Goal: Register for event/course

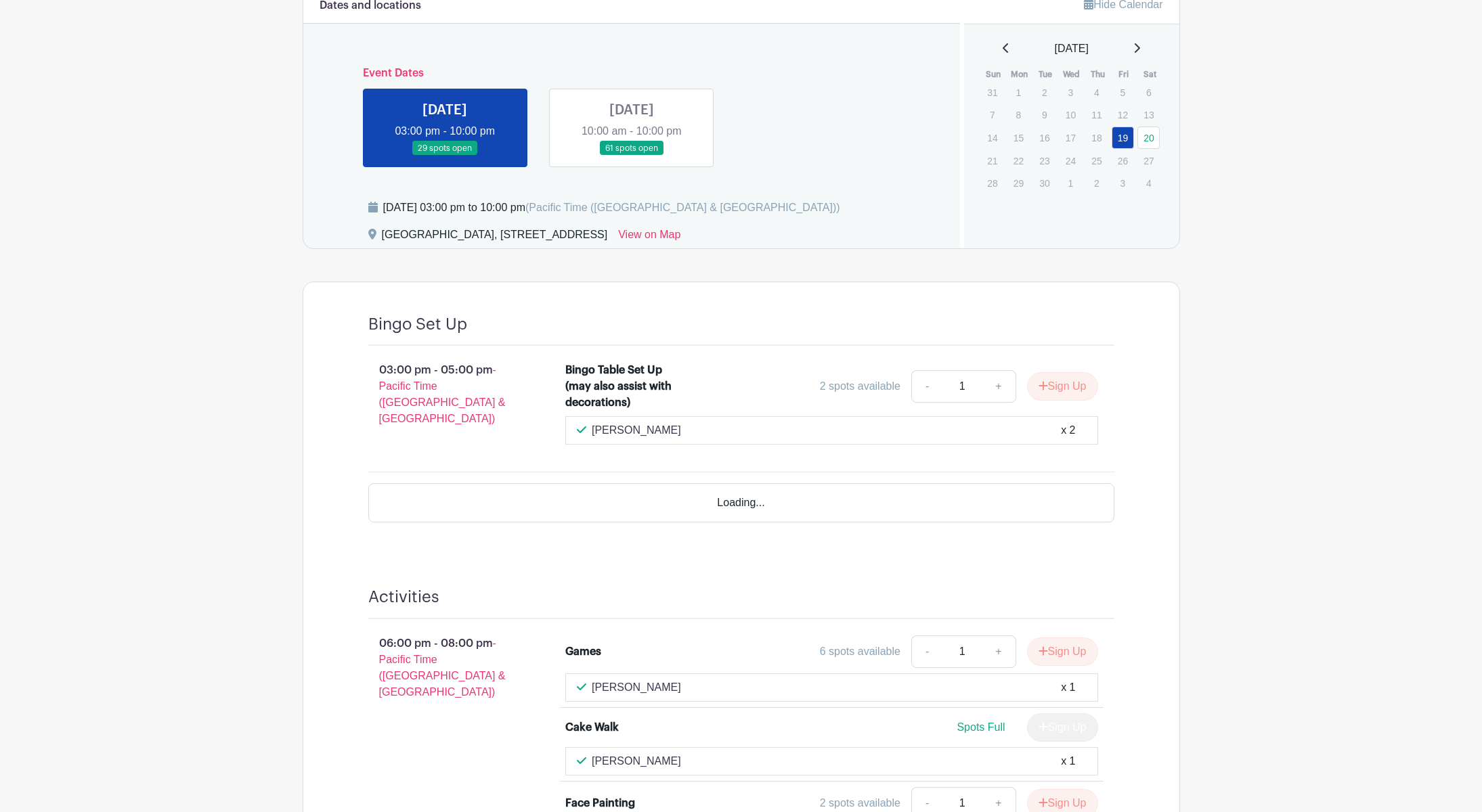
scroll to position [474, 0]
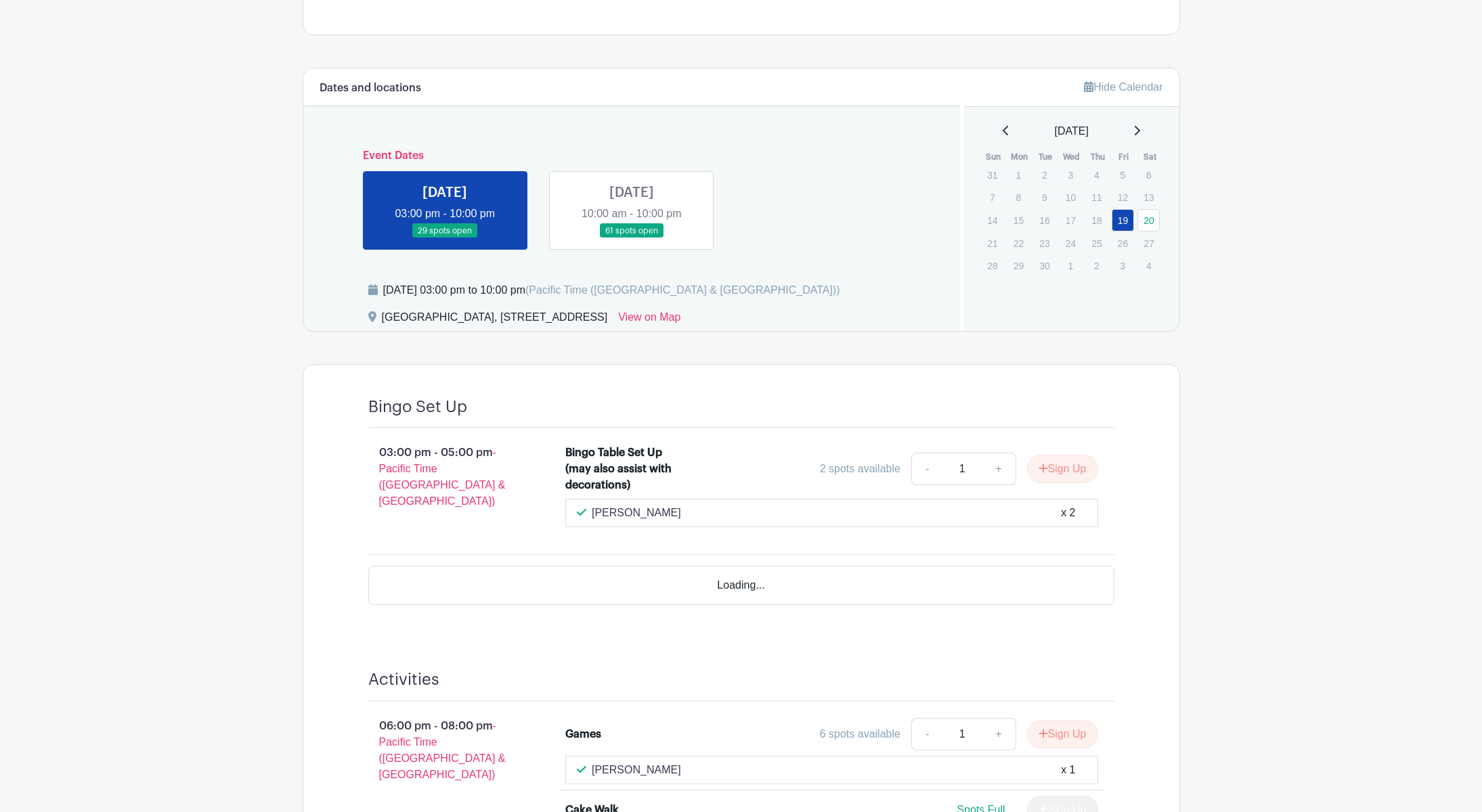
click at [445, 239] on link at bounding box center [445, 239] width 0 height 0
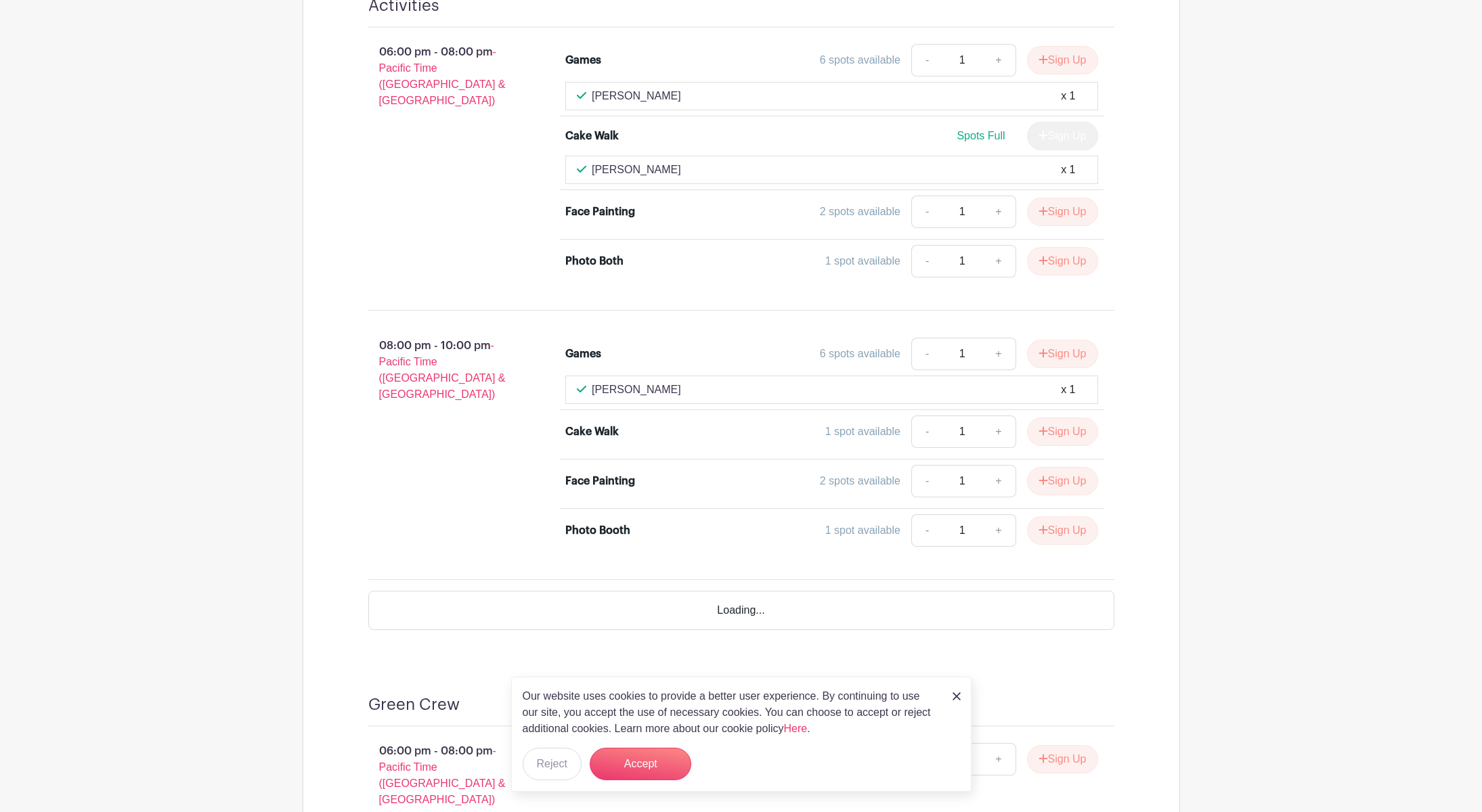
scroll to position [1171, 0]
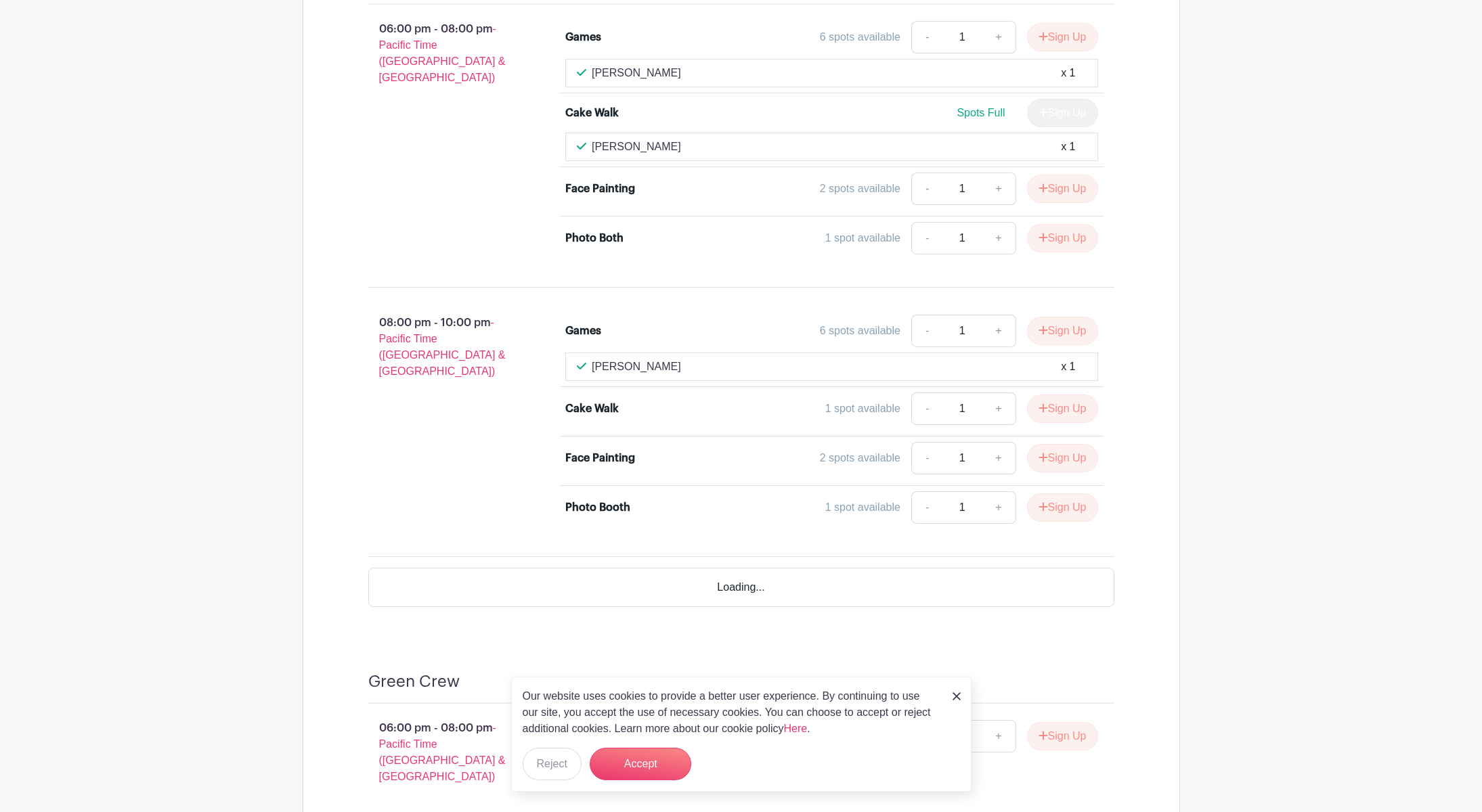
click at [847, 464] on div "Our website uses cookies to provide a better user experience. By continuing to …" at bounding box center [741, 735] width 460 height 115
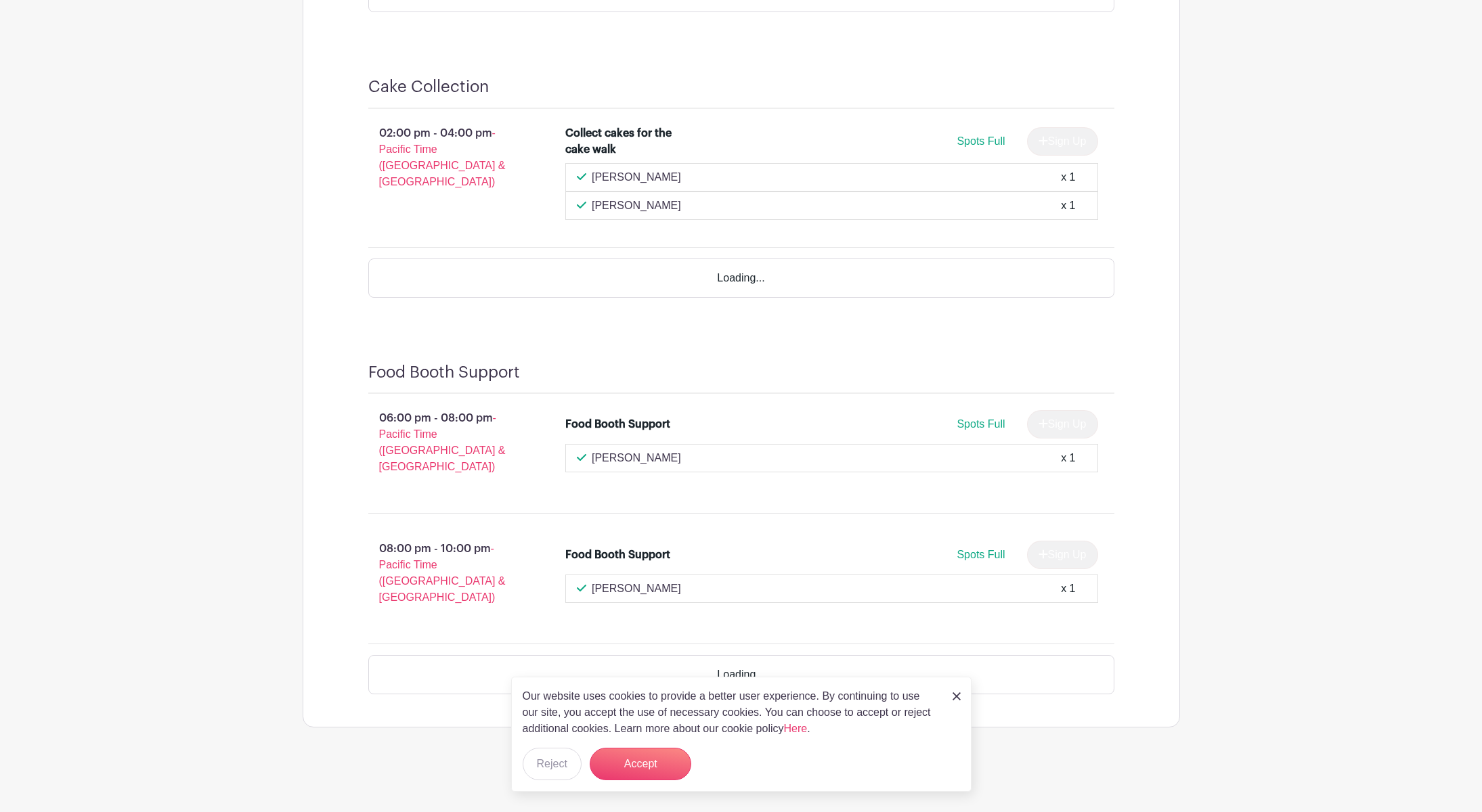
scroll to position [2612, 0]
click at [847, 464] on link at bounding box center [957, 695] width 8 height 16
click at [847, 464] on img at bounding box center [957, 696] width 8 height 8
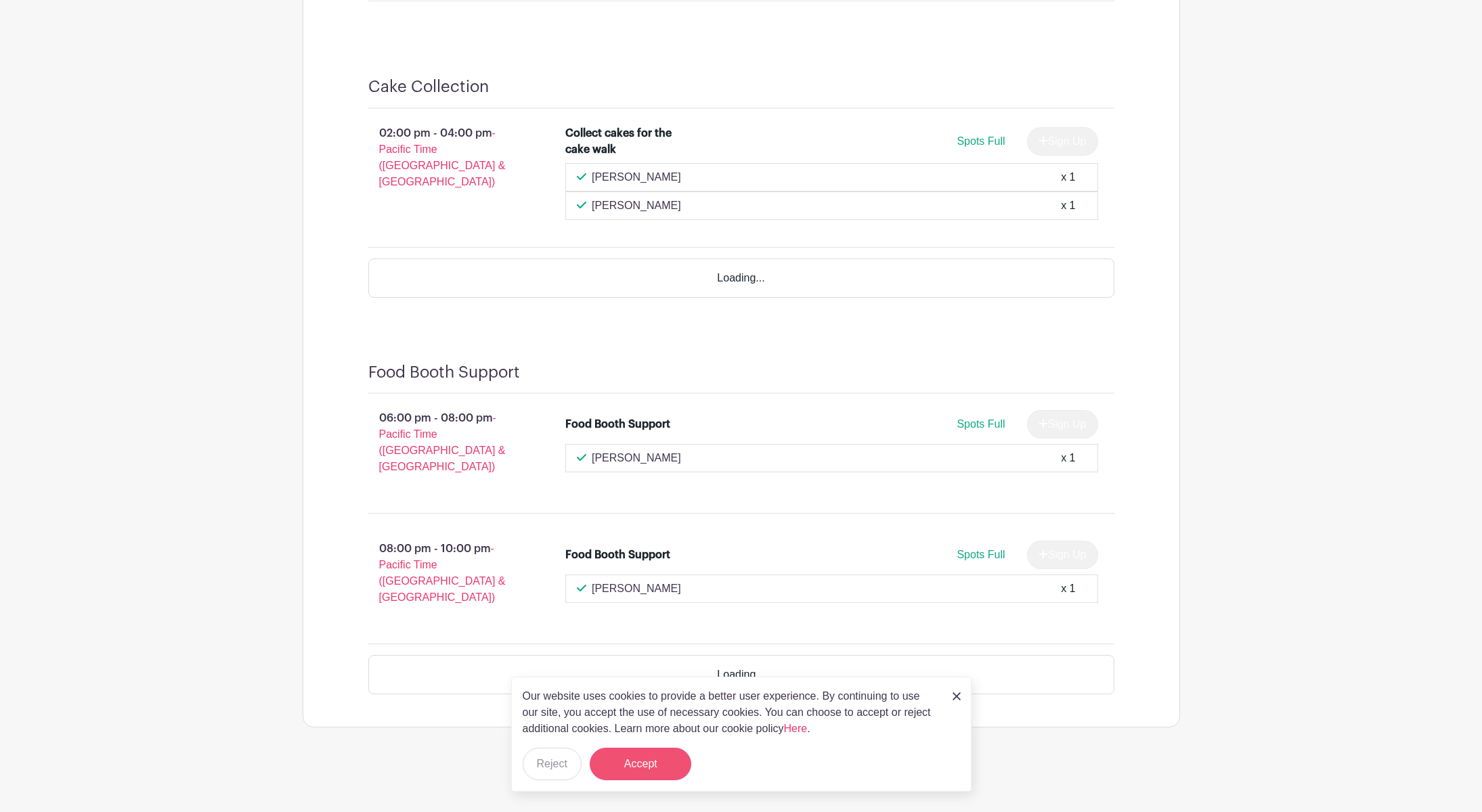
scroll to position [3106, 0]
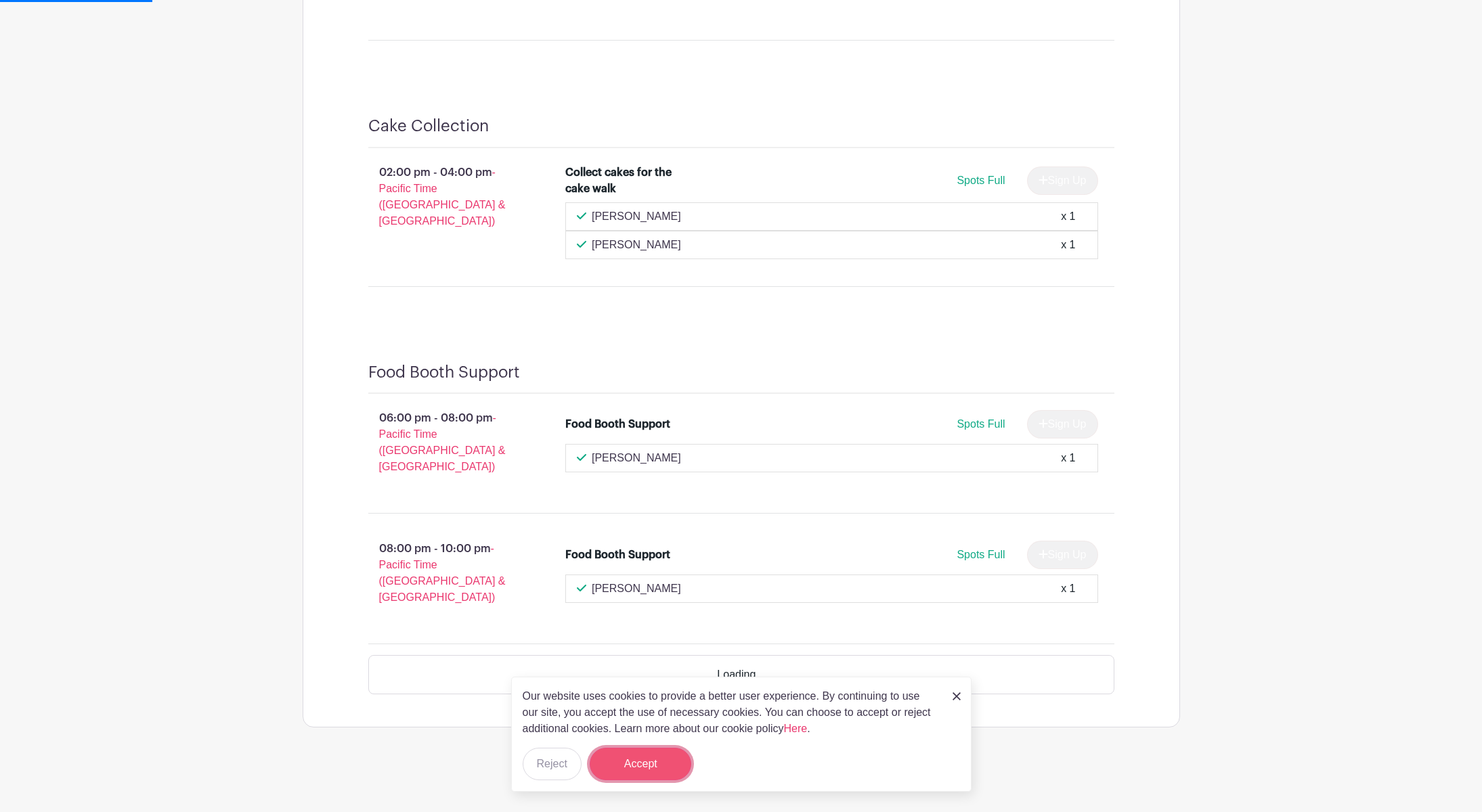
click at [640, 464] on button "Accept" at bounding box center [641, 765] width 101 height 33
drag, startPoint x: 579, startPoint y: 771, endPoint x: 568, endPoint y: 771, distance: 11.0
click at [574, 464] on button "Reject" at bounding box center [552, 765] width 59 height 33
click at [657, 464] on button "Accept" at bounding box center [641, 765] width 101 height 33
click at [784, 464] on link "Here" at bounding box center [796, 728] width 24 height 11
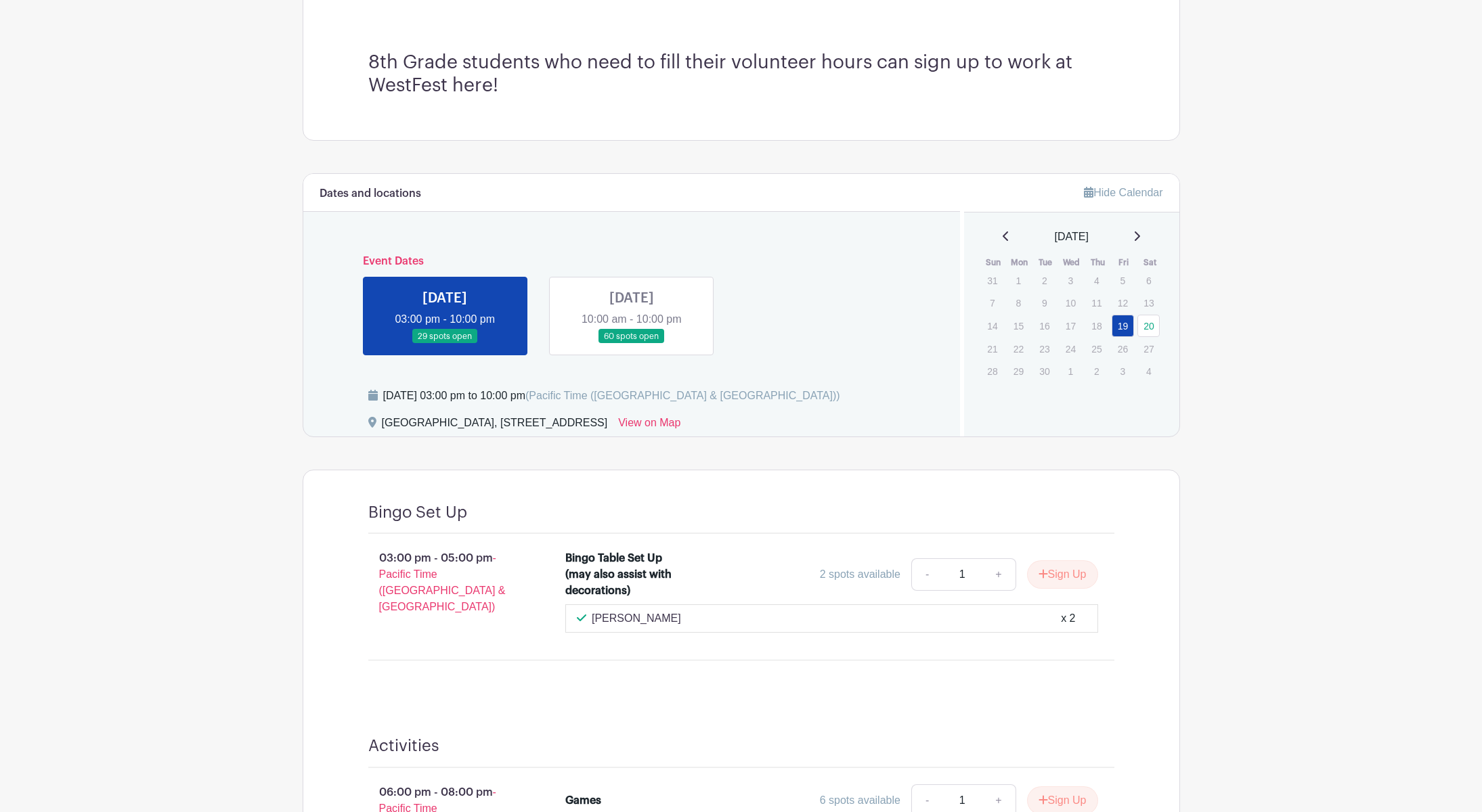
scroll to position [435, 0]
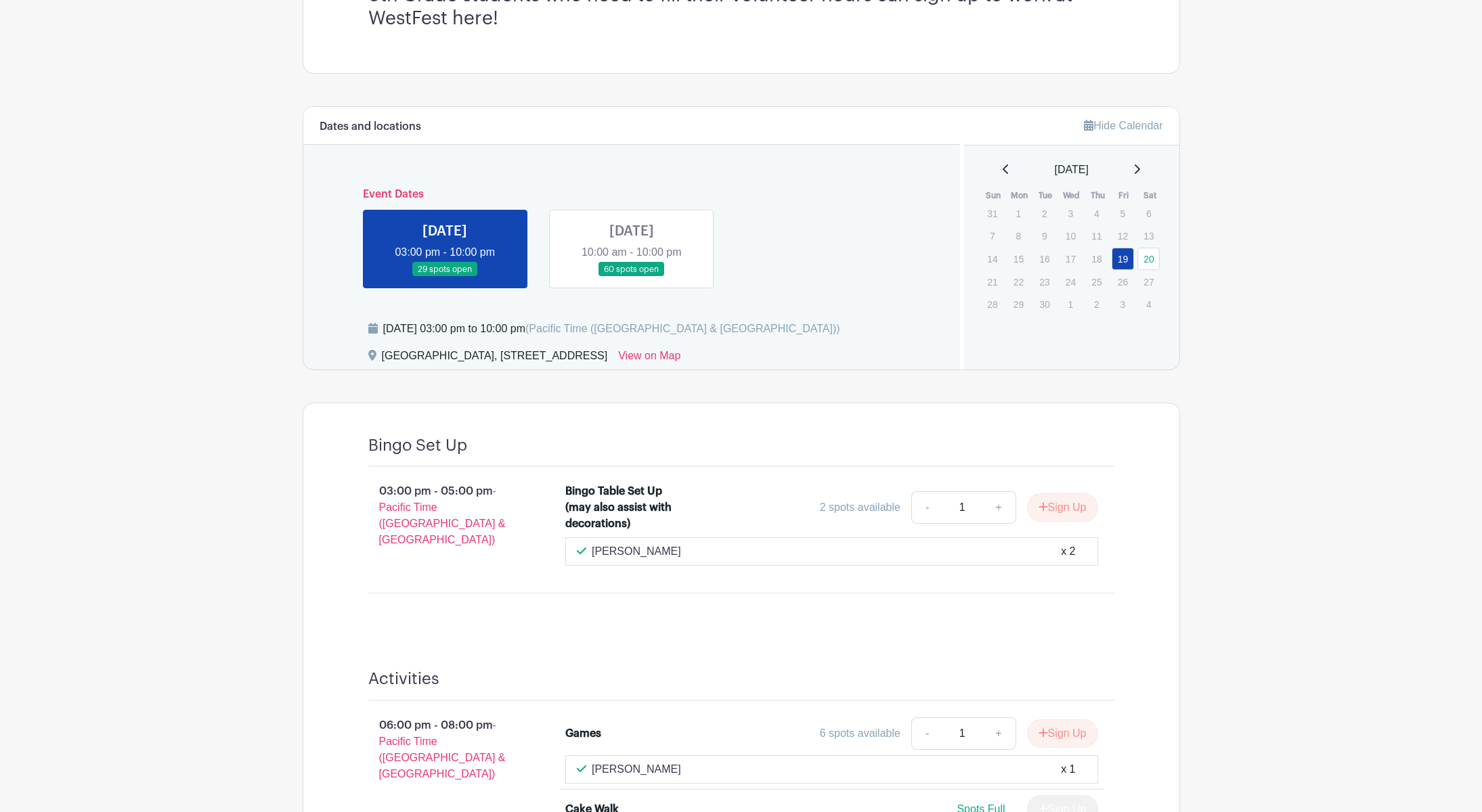
click at [632, 277] on link at bounding box center [632, 277] width 0 height 0
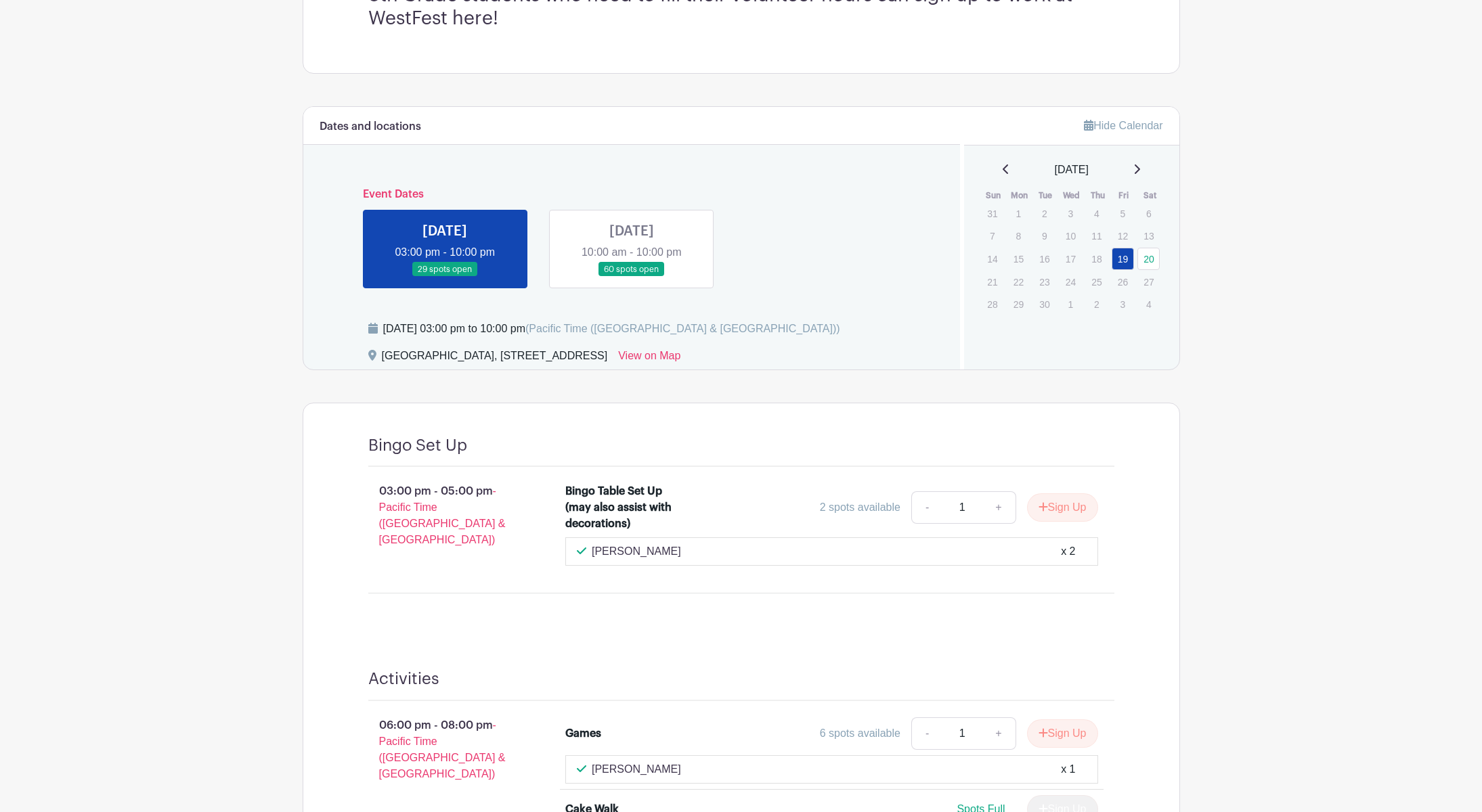
click at [632, 277] on link at bounding box center [632, 277] width 0 height 0
click at [847, 270] on link "20" at bounding box center [1149, 259] width 22 height 22
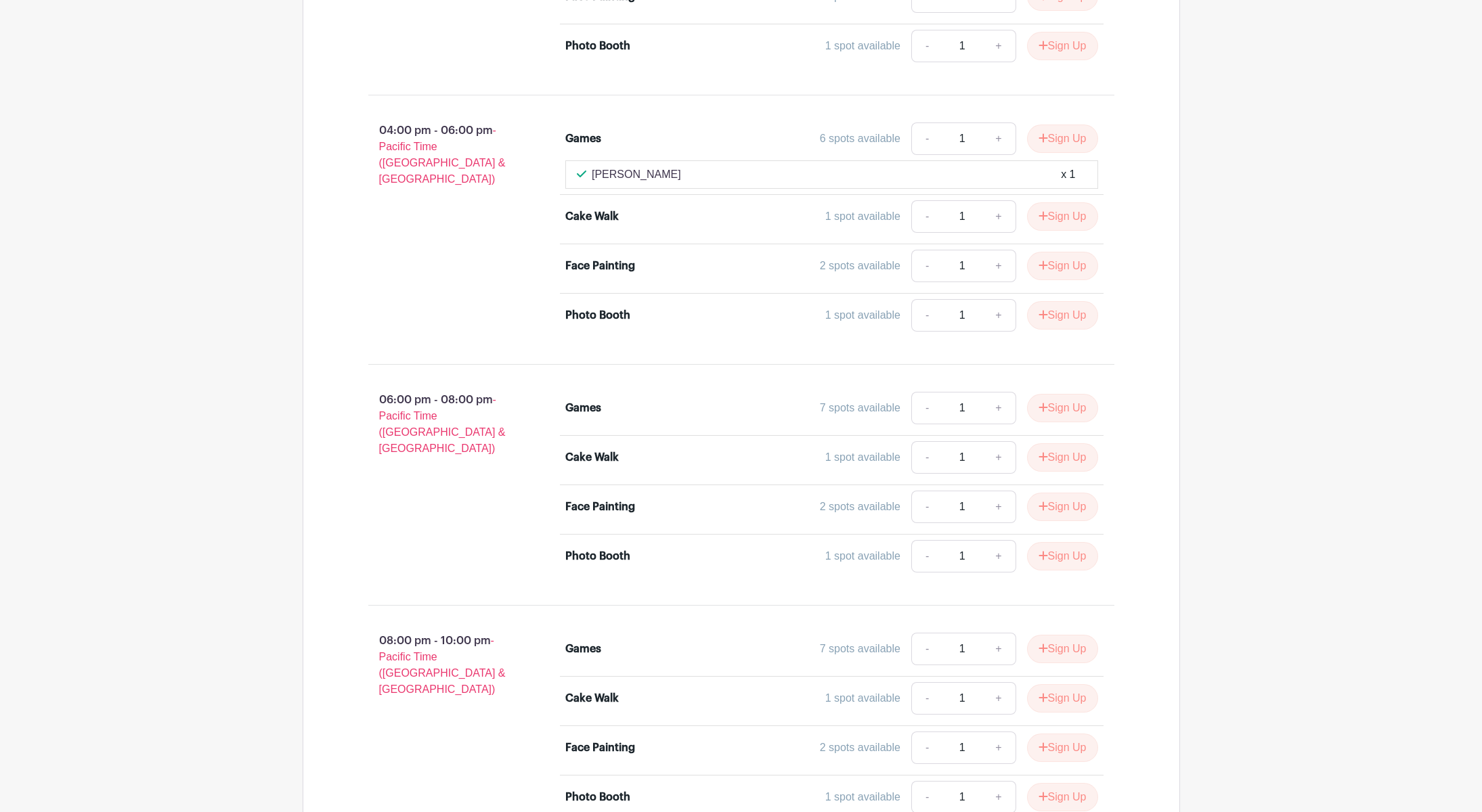
scroll to position [1790, 0]
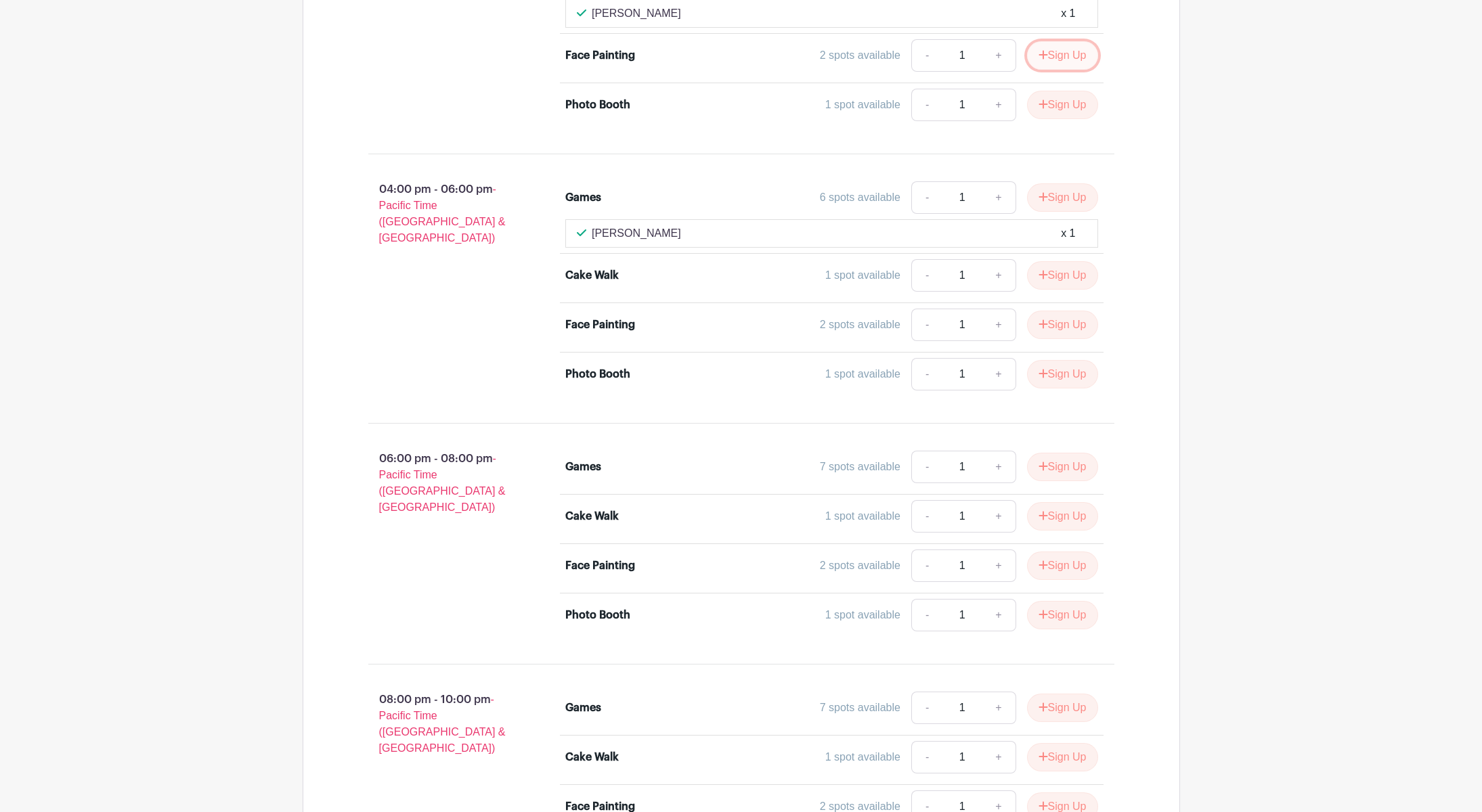
click at [847, 70] on button "Sign Up" at bounding box center [1062, 55] width 71 height 28
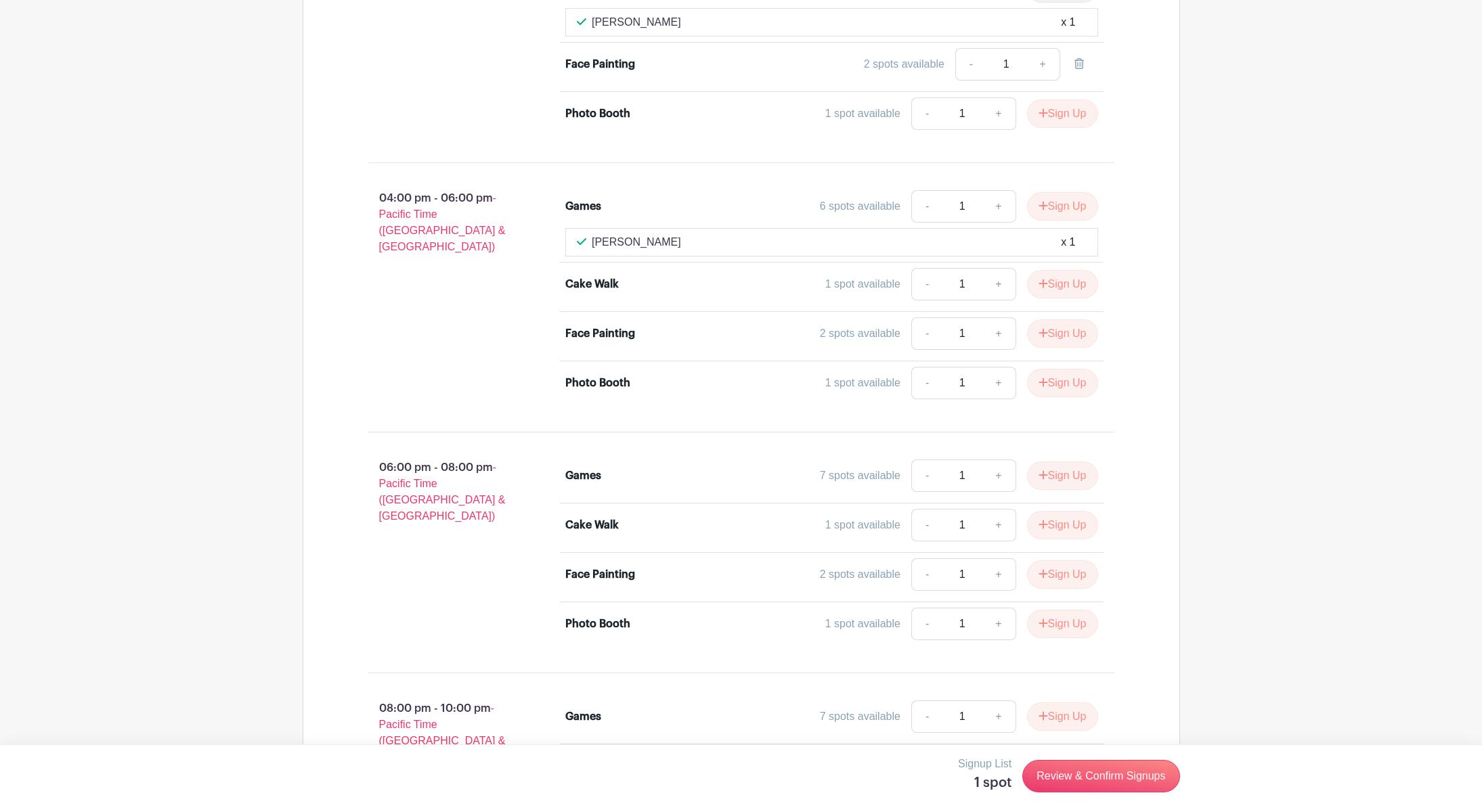
scroll to position [1857, 0]
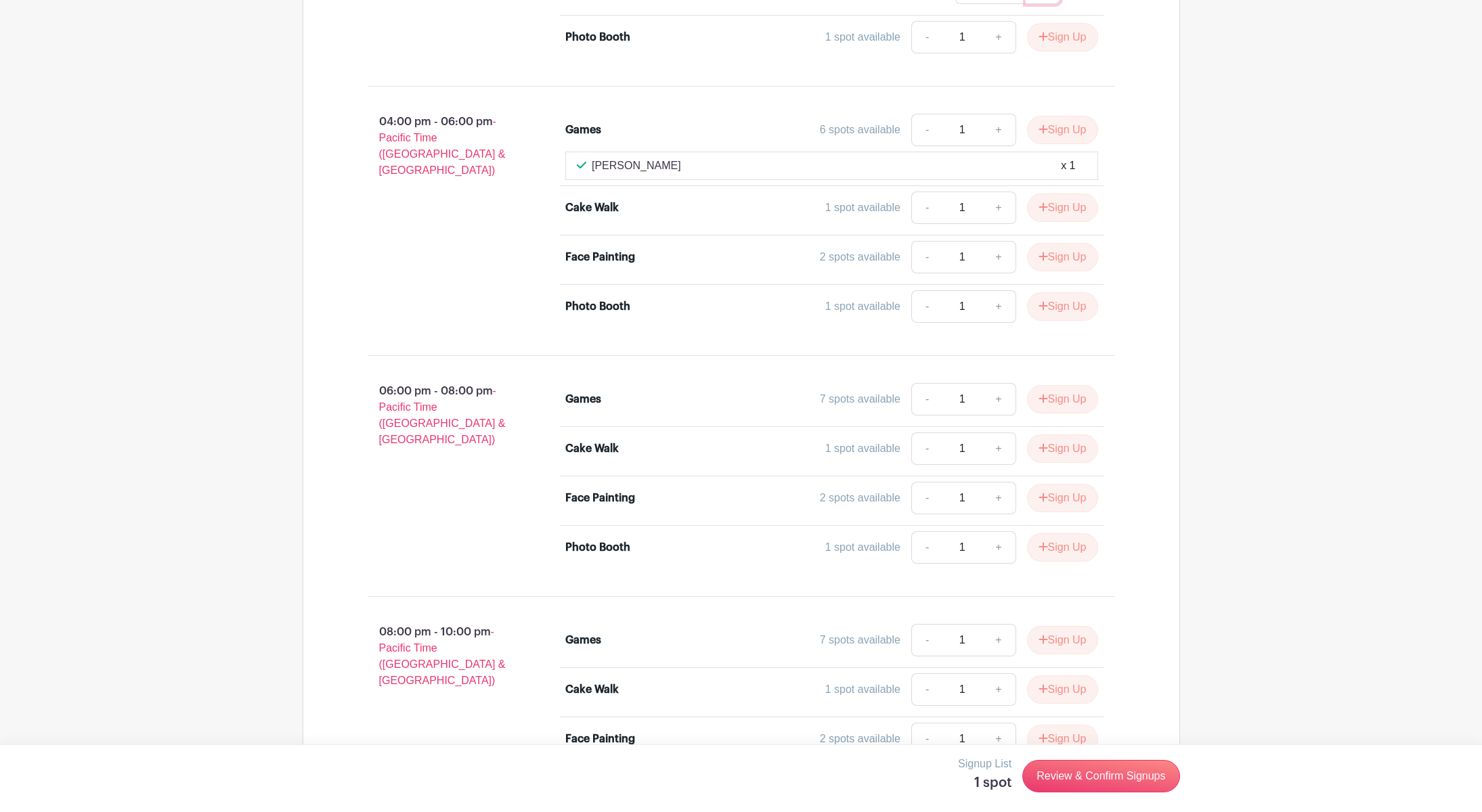
type input "2"
type input "1"
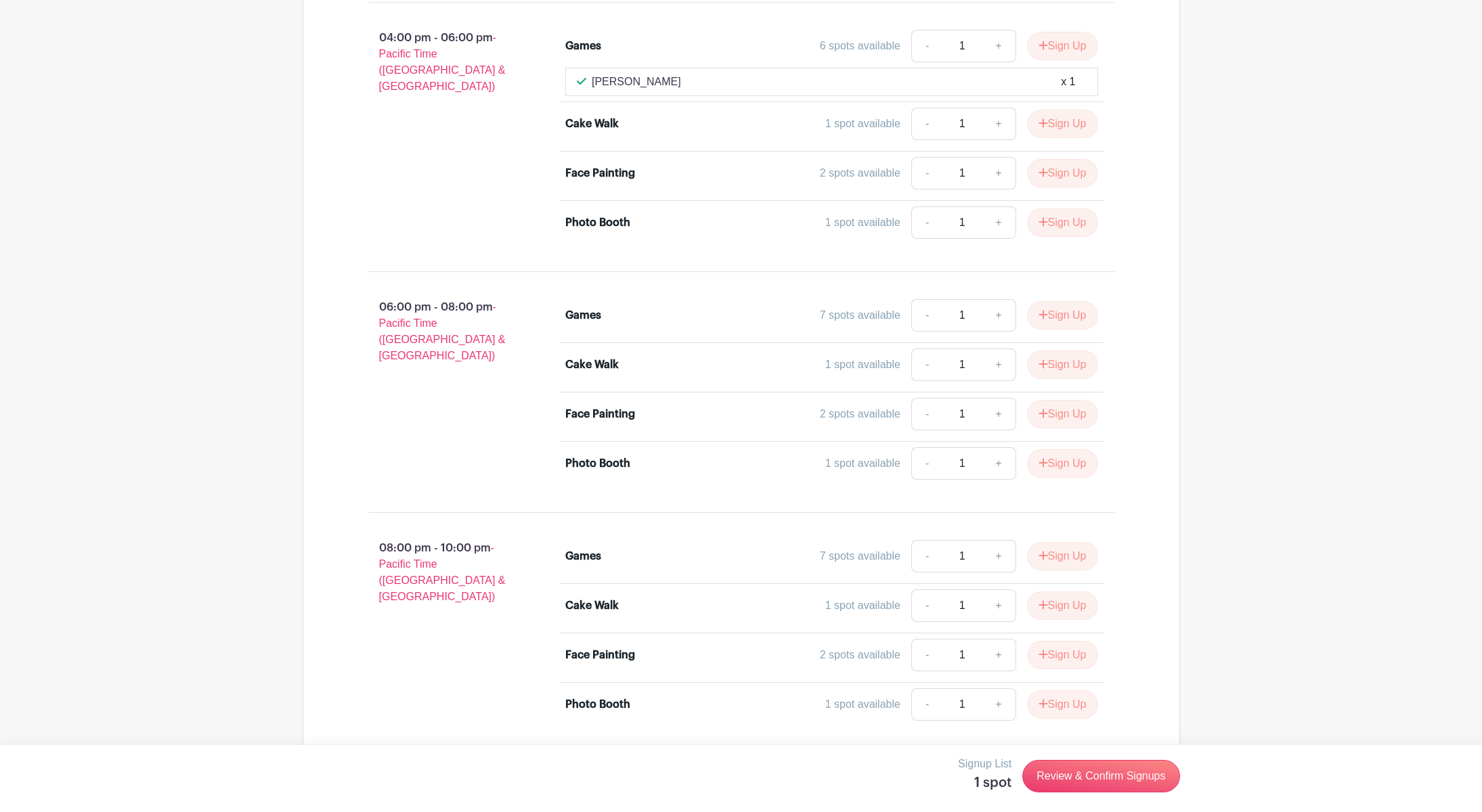
scroll to position [1924, 0]
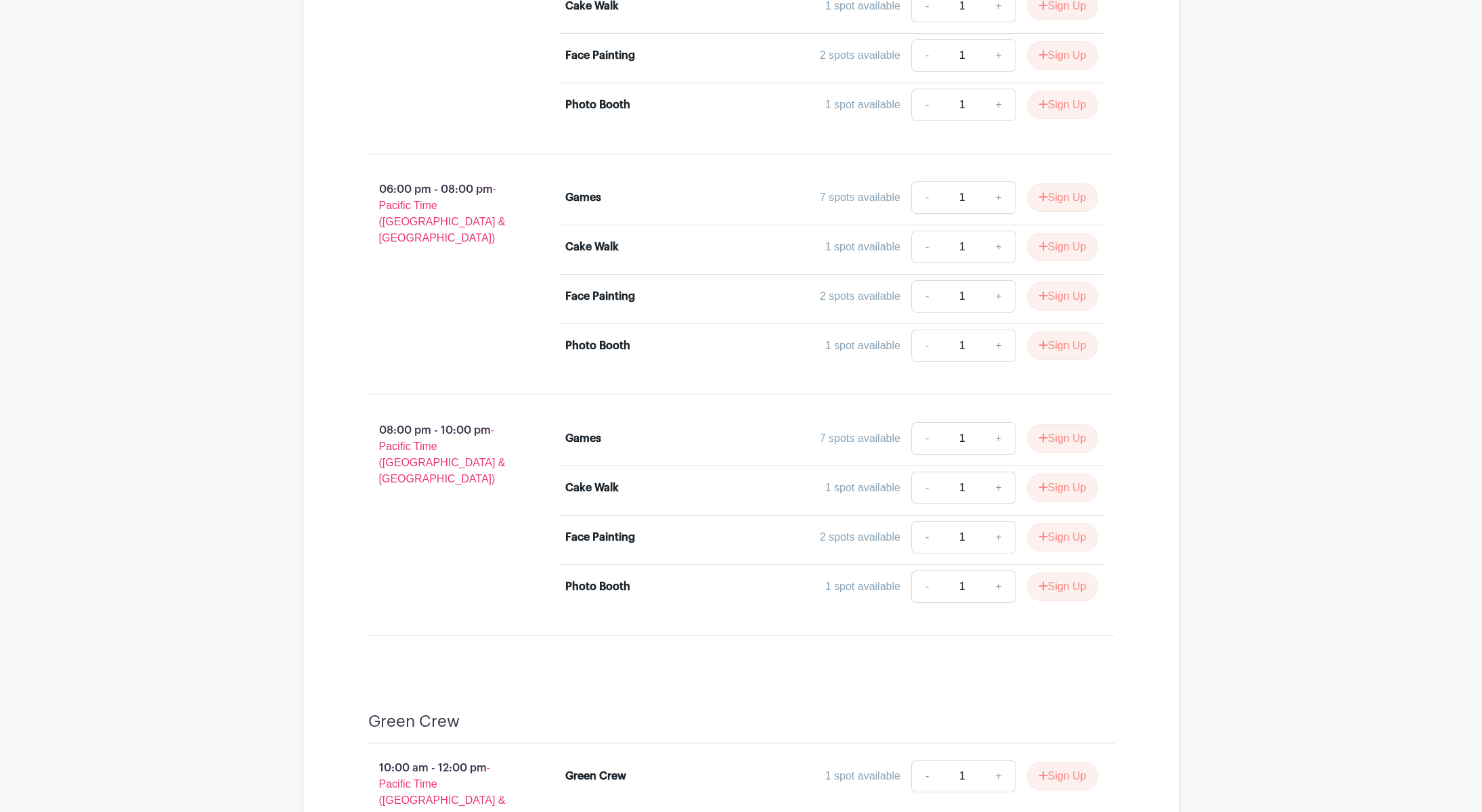
scroll to position [2060, 0]
click at [847, 69] on button "Sign Up" at bounding box center [1062, 54] width 71 height 28
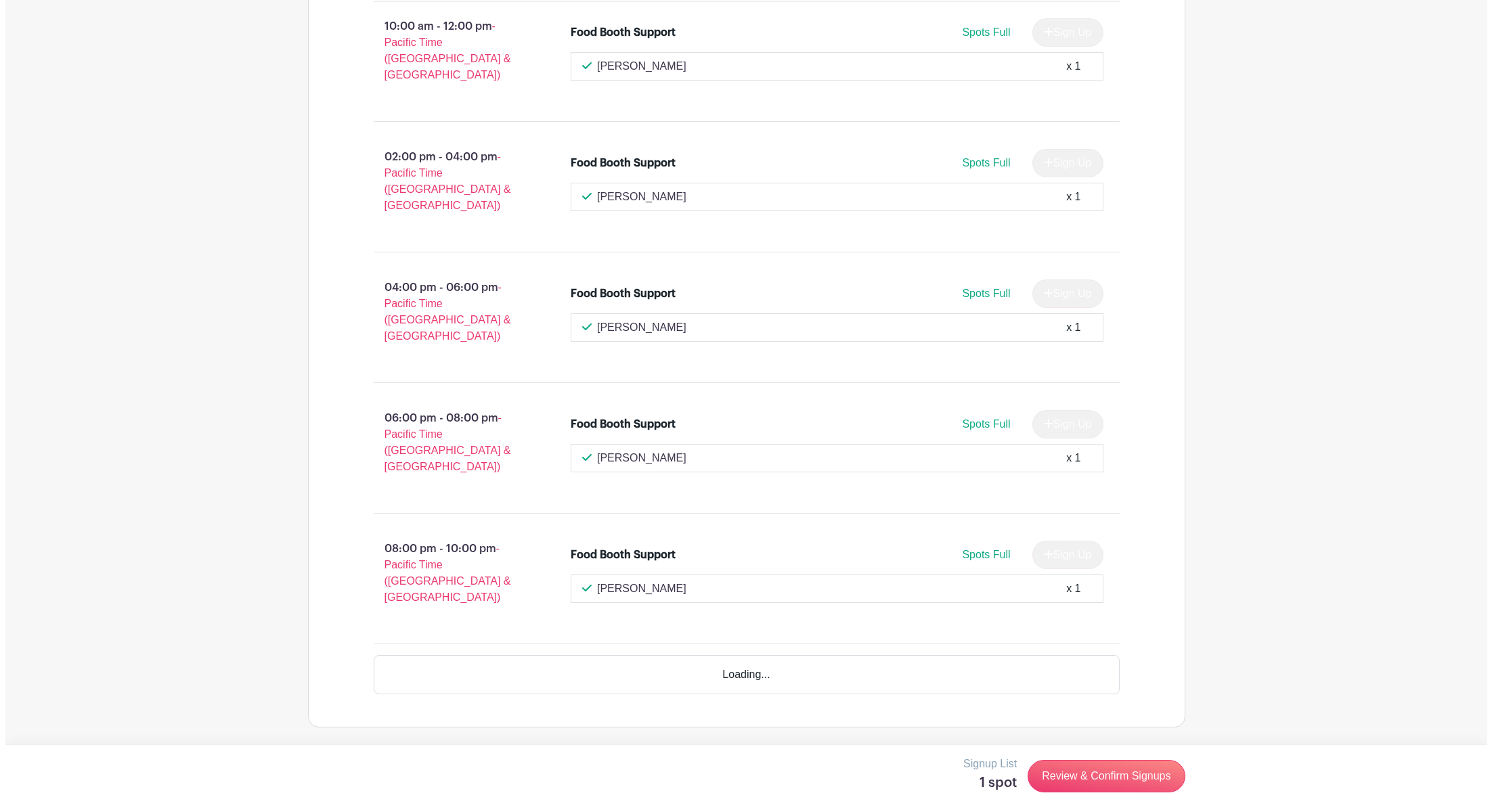
scroll to position [5025, 0]
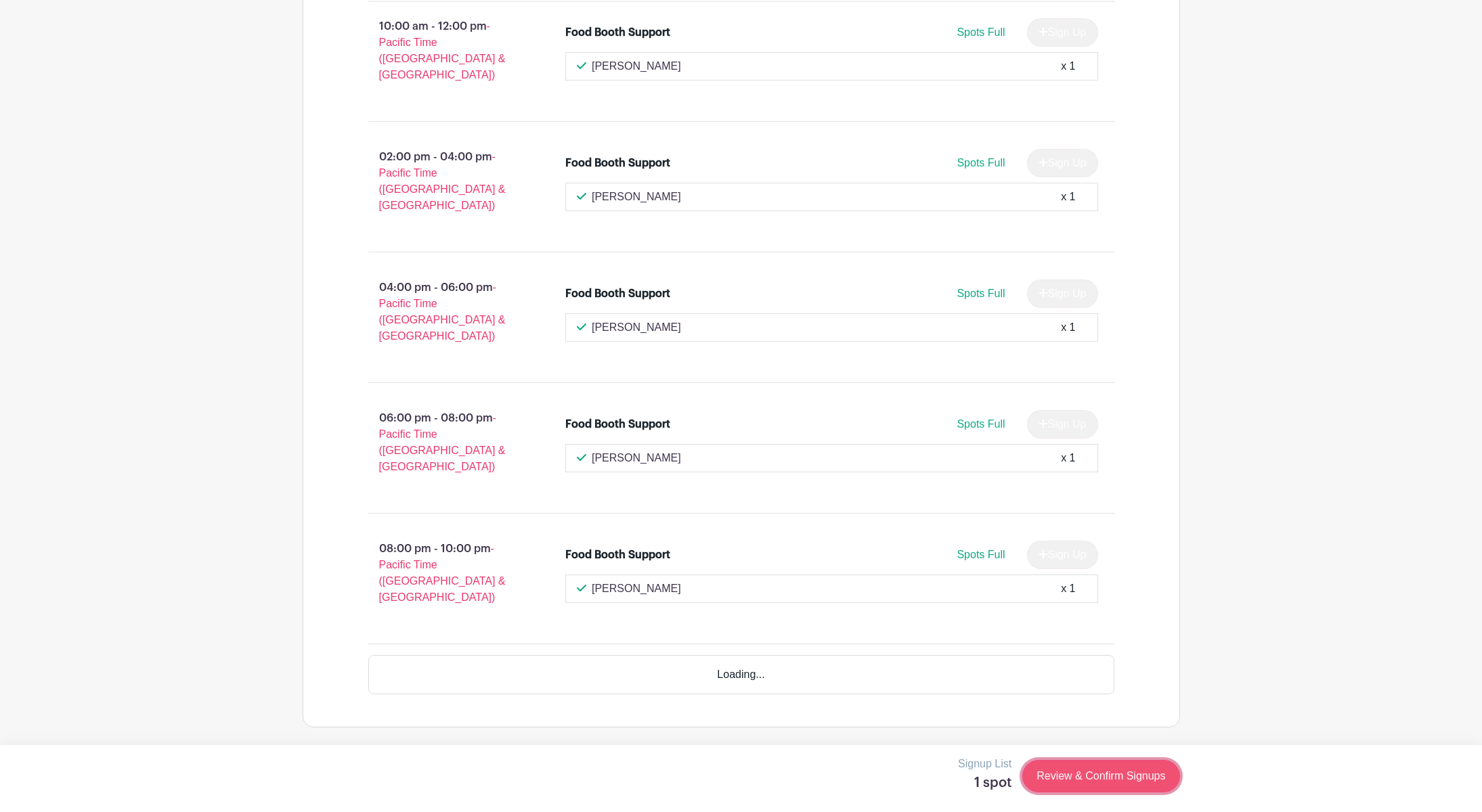
click at [847, 464] on link "Review & Confirm Signups" at bounding box center [1101, 777] width 157 height 33
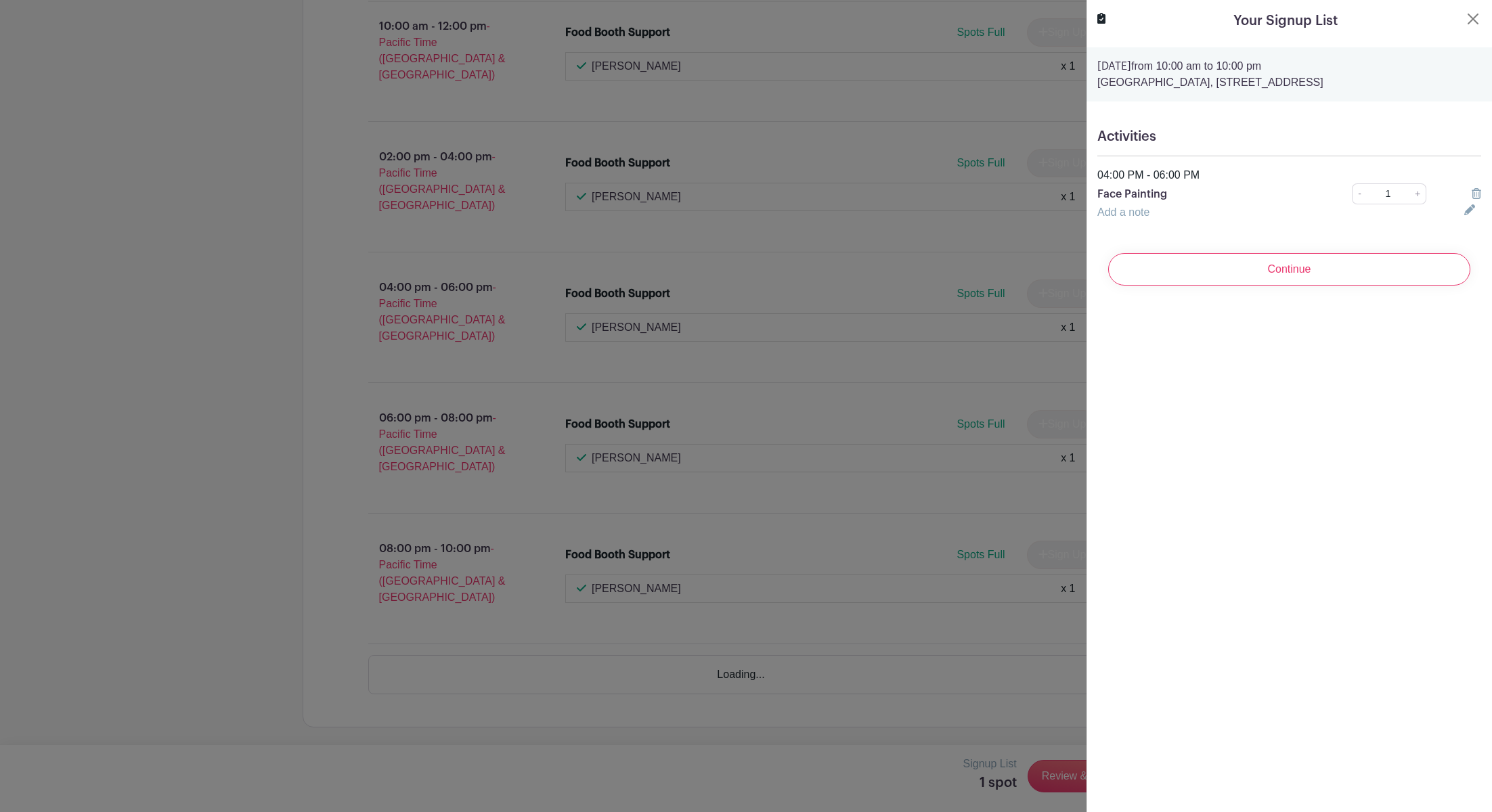
click at [846, 218] on link "Add a note" at bounding box center [1123, 212] width 52 height 11
click at [846, 237] on input "text" at bounding box center [1272, 221] width 351 height 33
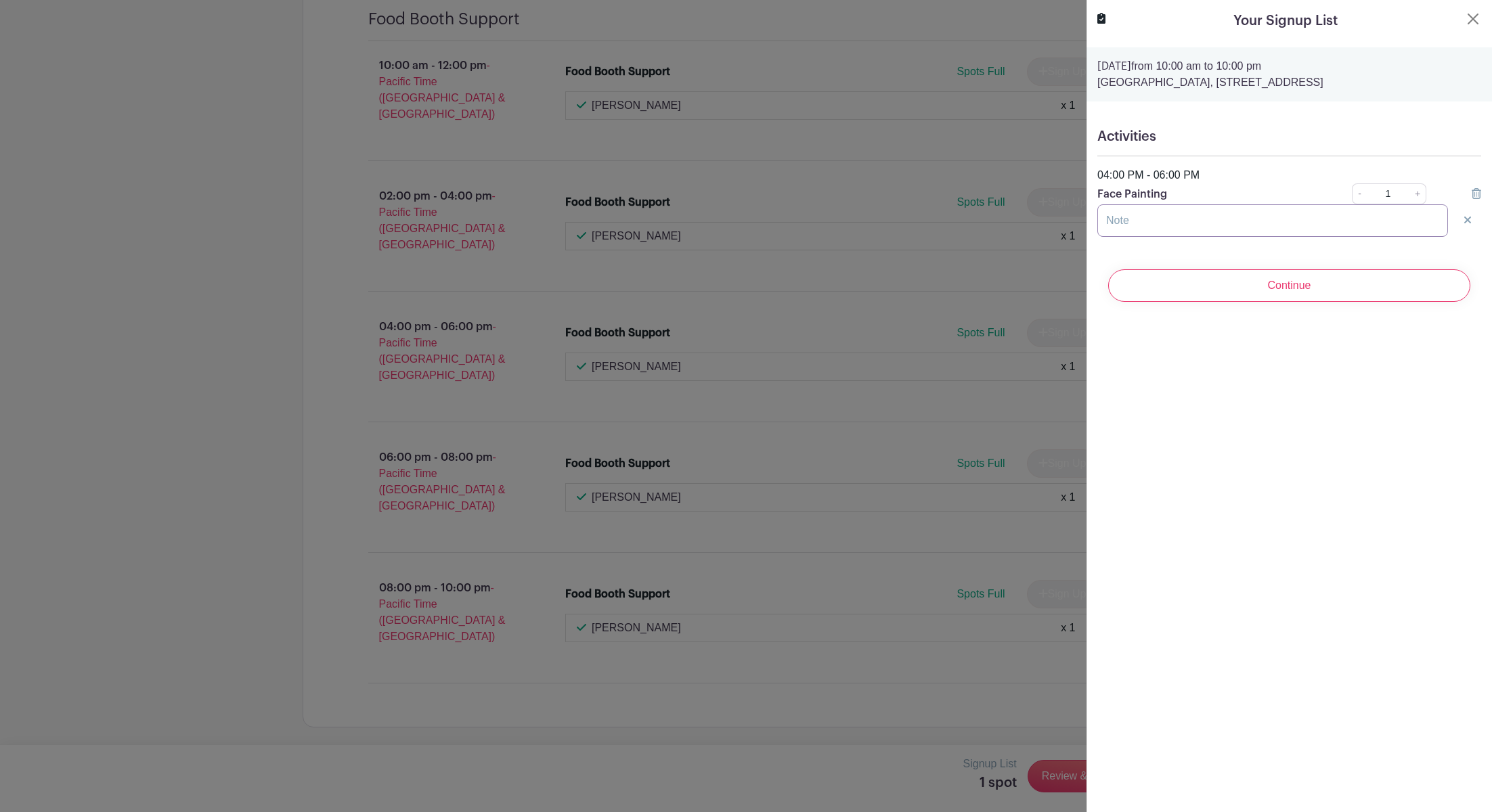
scroll to position [4977, 0]
type input "[PERSON_NAME]"
click at [846, 302] on input "Continue" at bounding box center [1289, 286] width 362 height 33
click at [846, 312] on div "Continue" at bounding box center [1289, 285] width 384 height 54
click at [846, 464] on div at bounding box center [746, 406] width 1492 height 812
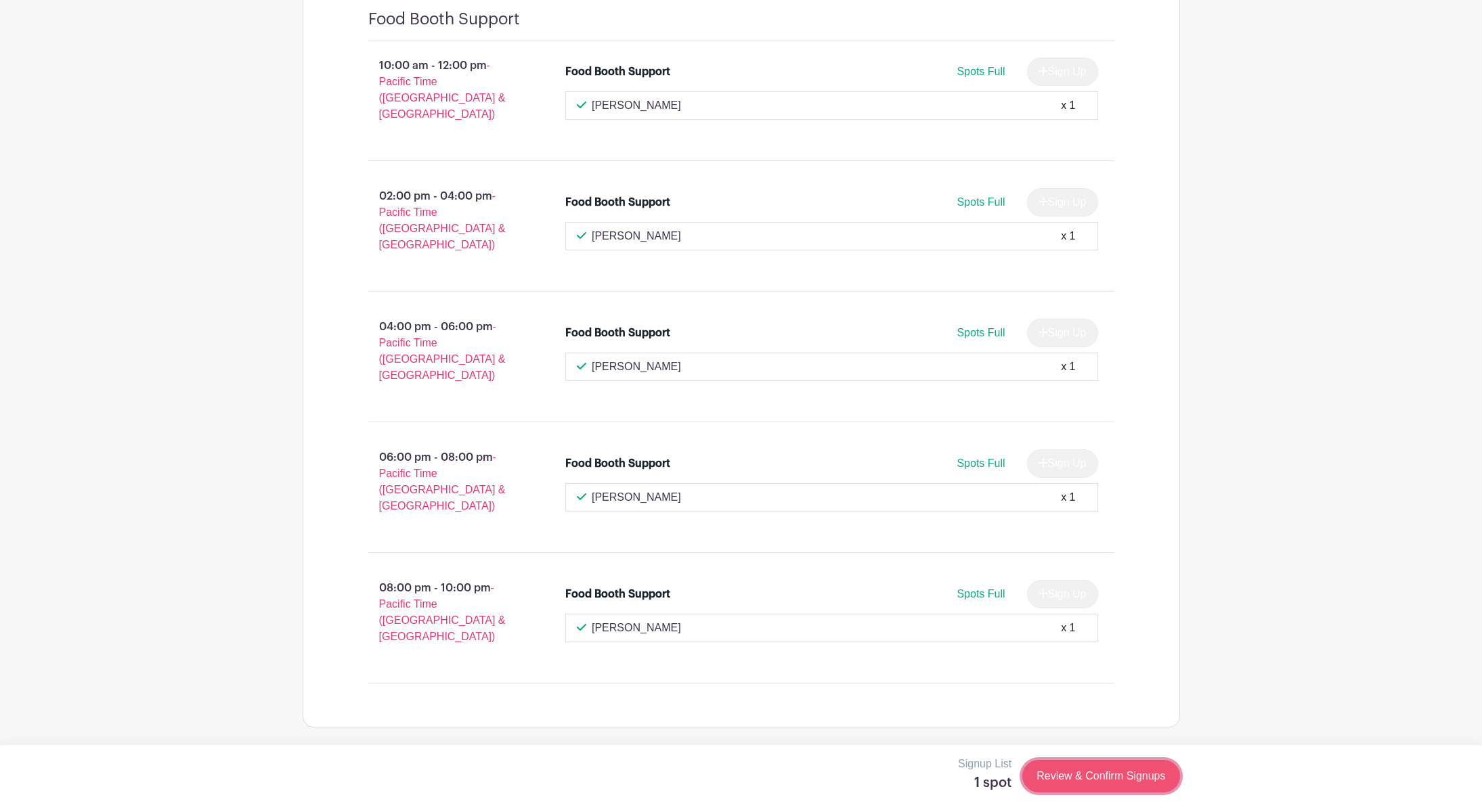
click at [847, 464] on link "Review & Confirm Signups" at bounding box center [1101, 777] width 157 height 33
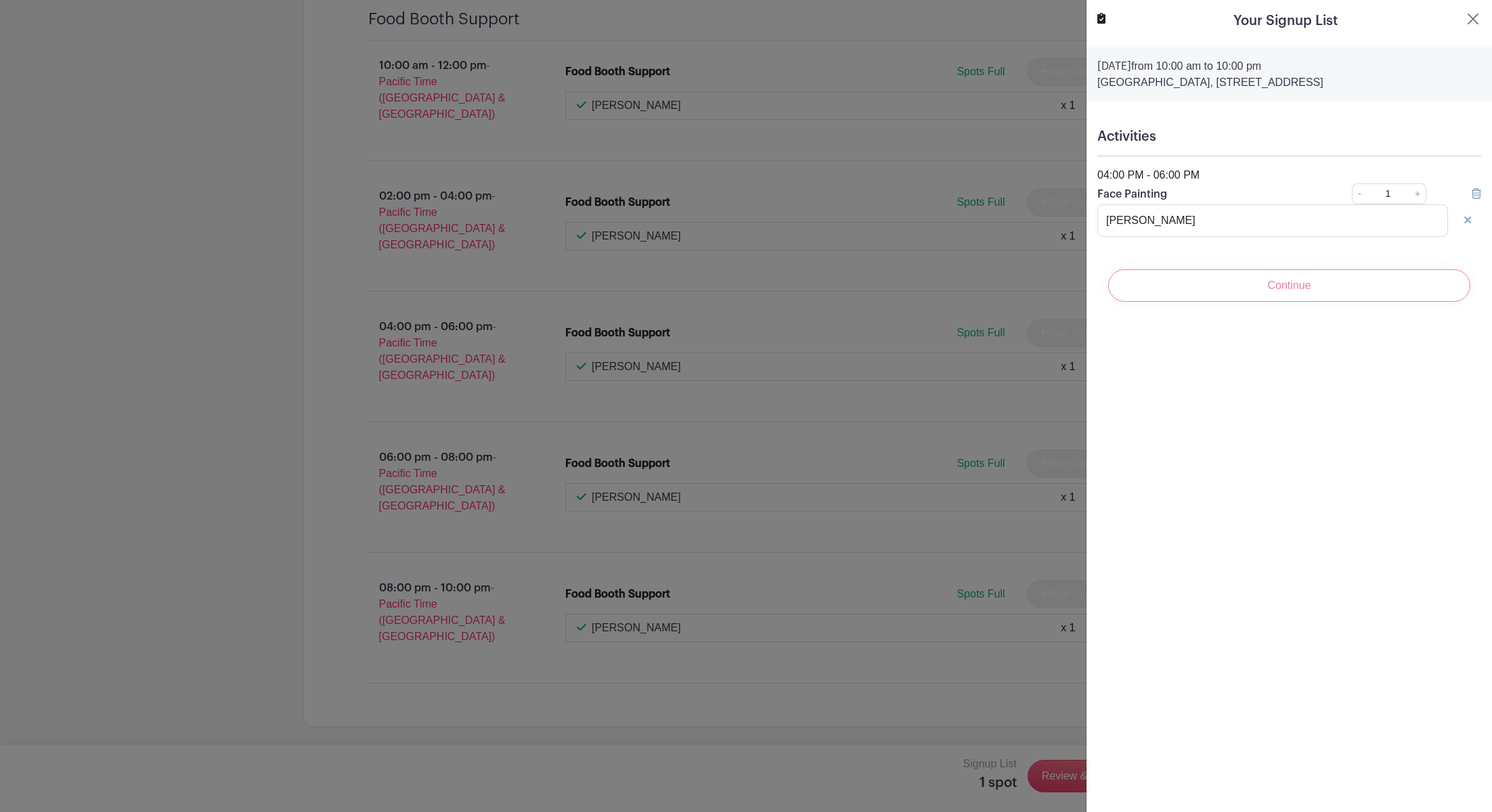
click at [846, 312] on div "Continue" at bounding box center [1289, 285] width 384 height 54
click at [846, 21] on icon at bounding box center [1101, 18] width 8 height 11
click at [846, 24] on button "Close" at bounding box center [1473, 19] width 16 height 16
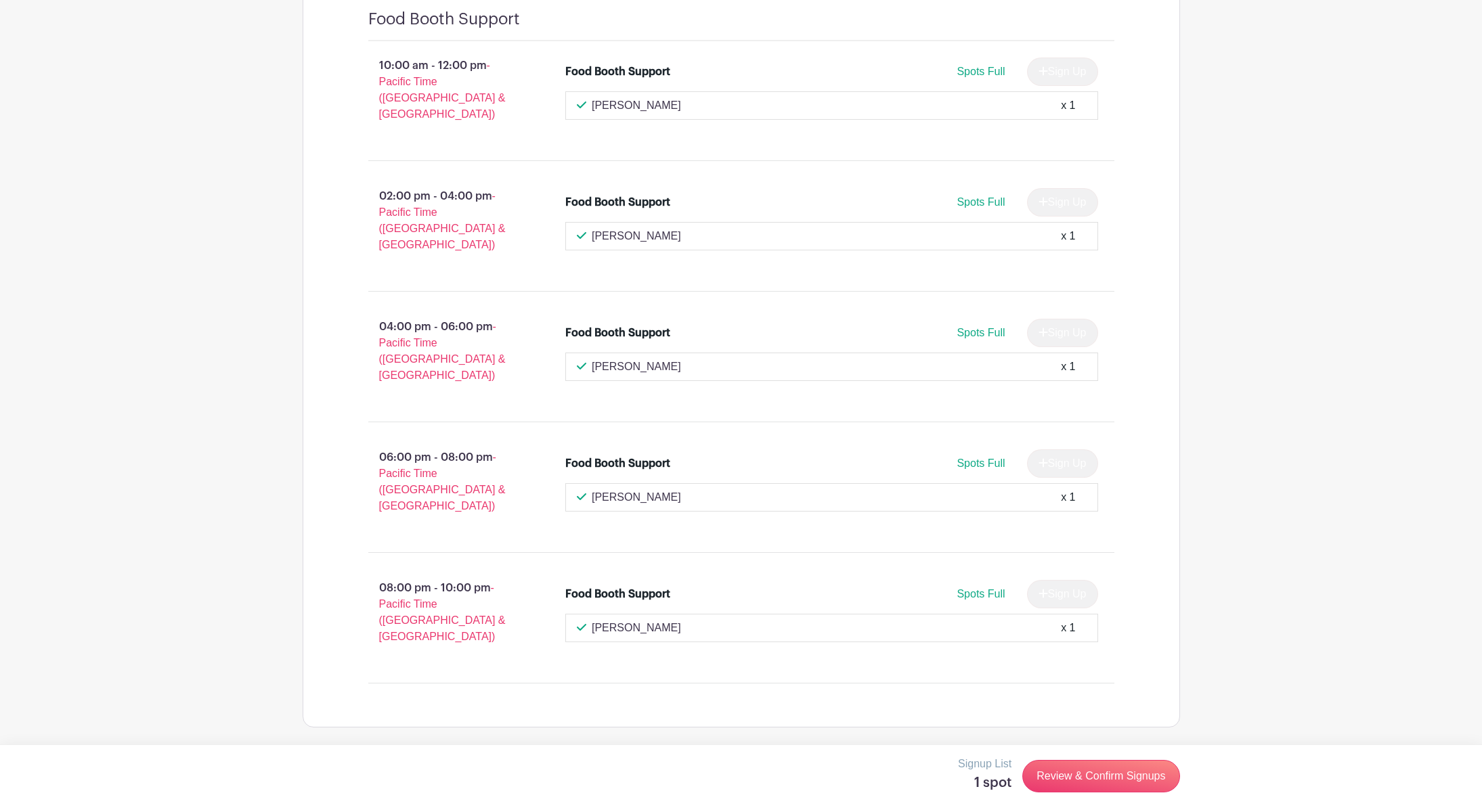
click at [847, 464] on p "Signup List" at bounding box center [985, 764] width 53 height 16
click at [847, 464] on link "Review & Confirm Signups" at bounding box center [1101, 777] width 157 height 33
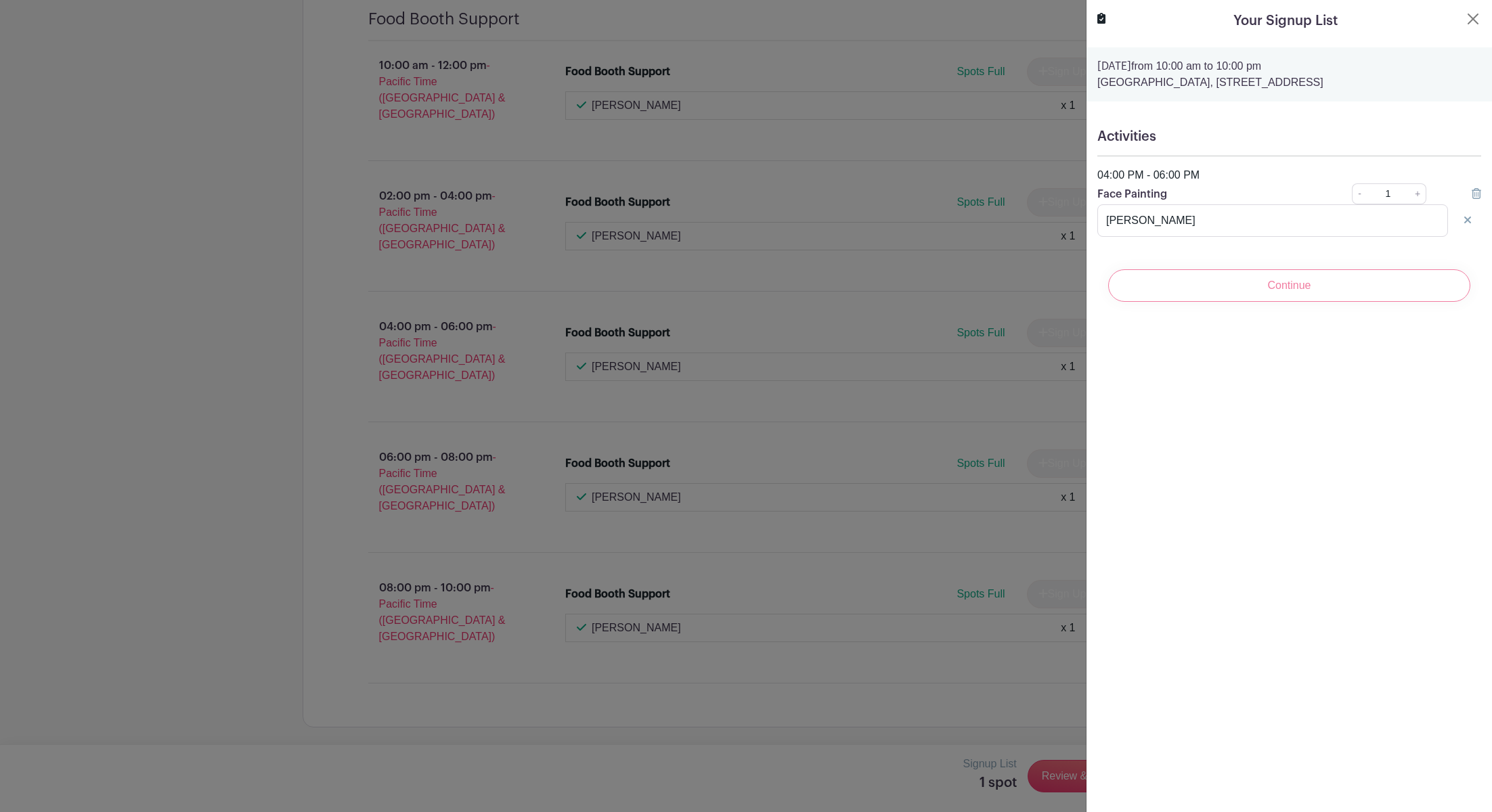
click at [846, 312] on div "Continue" at bounding box center [1289, 285] width 384 height 54
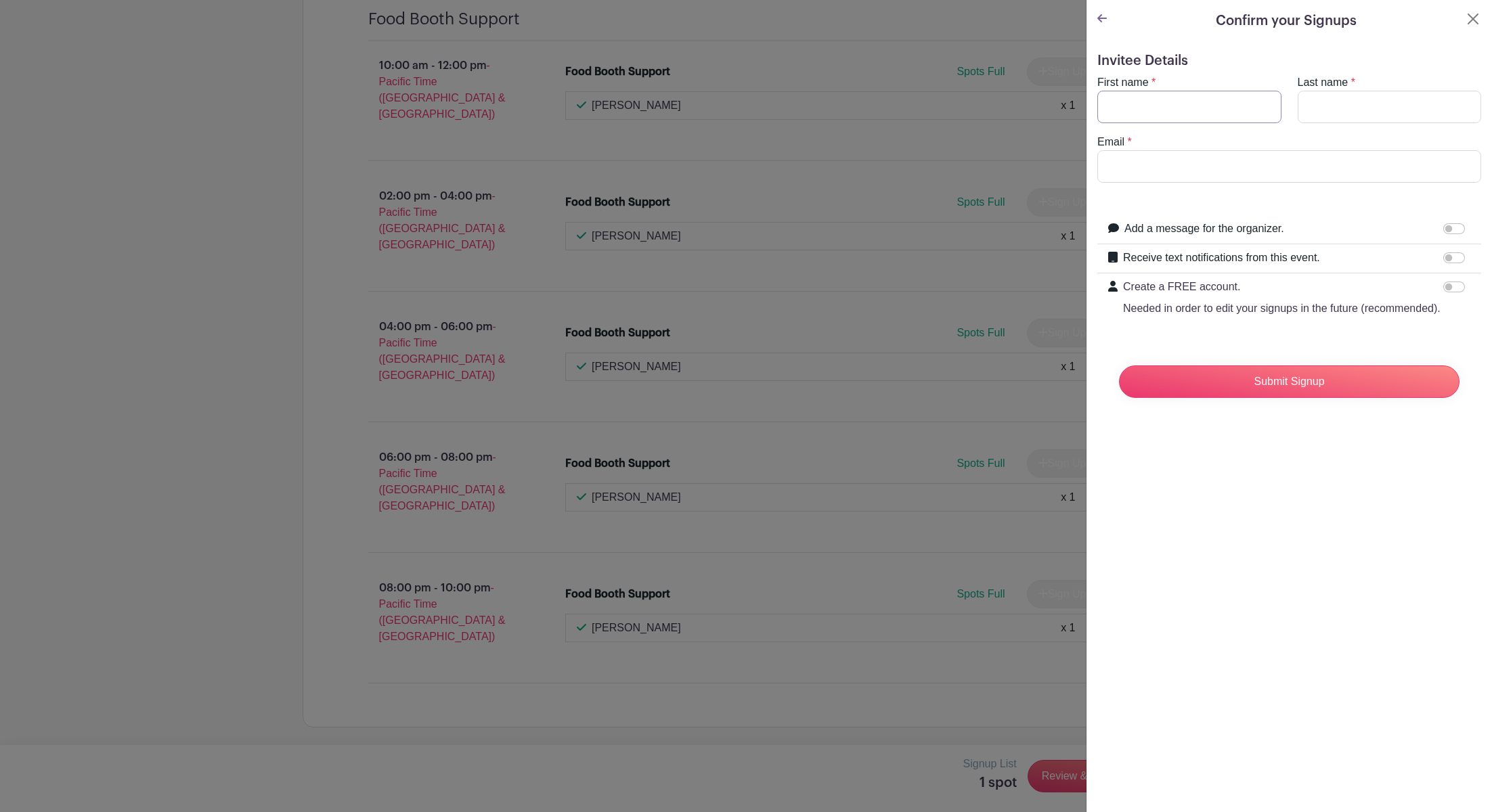
click at [846, 124] on input "First name" at bounding box center [1189, 107] width 185 height 33
type input "[PERSON_NAME]"
type input "[PERSON_NAME][EMAIL_ADDRESS][PERSON_NAME][DOMAIN_NAME]"
drag, startPoint x: 1313, startPoint y: 207, endPoint x: 1180, endPoint y: 192, distance: 133.8
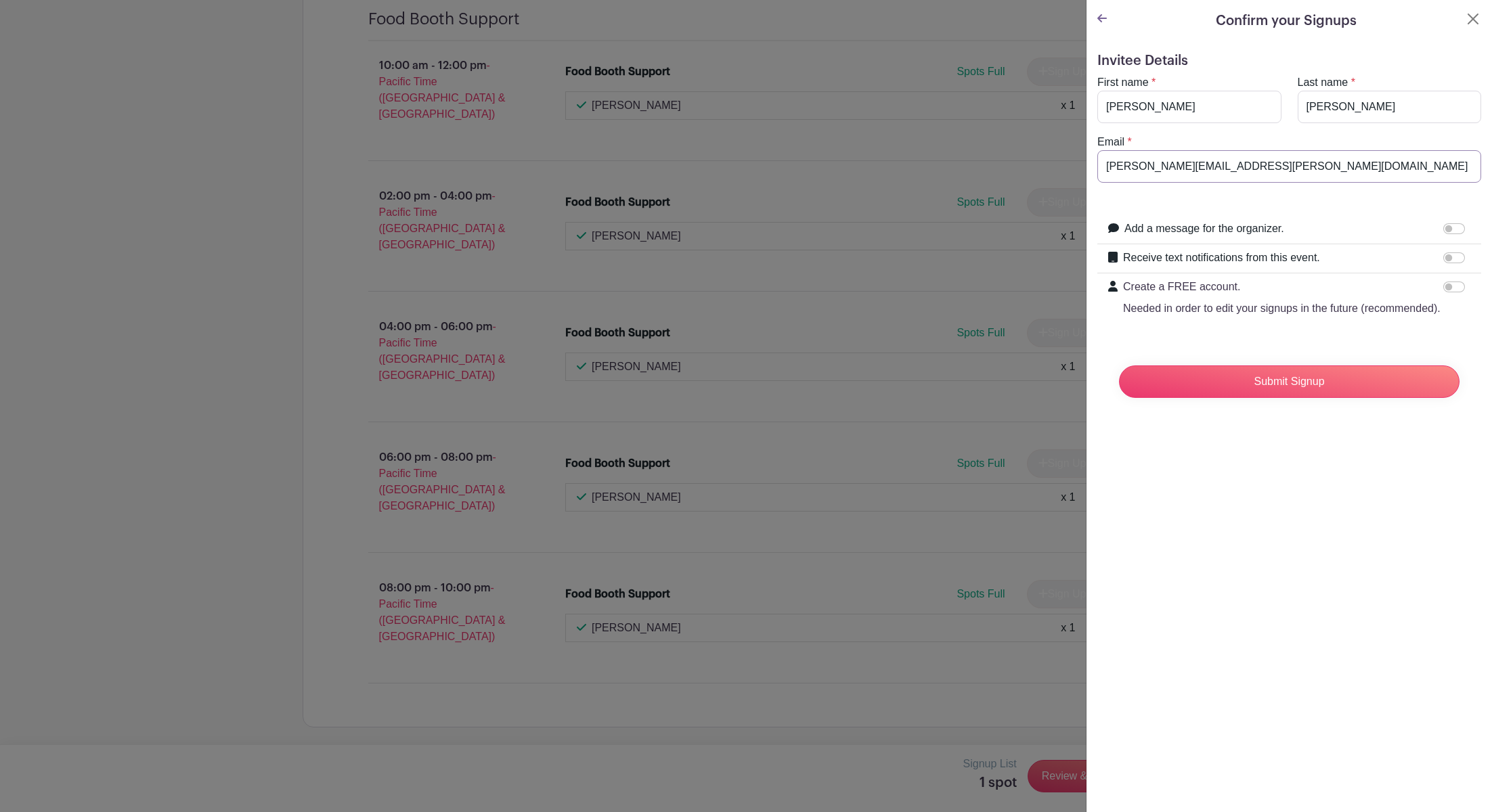
click at [846, 183] on input "[PERSON_NAME][EMAIL_ADDRESS][PERSON_NAME][DOMAIN_NAME]" at bounding box center [1289, 167] width 384 height 33
click at [846, 124] on input "[PERSON_NAME]" at bounding box center [1189, 107] width 185 height 33
type input "M"
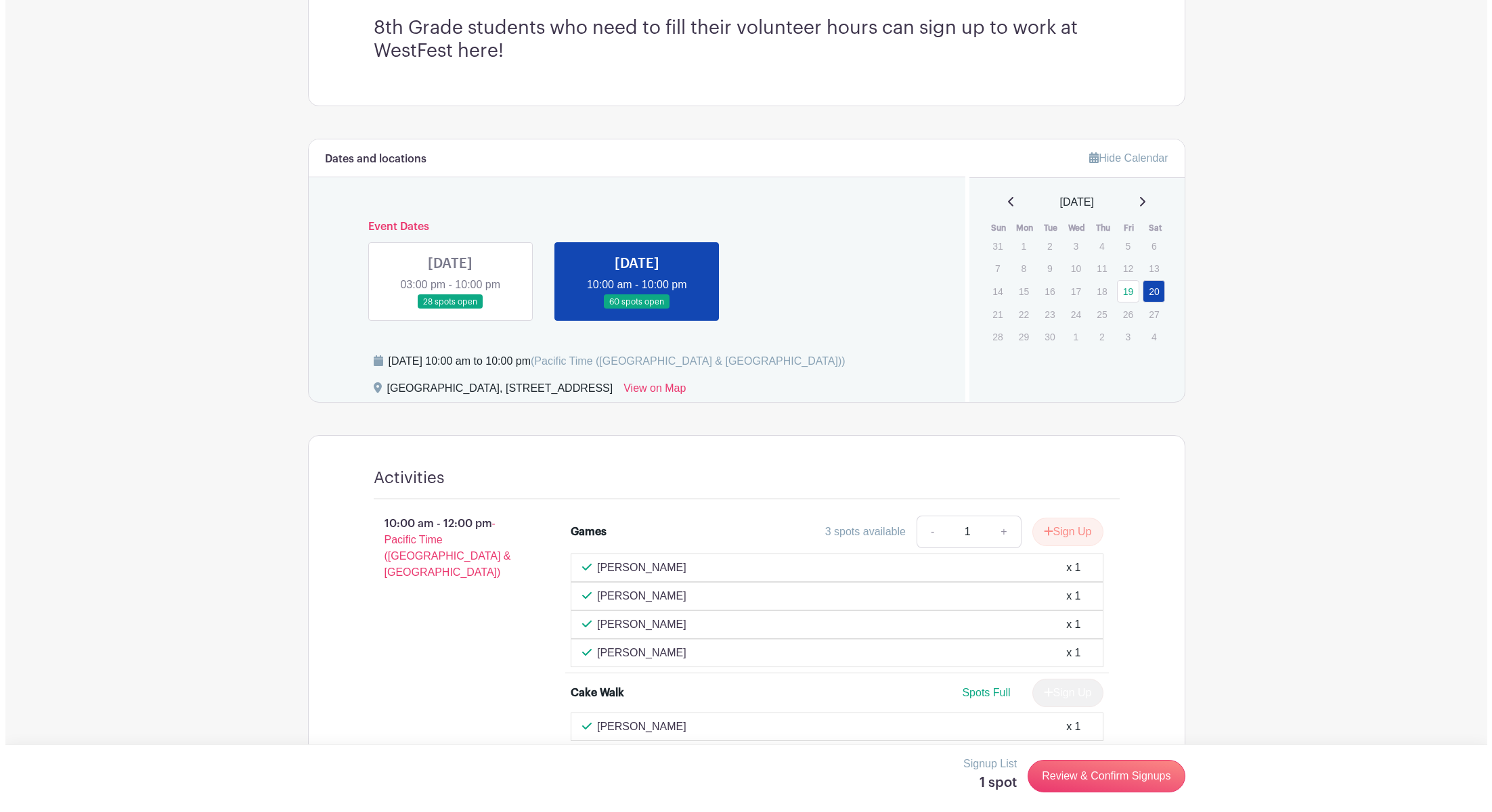
scroll to position [621, 0]
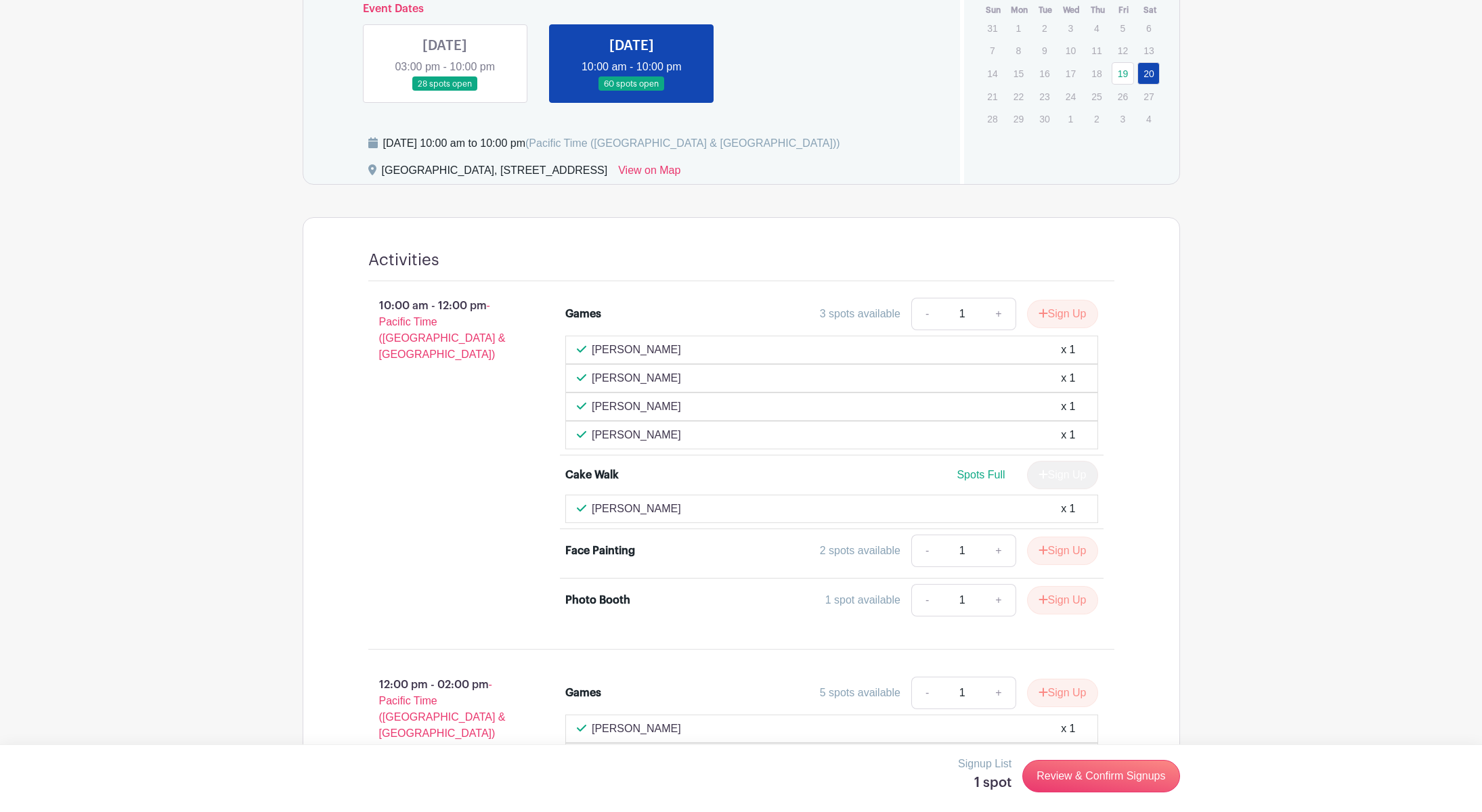
click at [632, 91] on link at bounding box center [632, 91] width 0 height 0
click at [1061, 792] on link "Review & Confirm Signups" at bounding box center [1101, 777] width 157 height 33
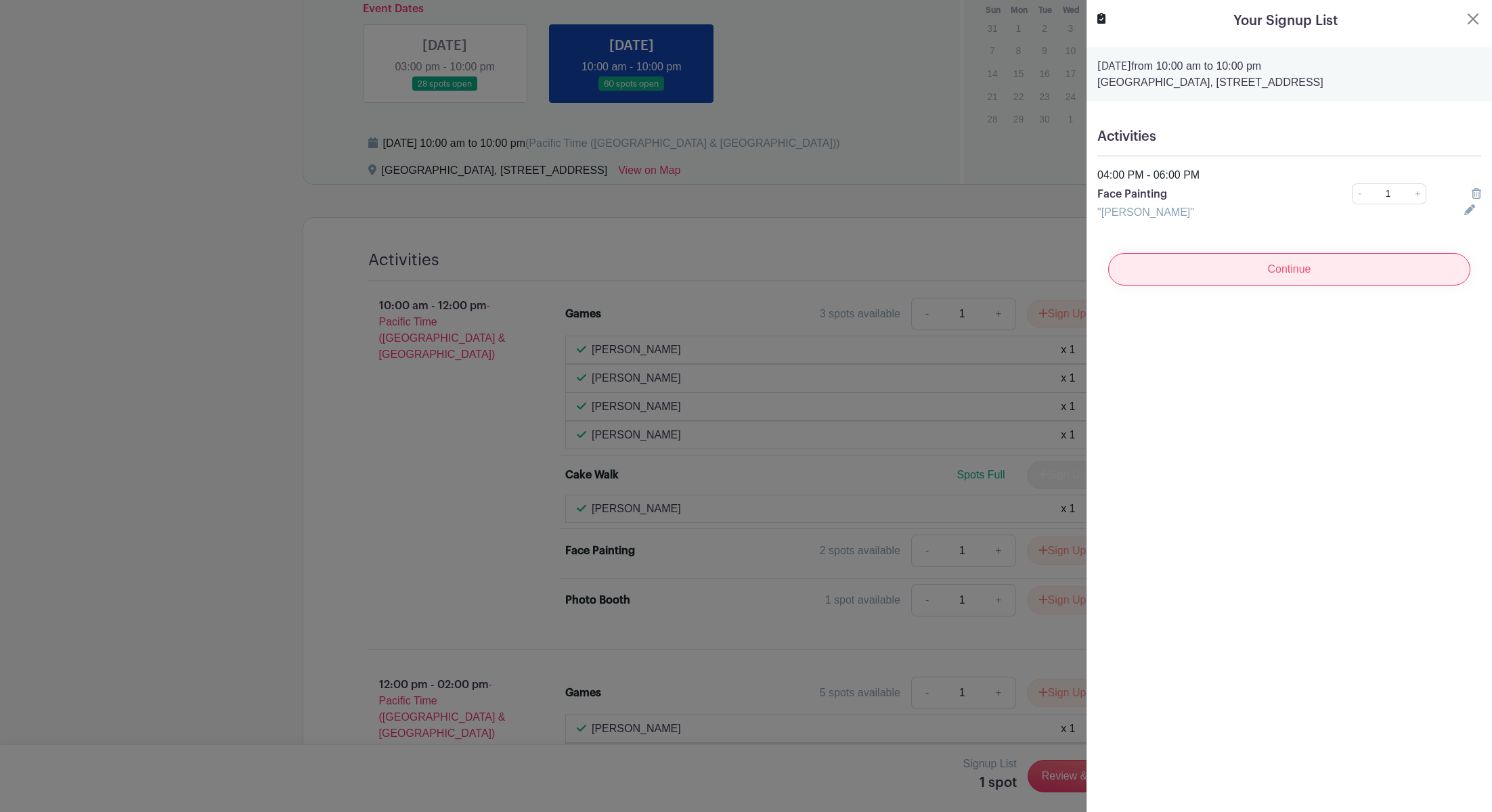
click at [1289, 286] on input "Continue" at bounding box center [1289, 270] width 362 height 33
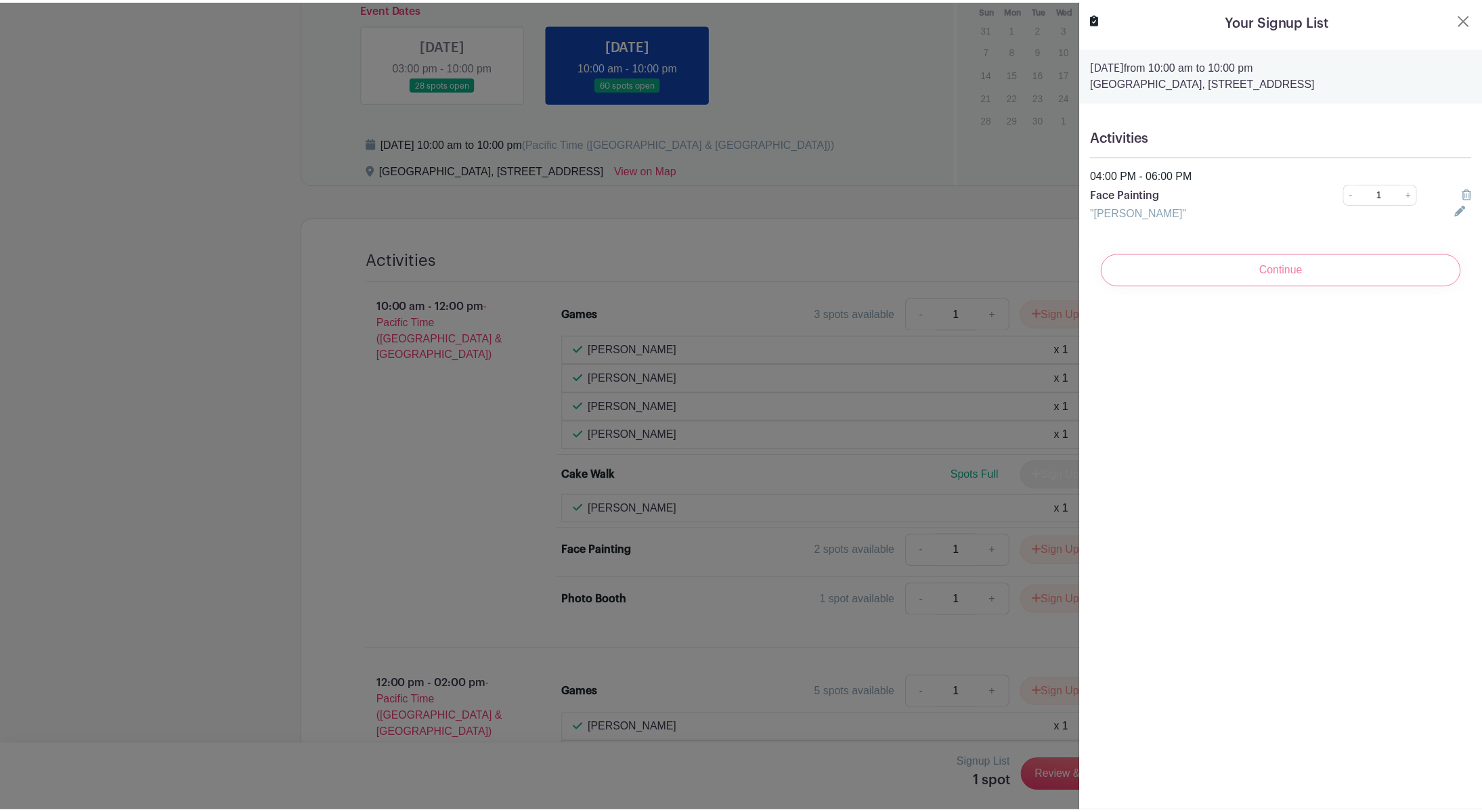
scroll to position [655, 0]
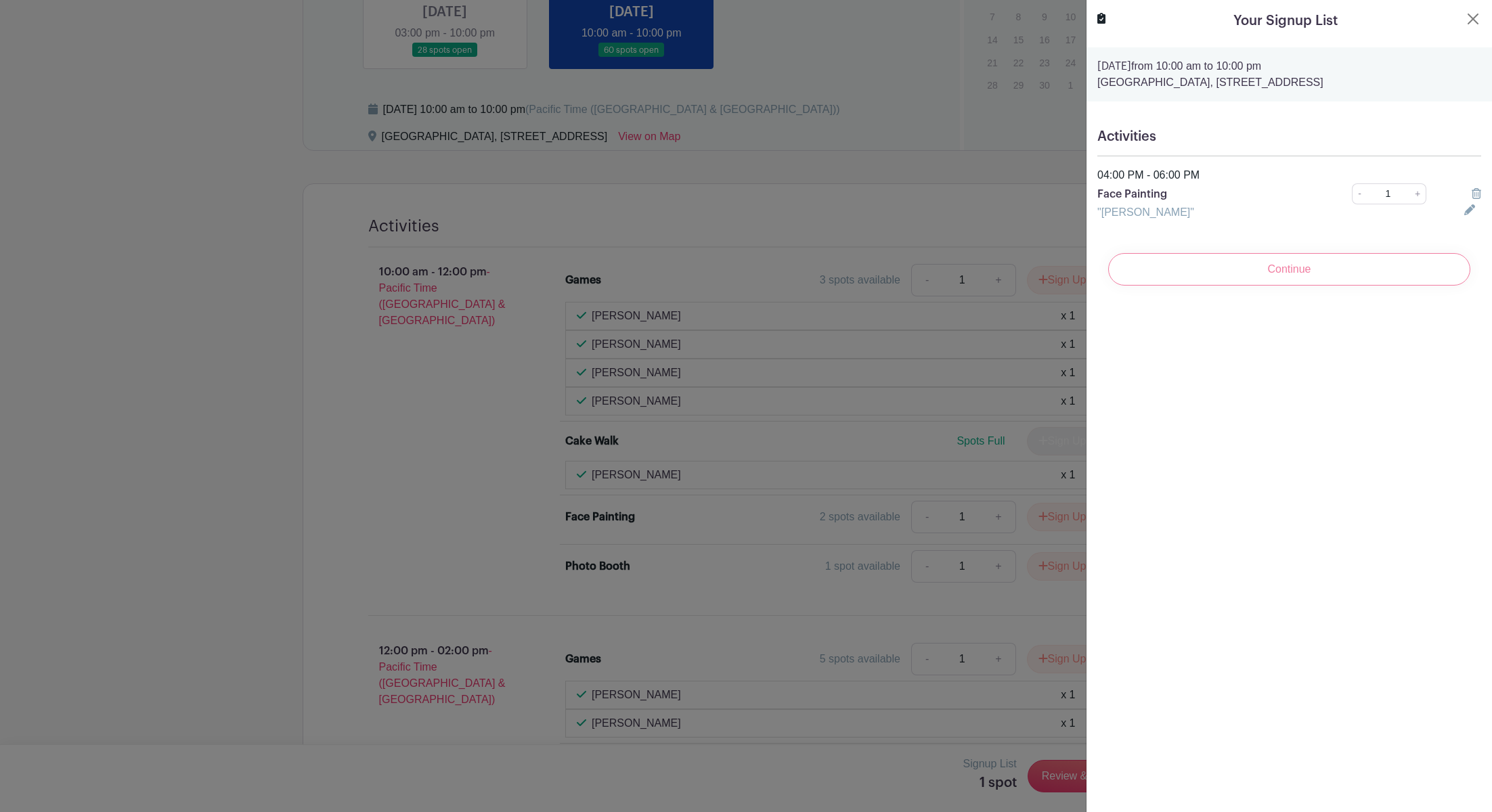
click at [925, 354] on div at bounding box center [746, 406] width 1492 height 812
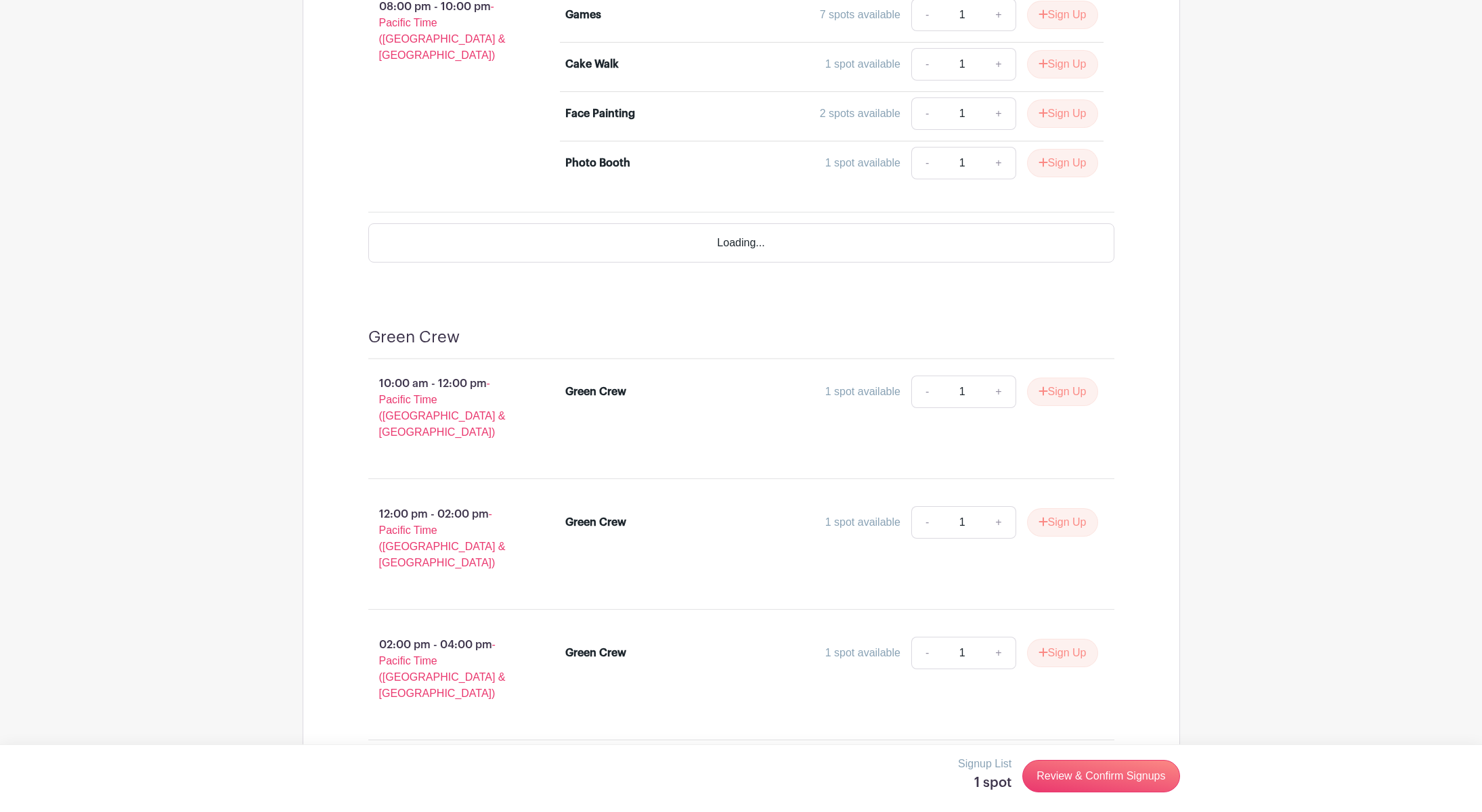
scroll to position [2144, 0]
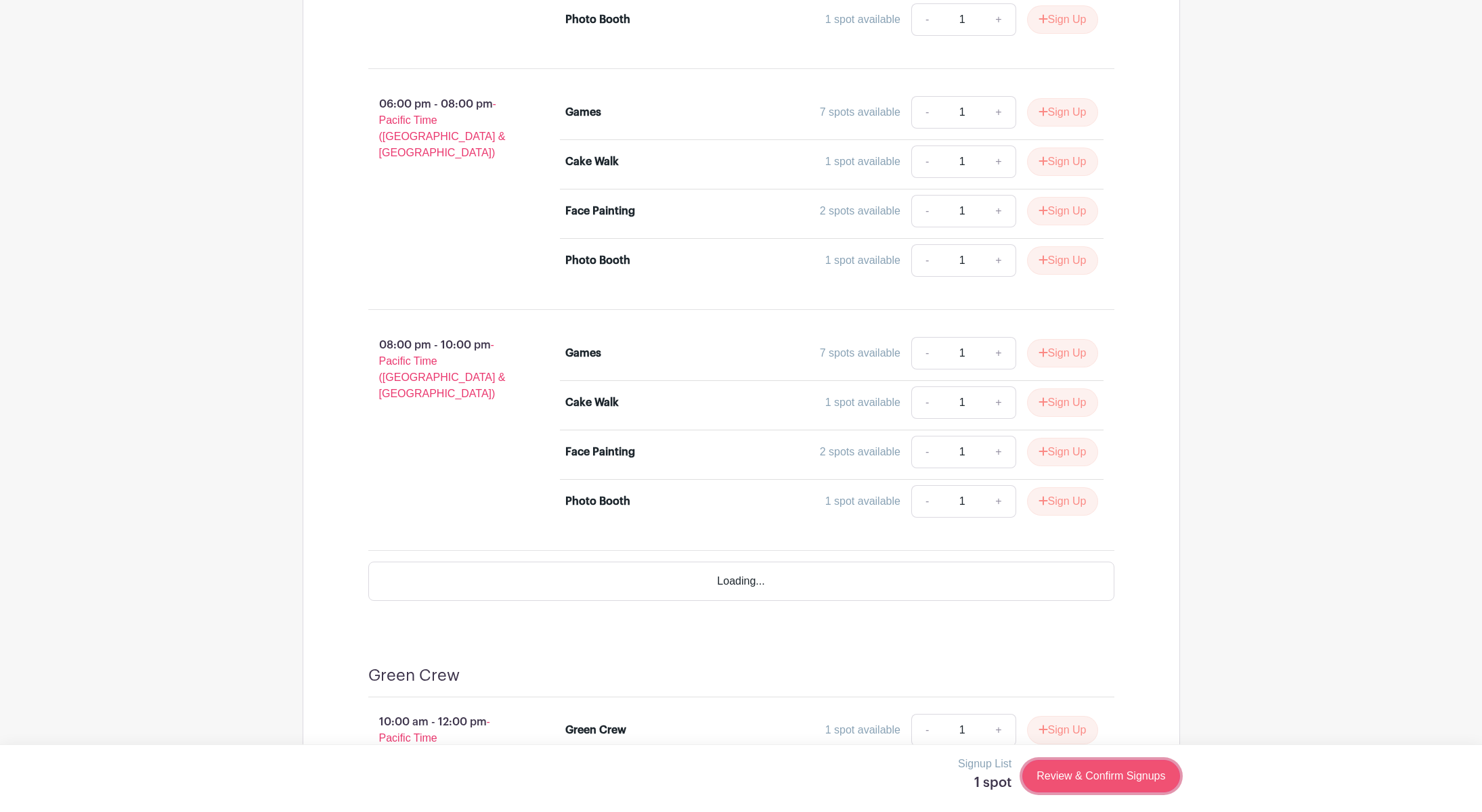
click at [1065, 793] on link "Review & Confirm Signups" at bounding box center [1101, 777] width 157 height 33
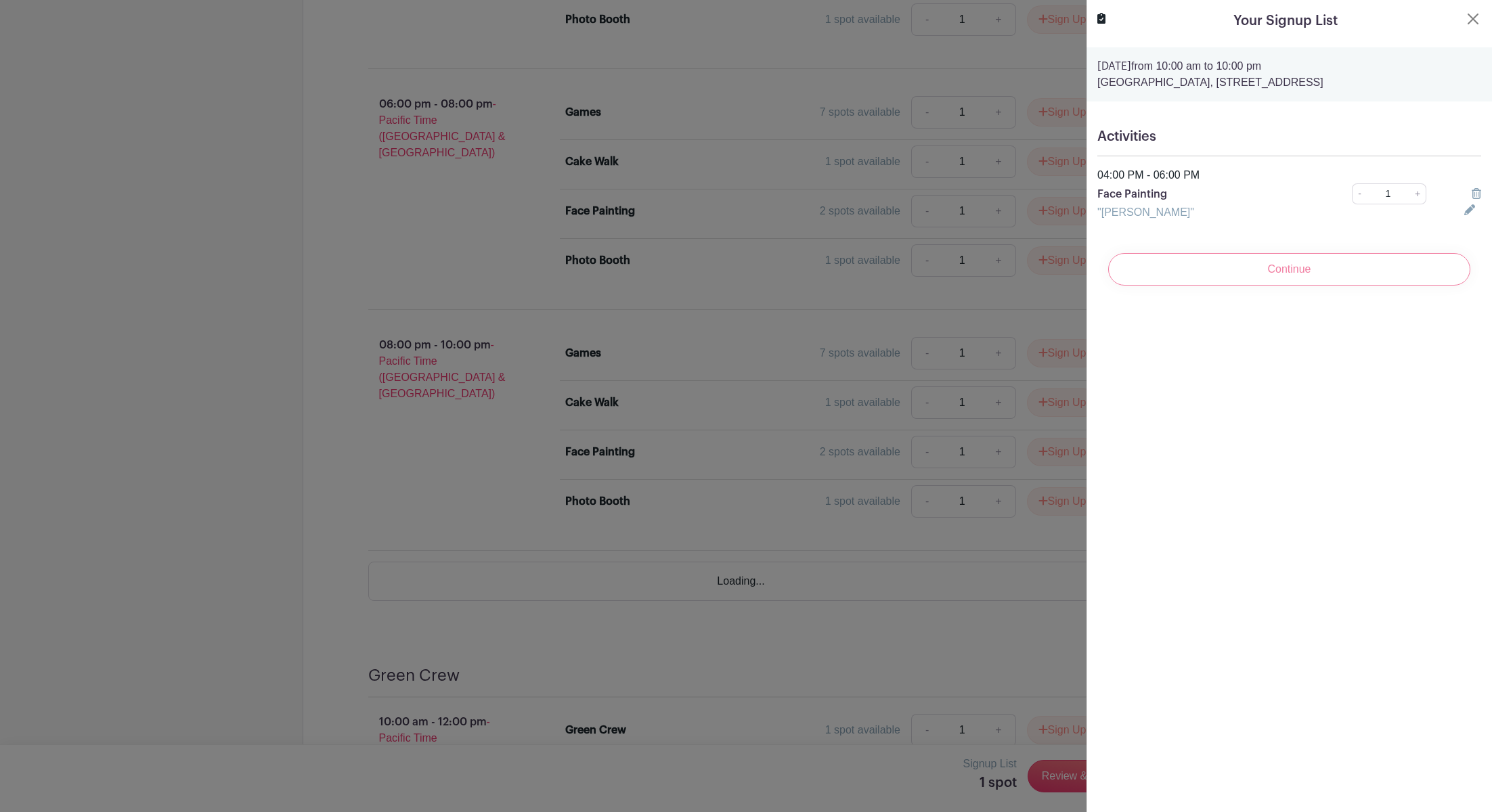
click at [1295, 296] on div "Continue" at bounding box center [1289, 269] width 384 height 54
click at [1283, 296] on div "Continue" at bounding box center [1289, 269] width 384 height 54
click at [1465, 215] on icon at bounding box center [1470, 209] width 11 height 11
click at [1337, 237] on input "[PERSON_NAME]" at bounding box center [1272, 221] width 351 height 33
click at [1247, 312] on div "Continue" at bounding box center [1289, 285] width 384 height 54
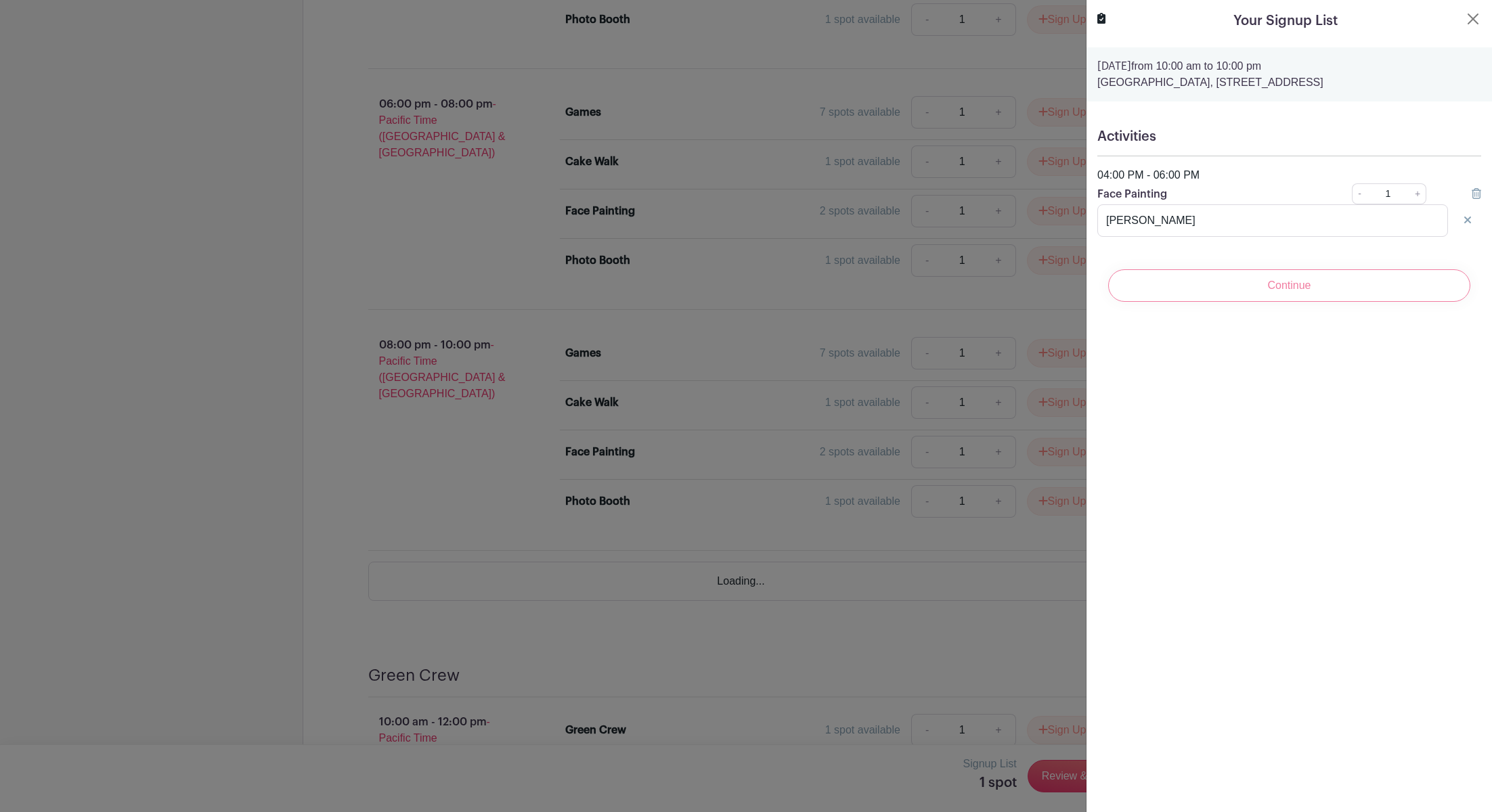
click at [1302, 312] on div "Continue" at bounding box center [1289, 285] width 384 height 54
click at [1389, 248] on div "Activities 04:00 PM - 06:00 PM Face Painting - 1 + "[PERSON_NAME]" [PERSON_NAME]" at bounding box center [1289, 182] width 405 height 130
click at [1466, 229] on div at bounding box center [1472, 221] width 33 height 16
click at [1265, 312] on div "Continue" at bounding box center [1289, 285] width 384 height 54
click at [1318, 237] on input "[PERSON_NAME]" at bounding box center [1272, 221] width 351 height 33
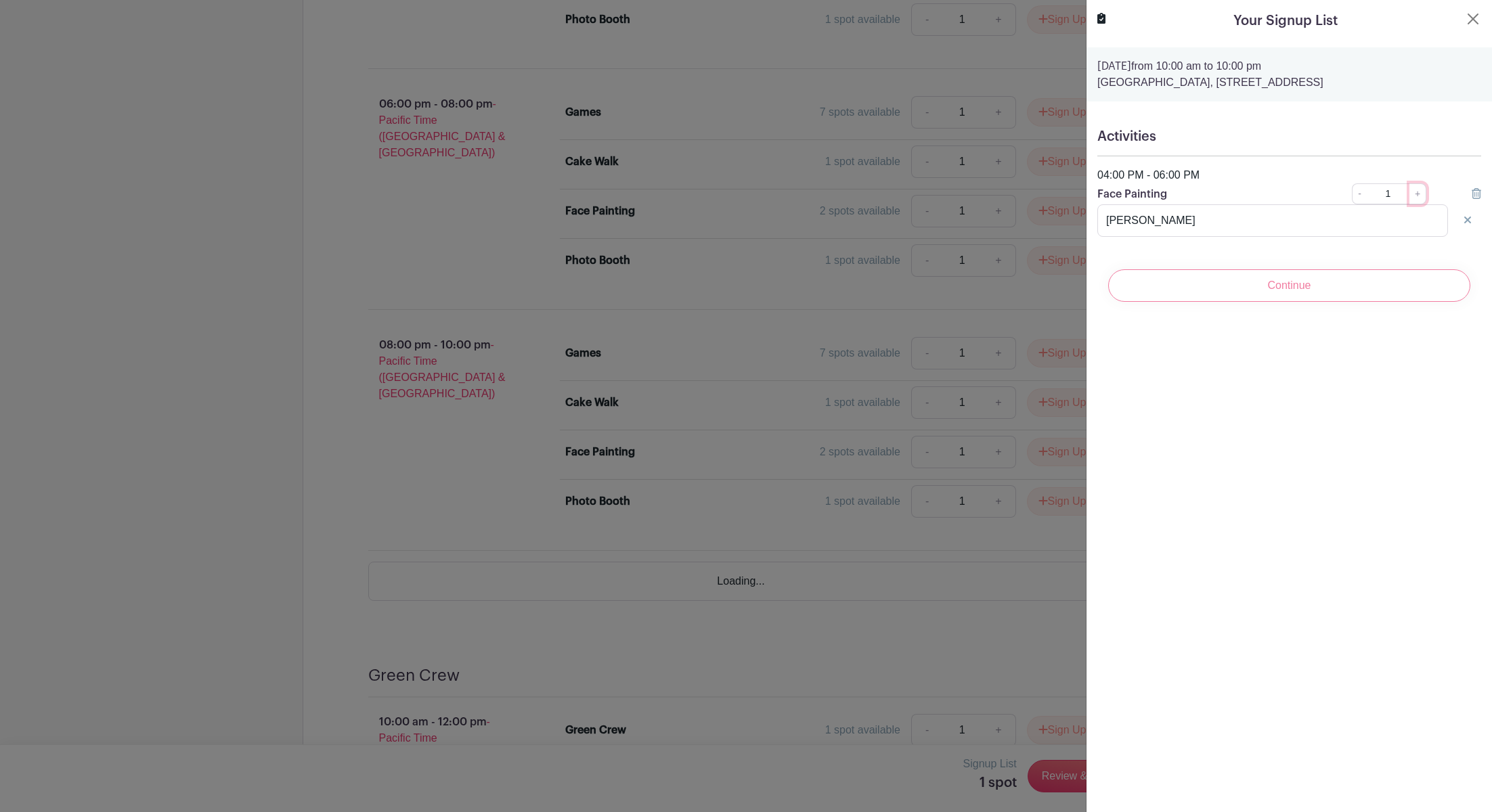
click at [1410, 204] on link "+" at bounding box center [1418, 194] width 17 height 21
click at [1309, 312] on div "Continue" at bounding box center [1289, 285] width 384 height 54
click at [1367, 204] on input "2" at bounding box center [1388, 194] width 44 height 21
click at [1352, 204] on link "-" at bounding box center [1359, 194] width 15 height 21
click at [1410, 204] on link "+" at bounding box center [1418, 194] width 17 height 21
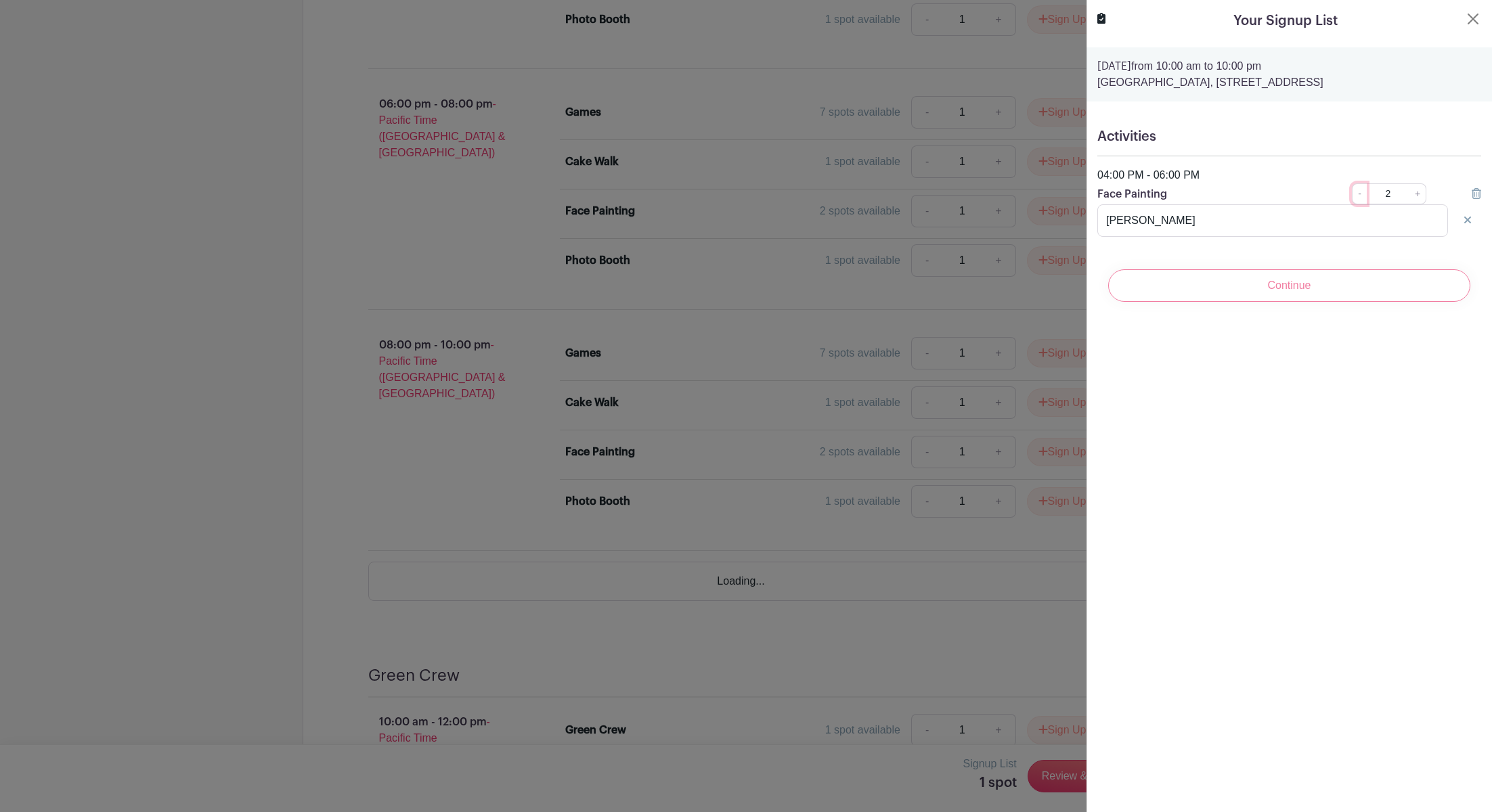
click at [1352, 204] on link "-" at bounding box center [1359, 194] width 15 height 21
click at [1313, 312] on div "Continue" at bounding box center [1289, 285] width 384 height 54
click at [1410, 204] on link "+" at bounding box center [1418, 194] width 17 height 21
type input "2"
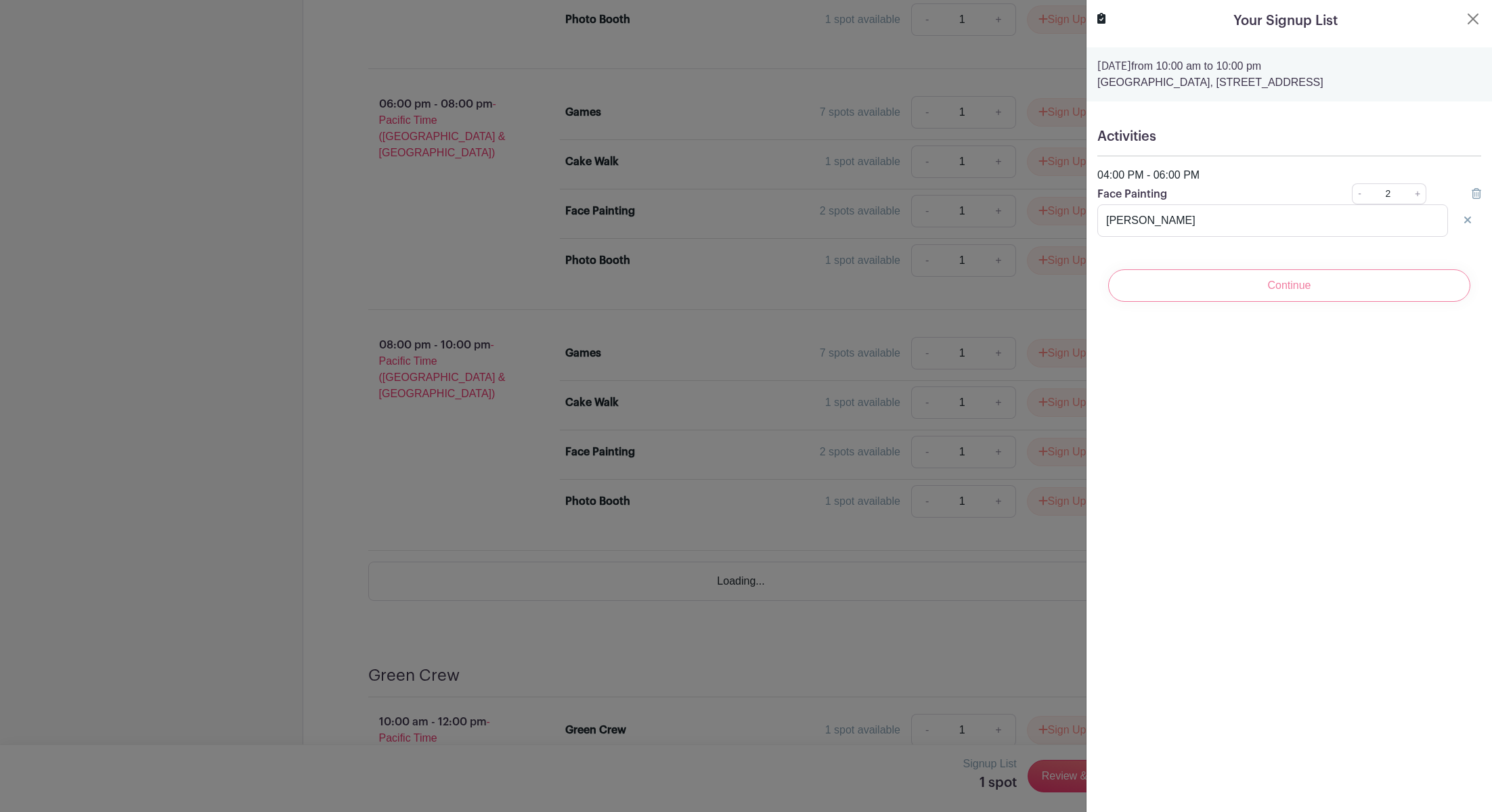
click at [1277, 312] on div "Continue" at bounding box center [1289, 285] width 384 height 54
click at [1465, 23] on button "Close" at bounding box center [1473, 19] width 16 height 16
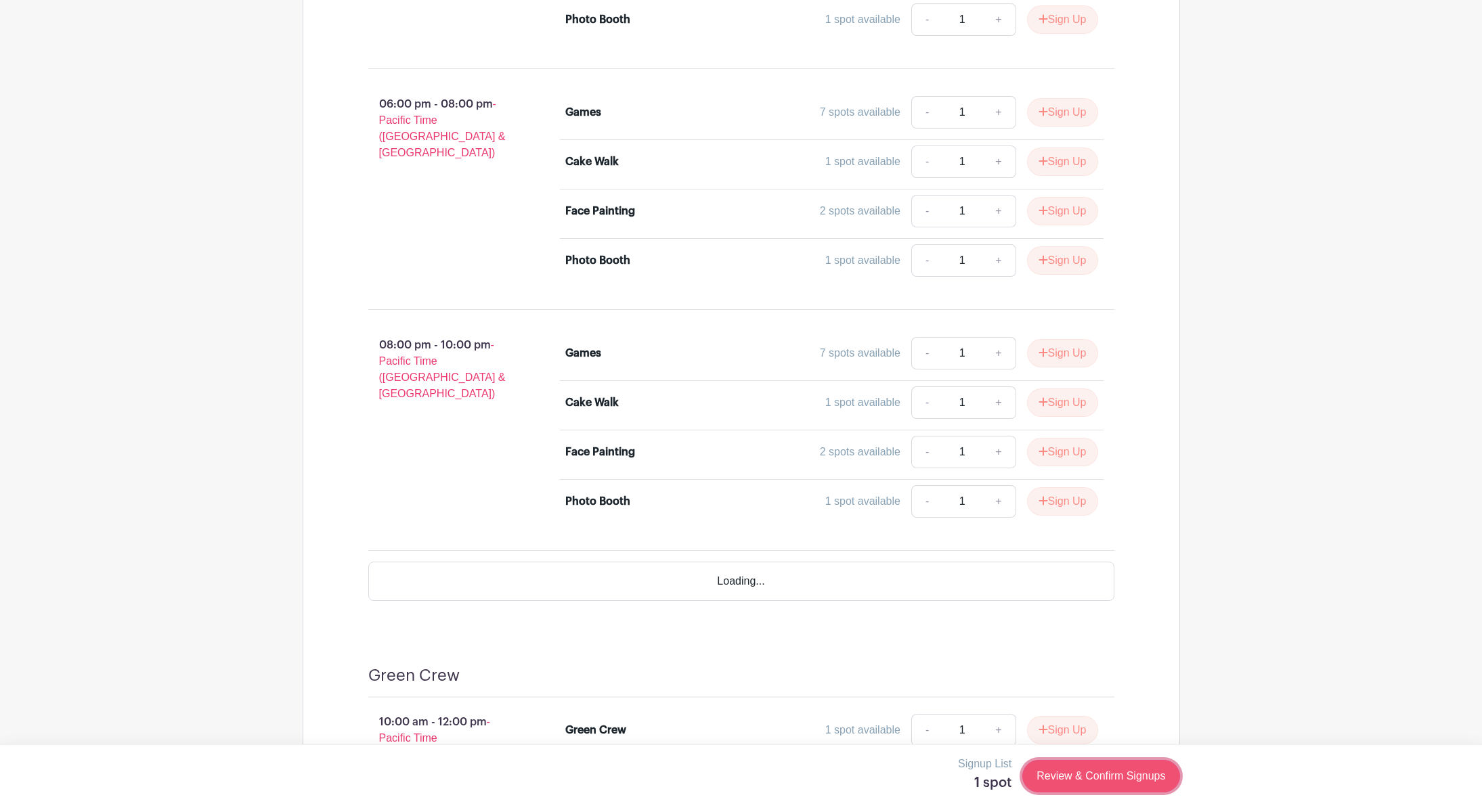
click at [1023, 778] on link "Review & Confirm Signups" at bounding box center [1101, 777] width 157 height 33
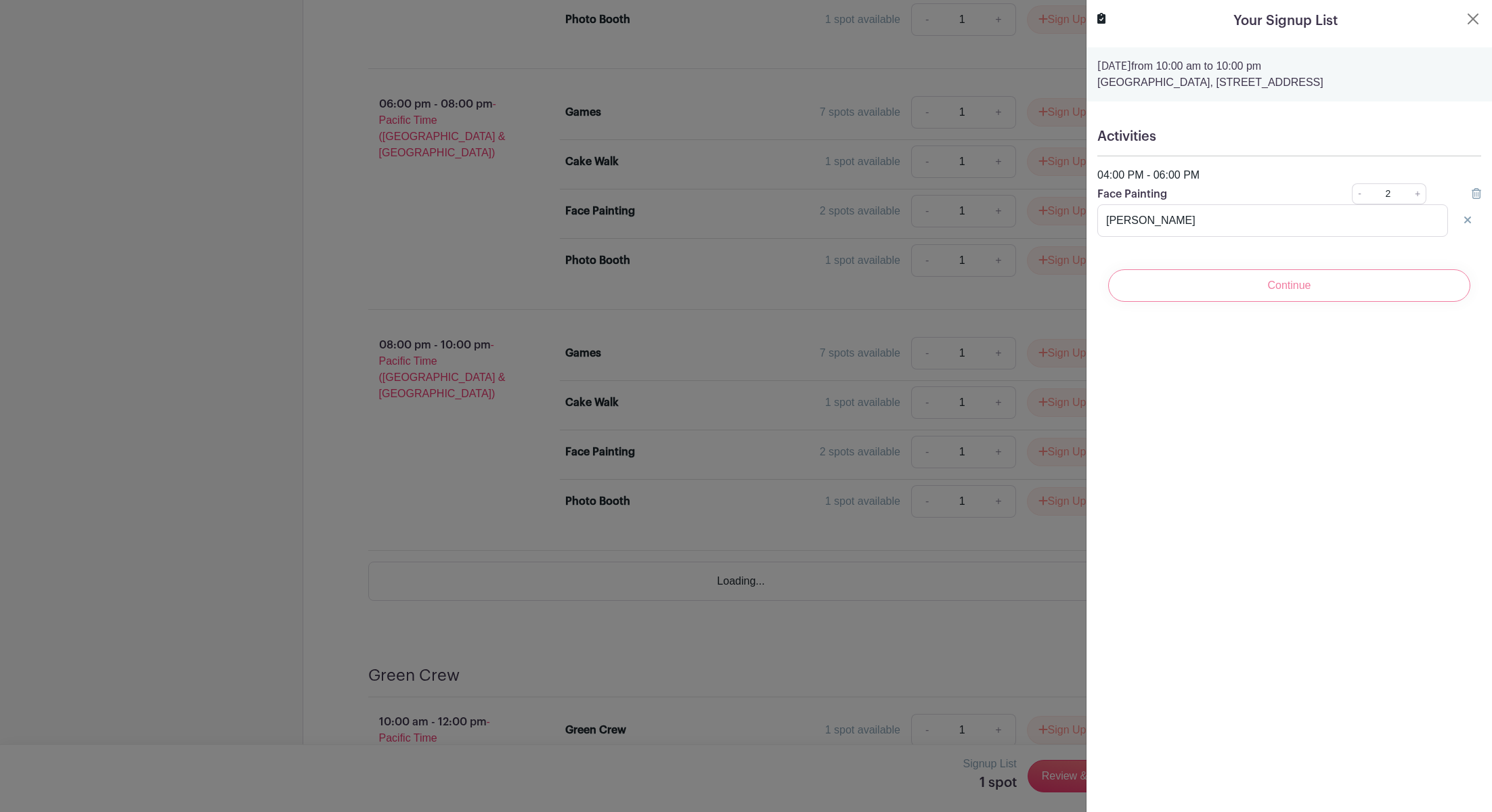
click at [1325, 312] on div "Continue" at bounding box center [1289, 285] width 384 height 54
click at [1326, 312] on div "Continue" at bounding box center [1289, 285] width 384 height 54
click at [1447, 3] on turbo-frame "Your Signup List [DATE] 10:00 am to 10:00 pm [GEOGRAPHIC_DATA], [STREET_ADDRESS…" at bounding box center [1289, 161] width 405 height 324
click at [1465, 18] on button "Close" at bounding box center [1473, 19] width 16 height 16
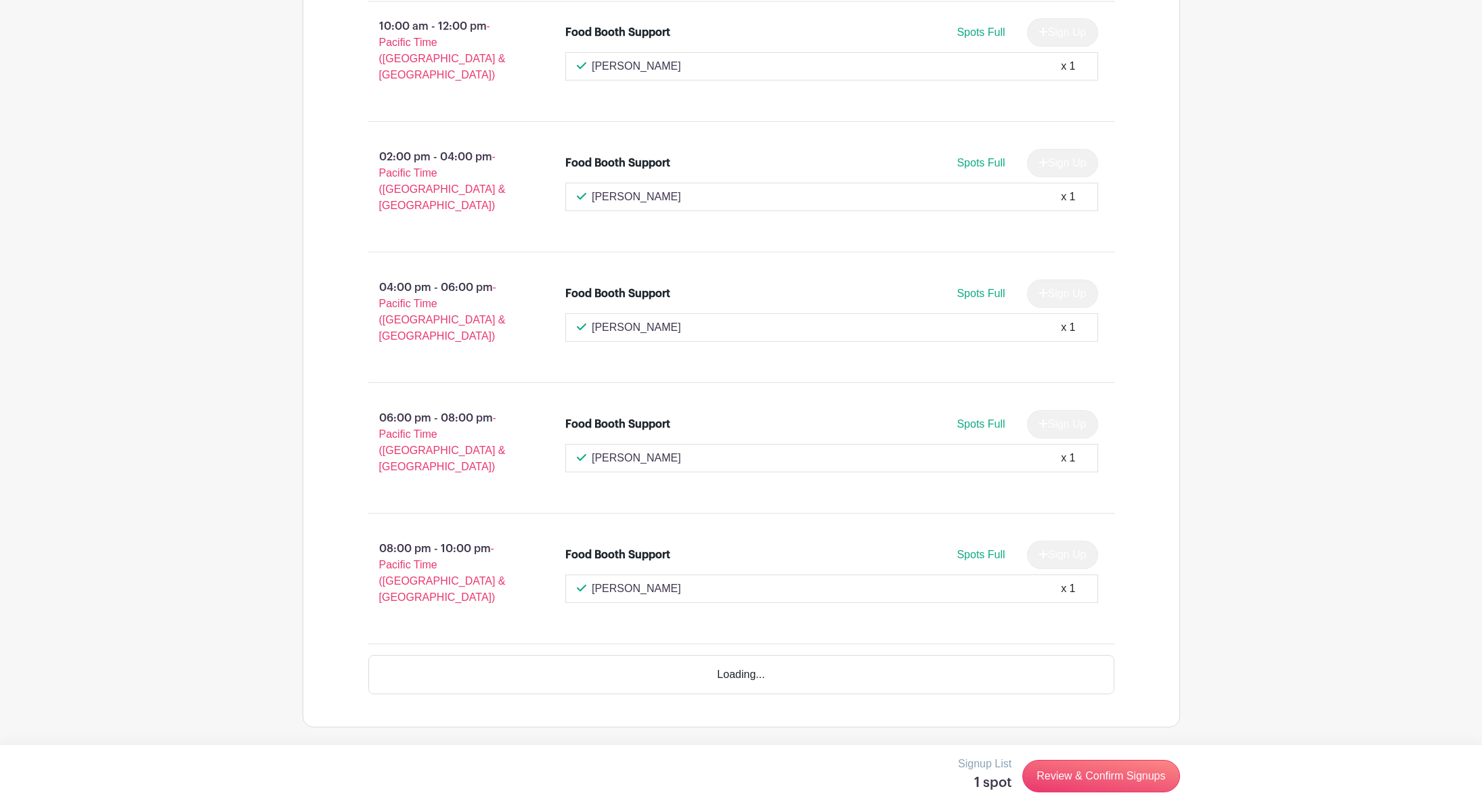
scroll to position [5025, 0]
click at [848, 663] on div "Loading..." at bounding box center [741, 675] width 746 height 39
click at [958, 773] on p "Signup List" at bounding box center [985, 764] width 53 height 16
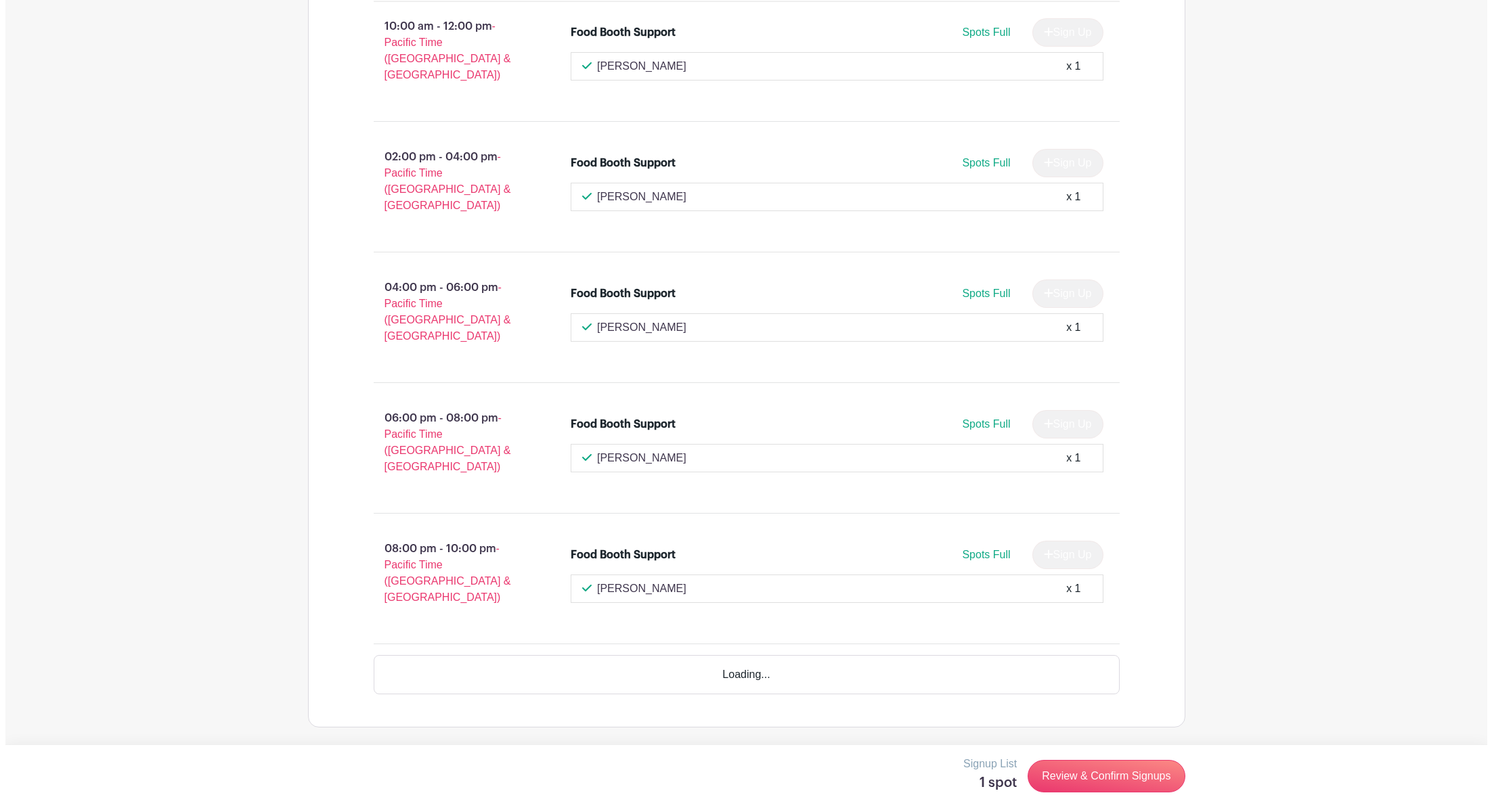
scroll to position [4977, 0]
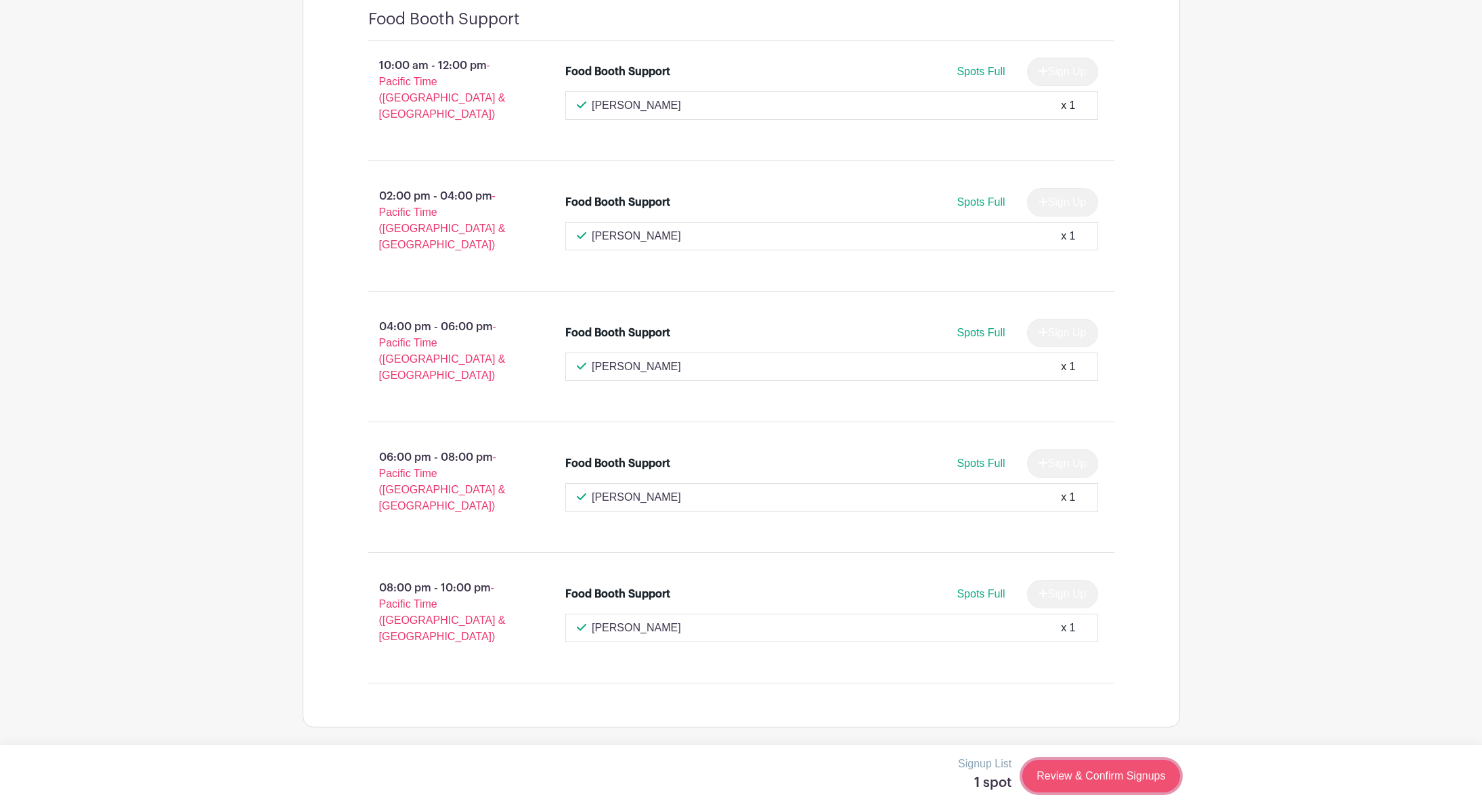
click at [1062, 782] on link "Review & Confirm Signups" at bounding box center [1101, 777] width 157 height 33
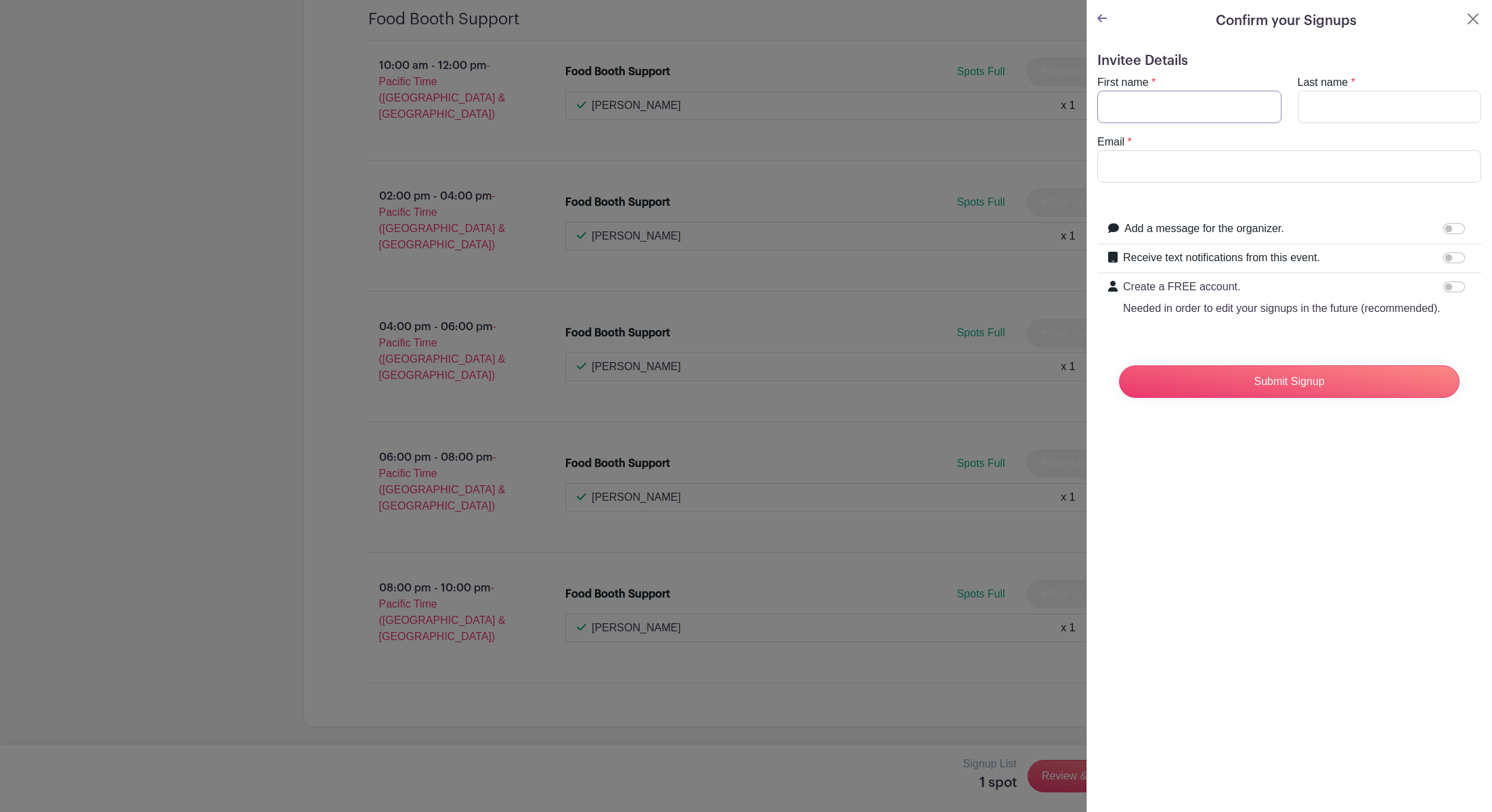
click at [1152, 124] on input "First name" at bounding box center [1189, 107] width 185 height 33
type input "[PERSON_NAME]"
type input "[PERSON_NAME][EMAIL_ADDRESS][PERSON_NAME][DOMAIN_NAME]"
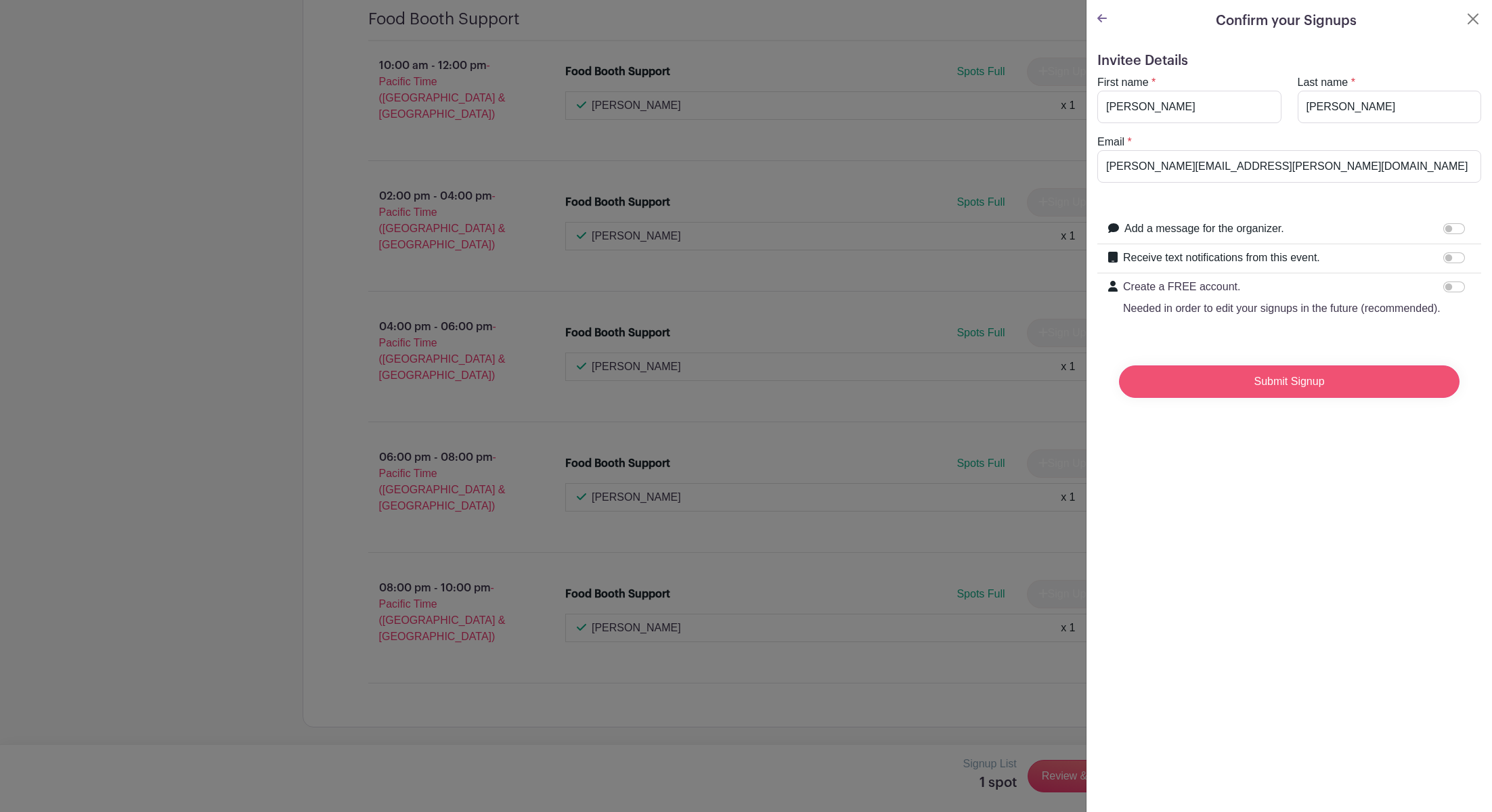
click at [1293, 398] on input "Submit Signup" at bounding box center [1289, 382] width 341 height 33
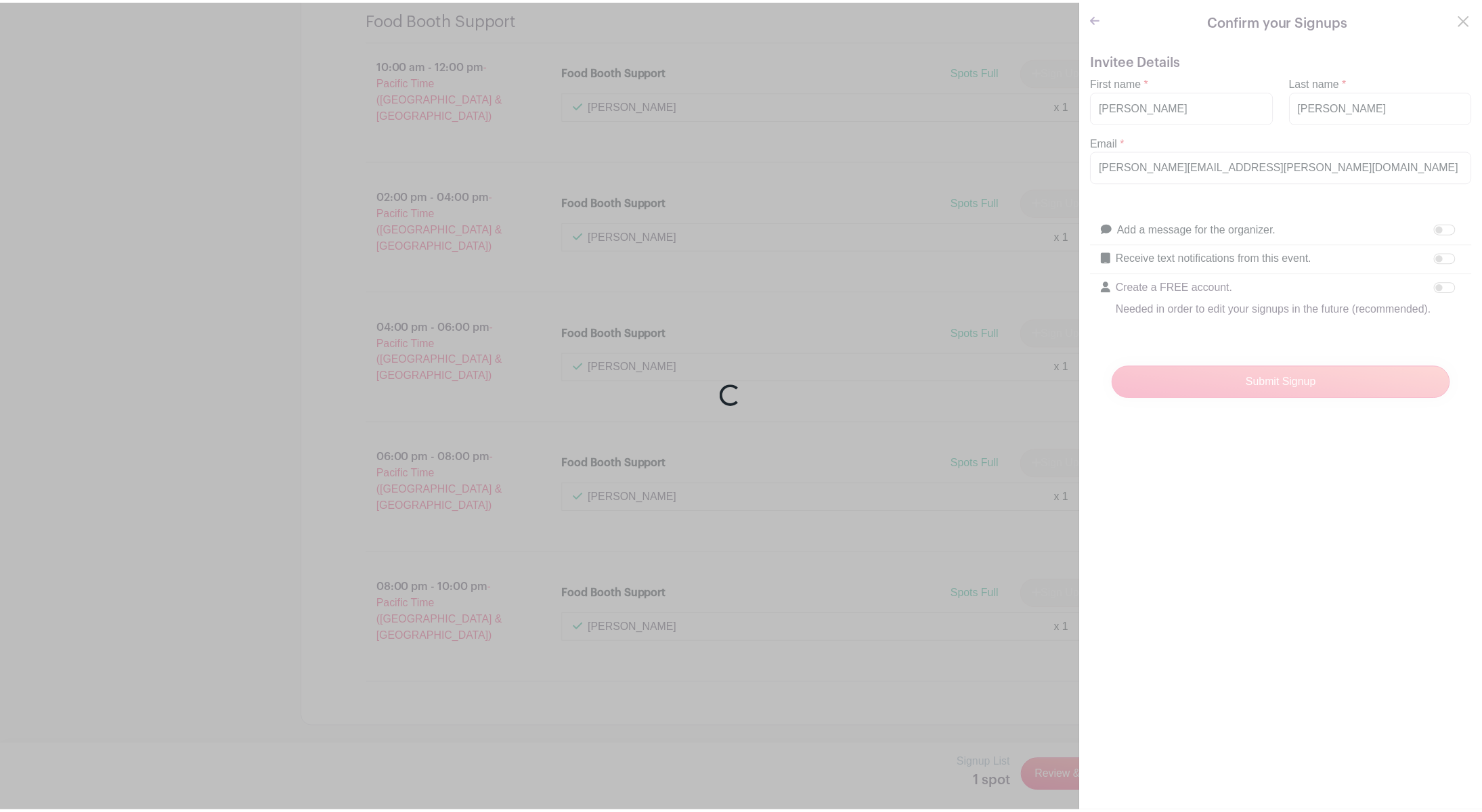
scroll to position [5032, 0]
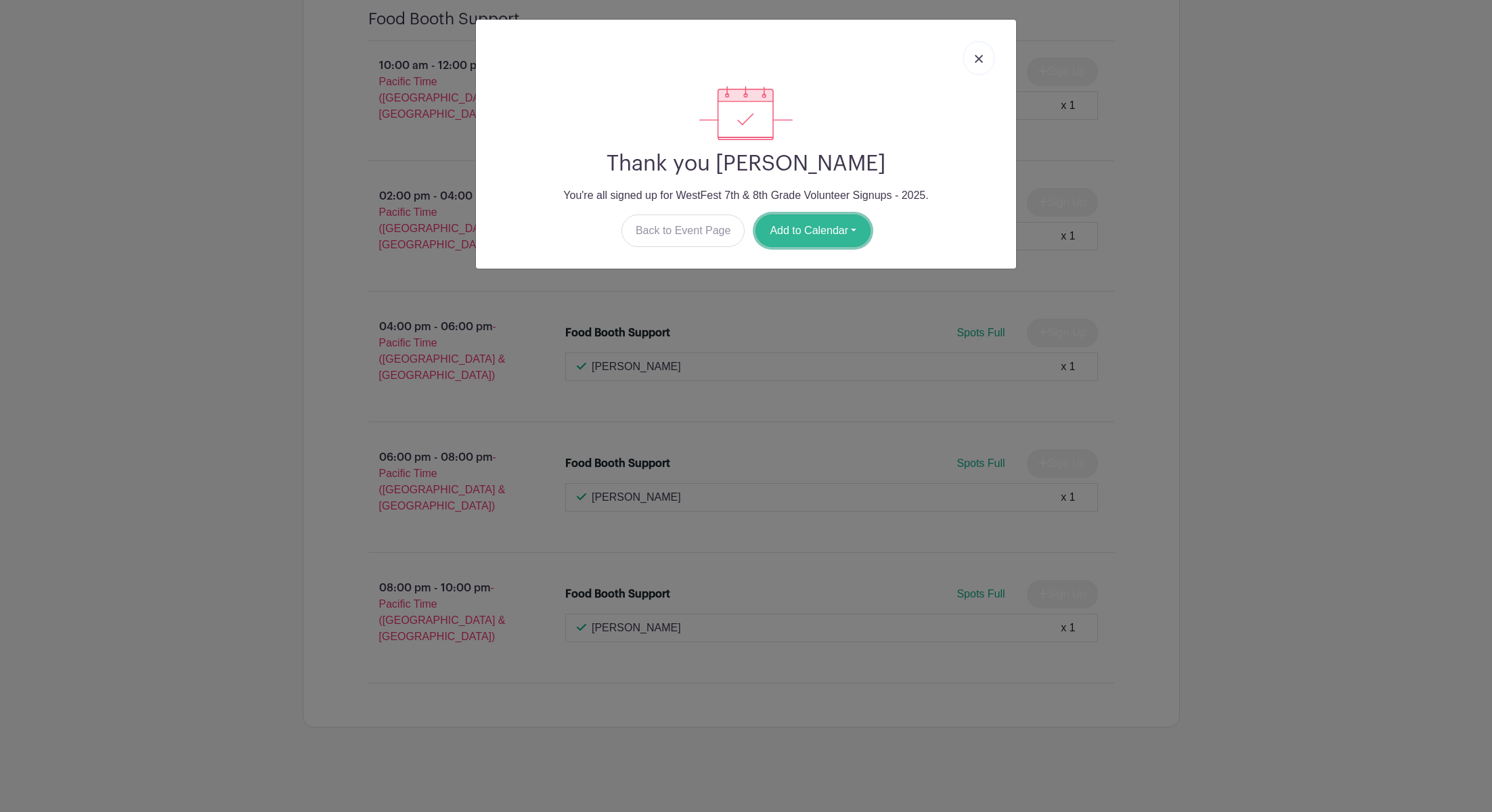
click at [864, 247] on button "Add to Calendar" at bounding box center [813, 231] width 115 height 33
click at [813, 281] on link "Google Calendar" at bounding box center [810, 269] width 107 height 21
click at [975, 63] on img at bounding box center [979, 58] width 8 height 8
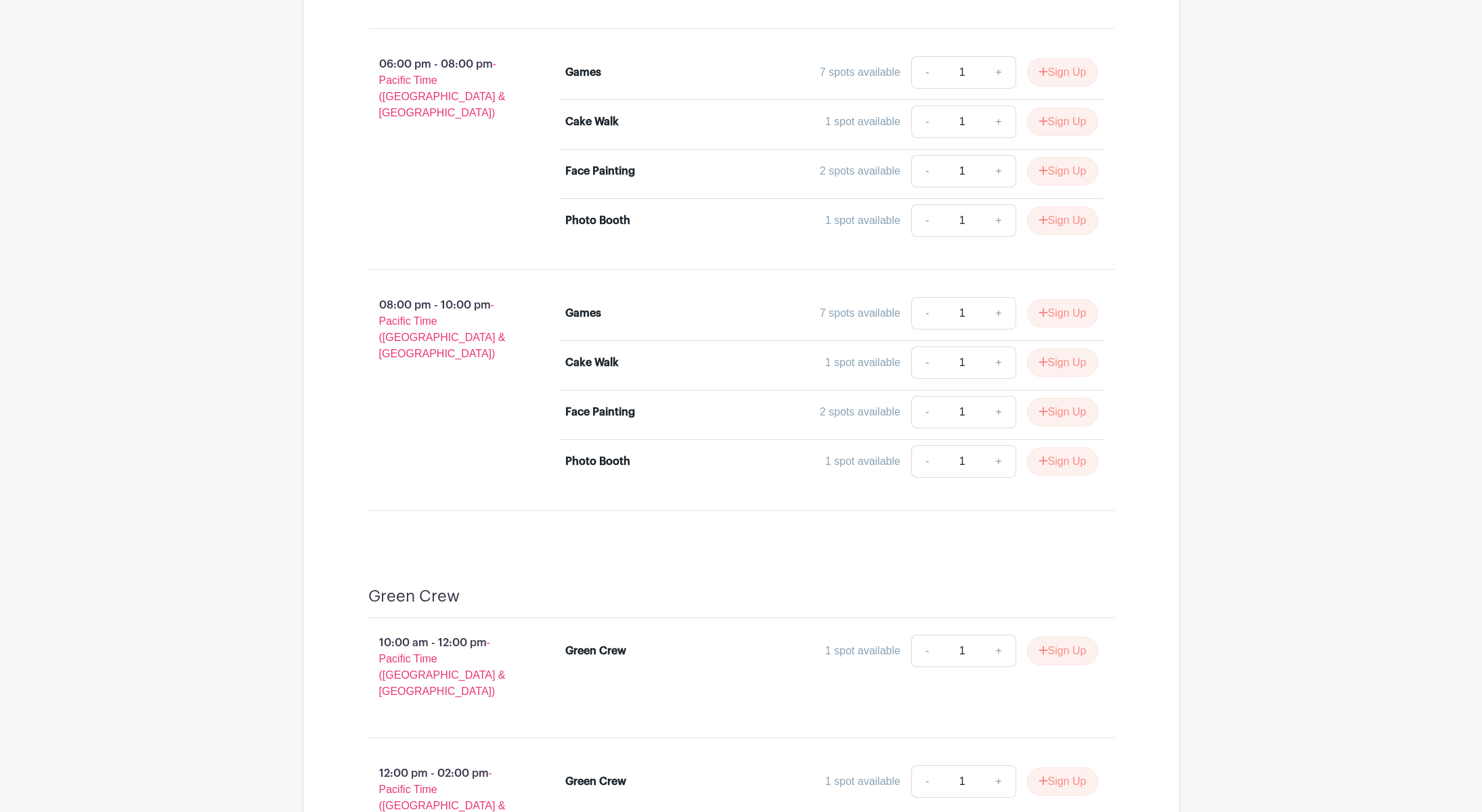
scroll to position [2189, 0]
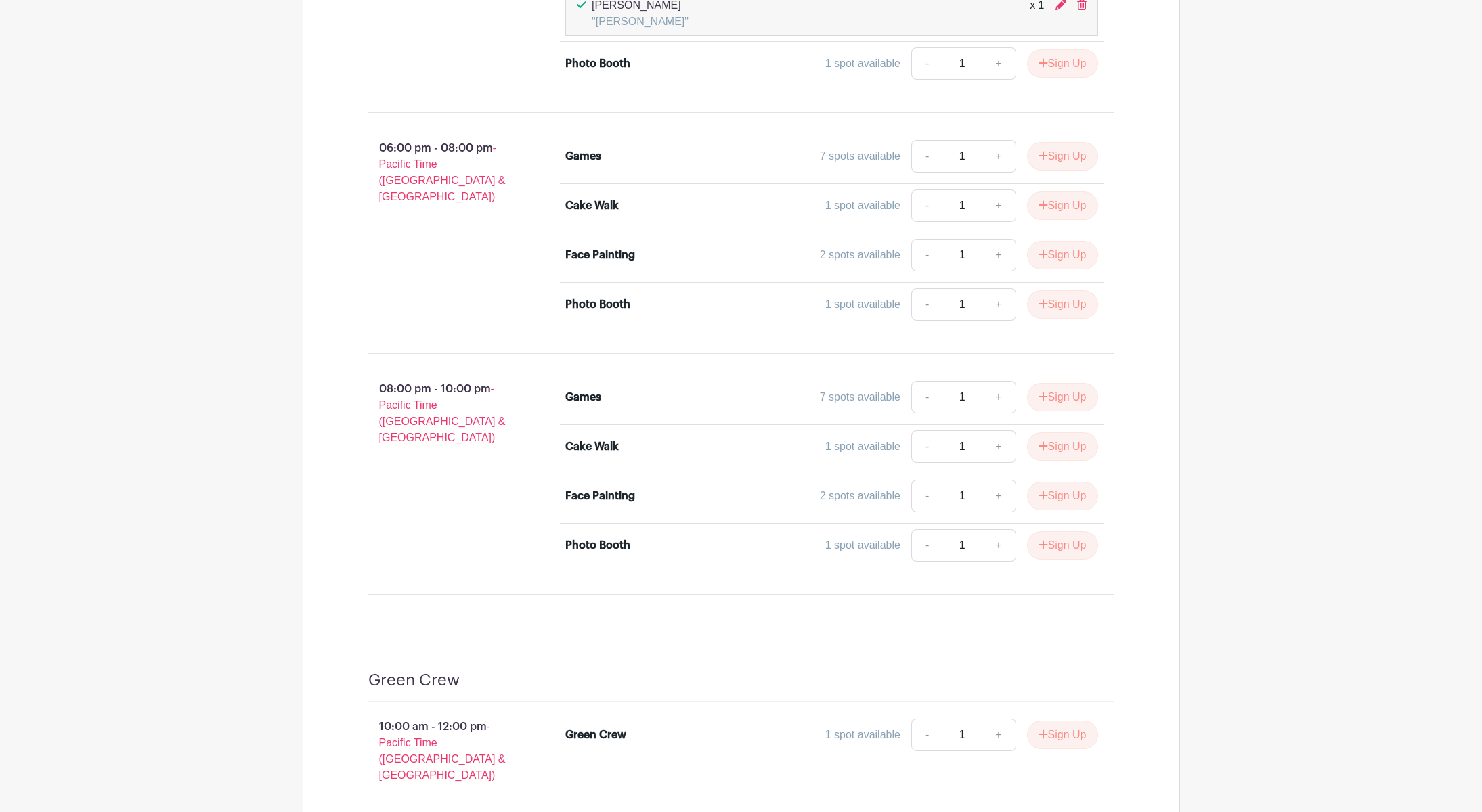
scroll to position [2121, 0]
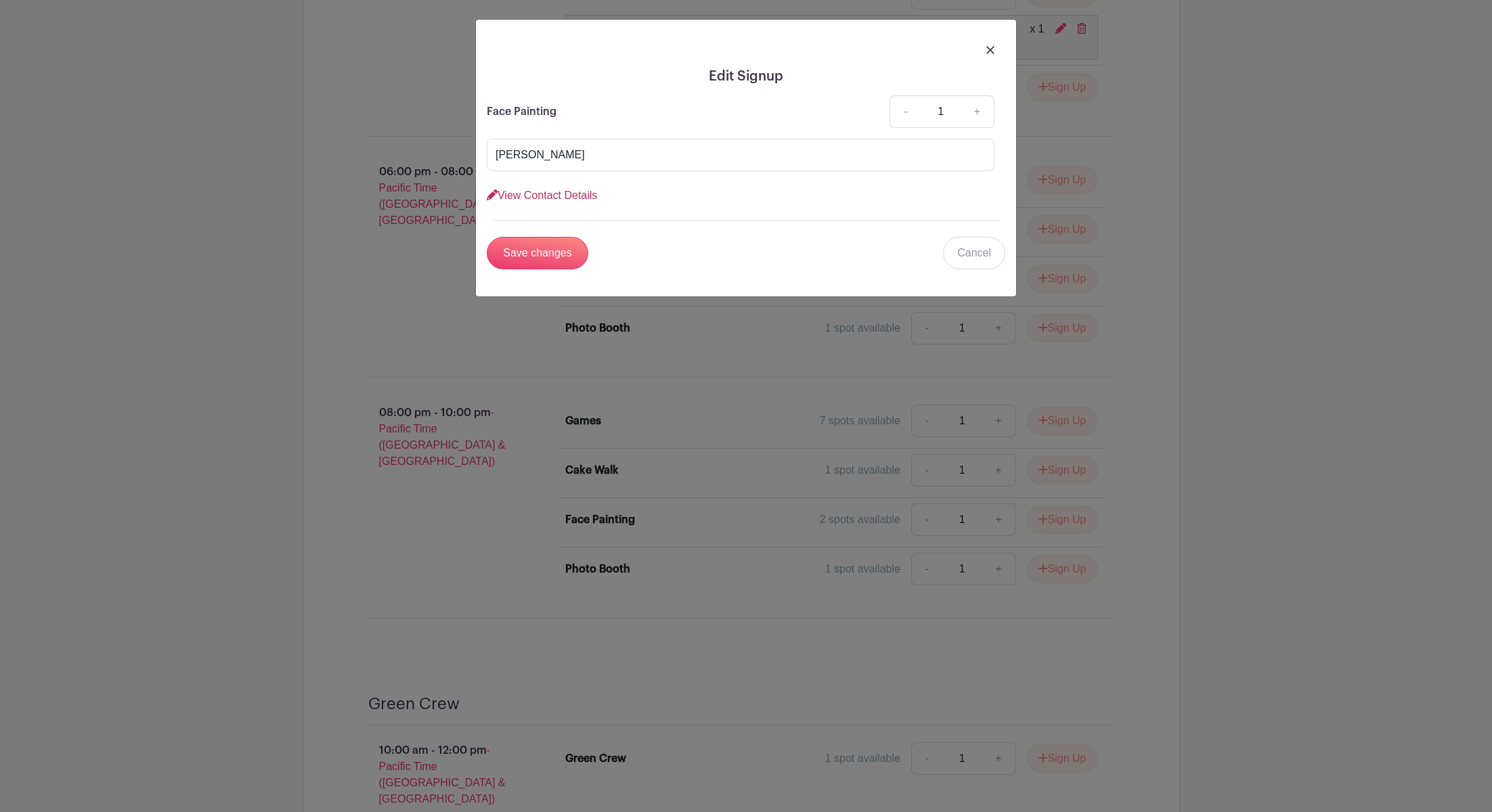
click at [591, 201] on link "View Contact Details" at bounding box center [542, 195] width 111 height 11
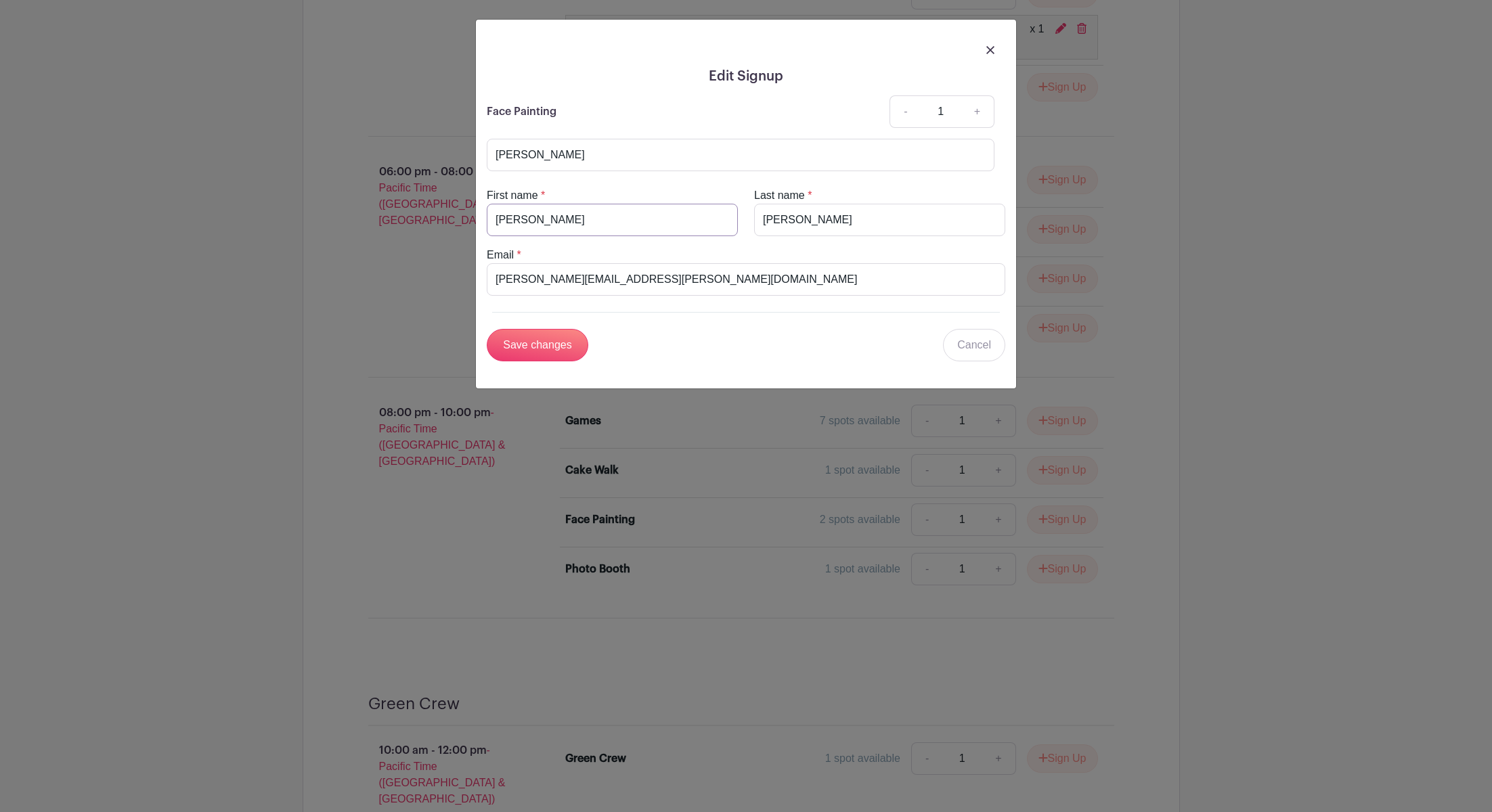
click at [556, 236] on input "[PERSON_NAME]" at bounding box center [612, 220] width 252 height 33
type input "Mia"
click at [542, 361] on input "Save changes" at bounding box center [537, 345] width 101 height 33
click at [549, 361] on div "Save changes" at bounding box center [537, 345] width 101 height 33
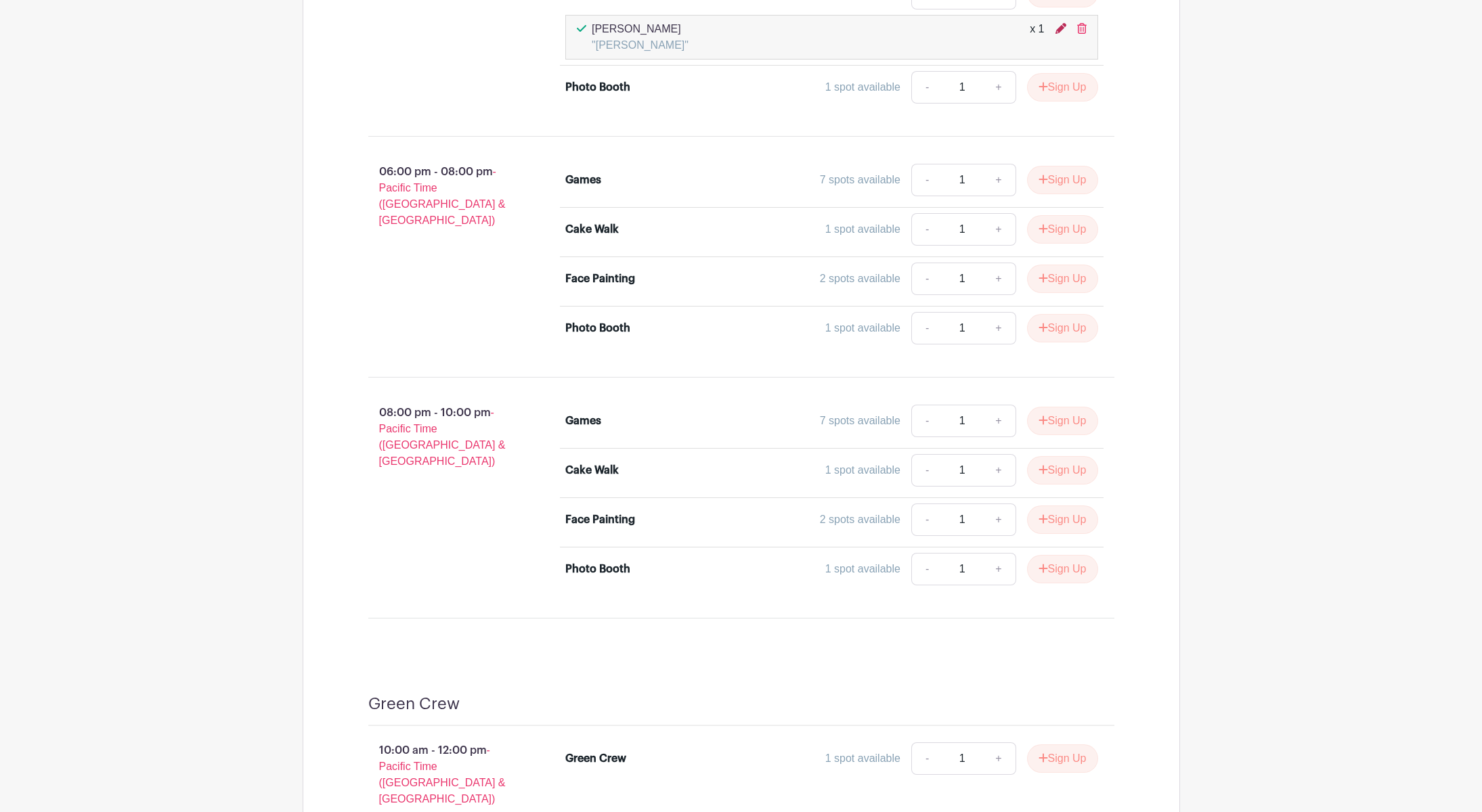
click at [1056, 33] on icon at bounding box center [1061, 28] width 11 height 11
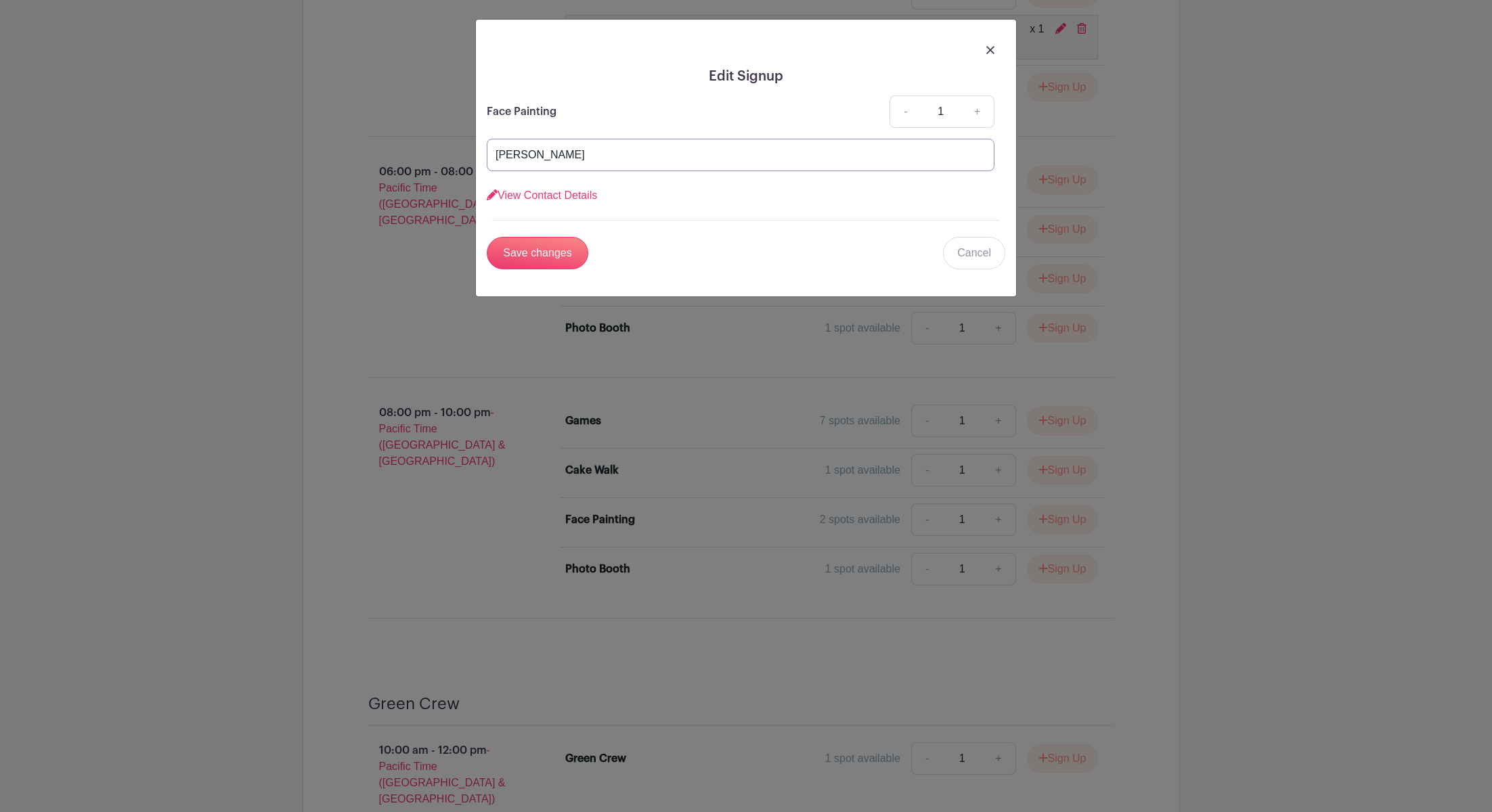
drag, startPoint x: 626, startPoint y: 181, endPoint x: 348, endPoint y: 178, distance: 278.0
click at [351, 179] on div "Edit Signup Face Painting - 1 + [PERSON_NAME] View Contact Details First name *…" at bounding box center [746, 406] width 1492 height 812
click at [561, 270] on input "Save changes" at bounding box center [537, 253] width 101 height 33
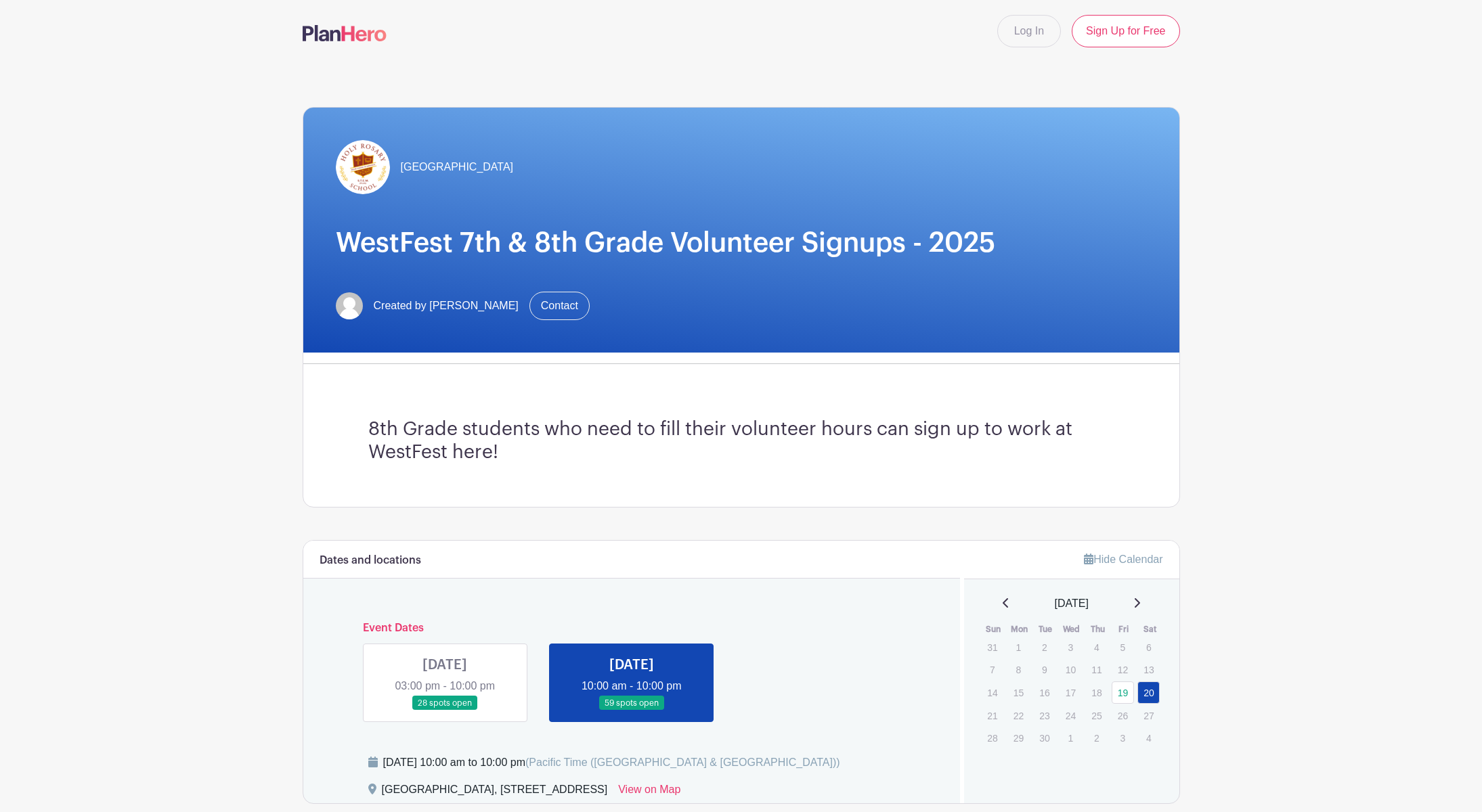
scroll to position [0, 0]
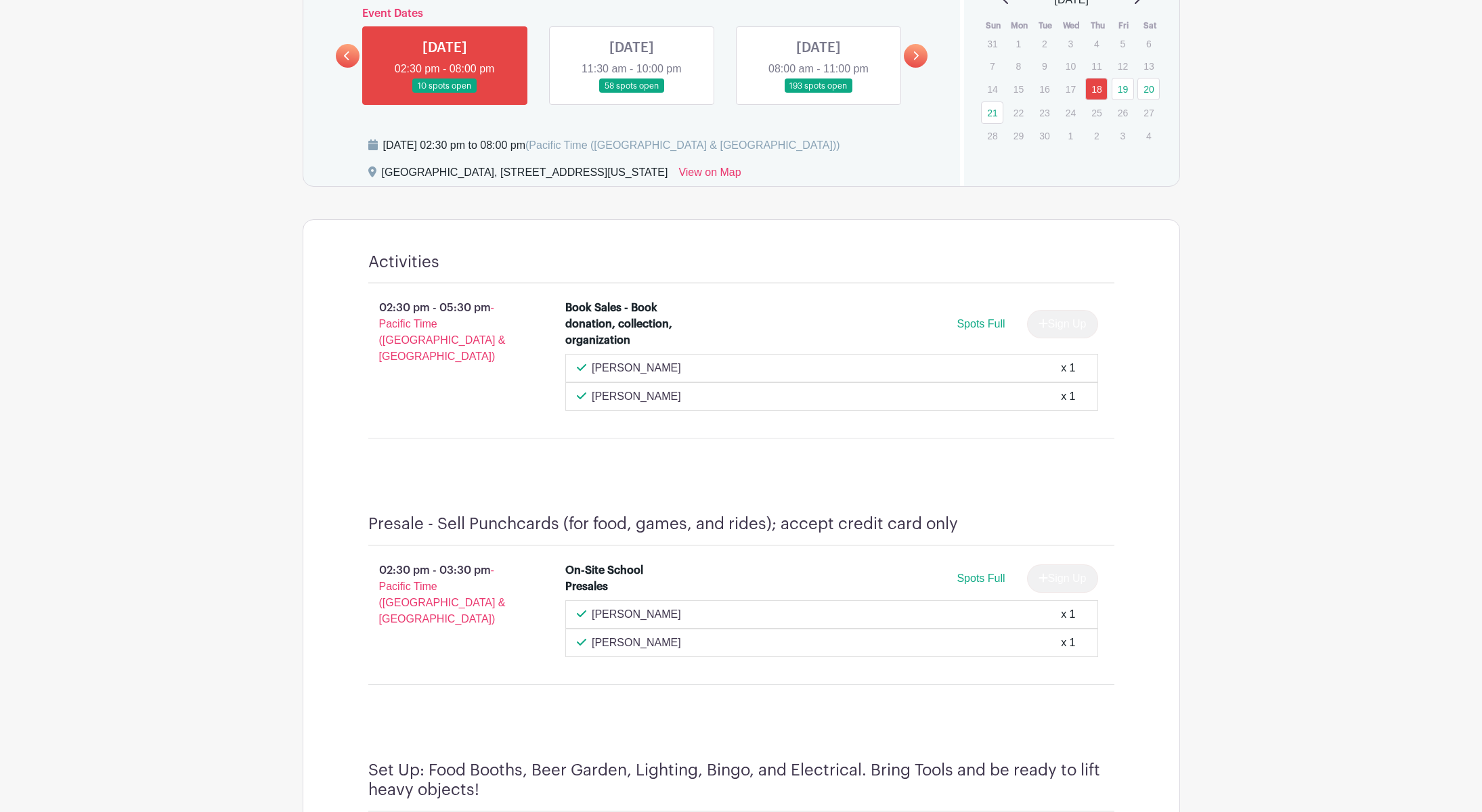
scroll to position [672, 0]
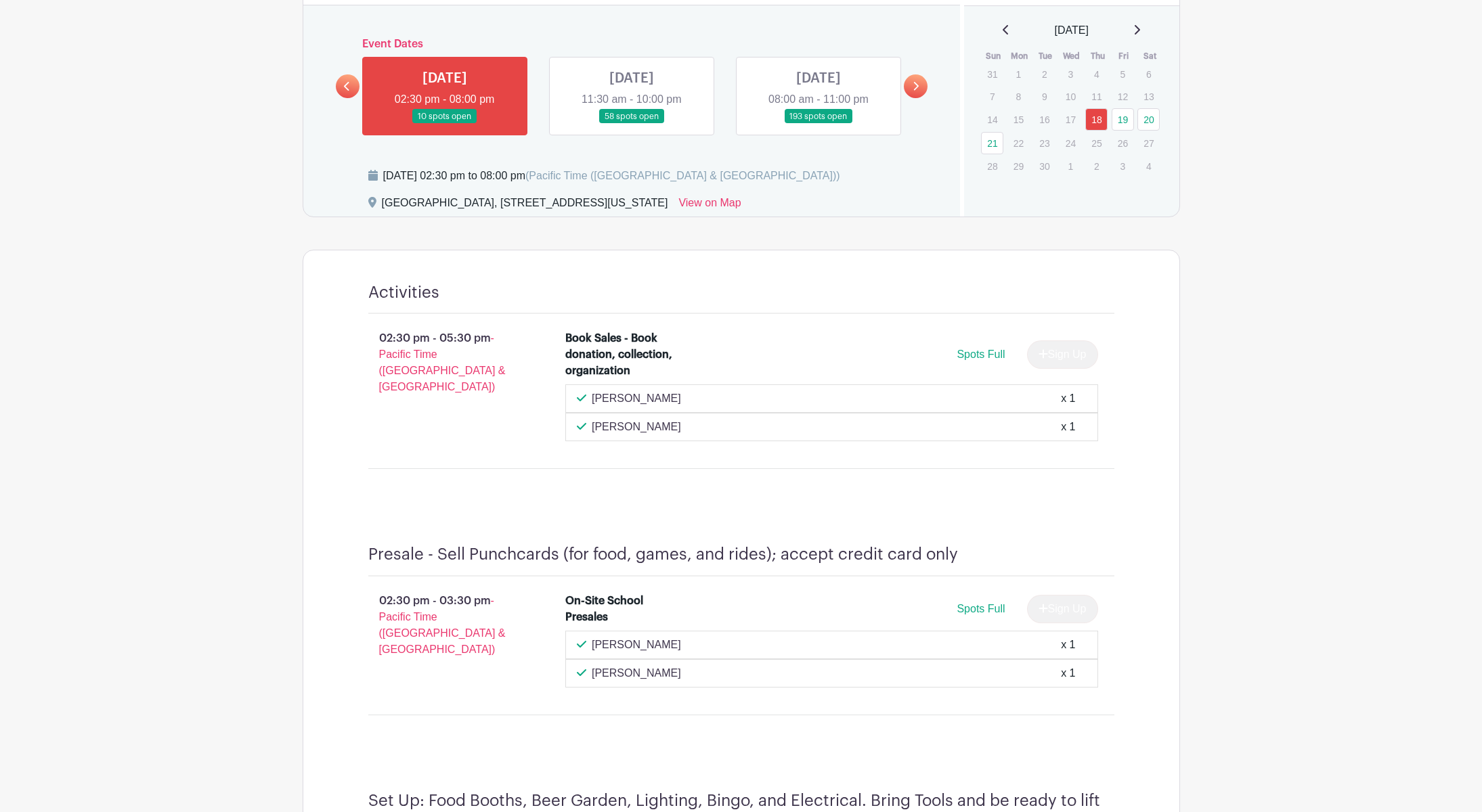
click at [632, 124] on link at bounding box center [632, 124] width 0 height 0
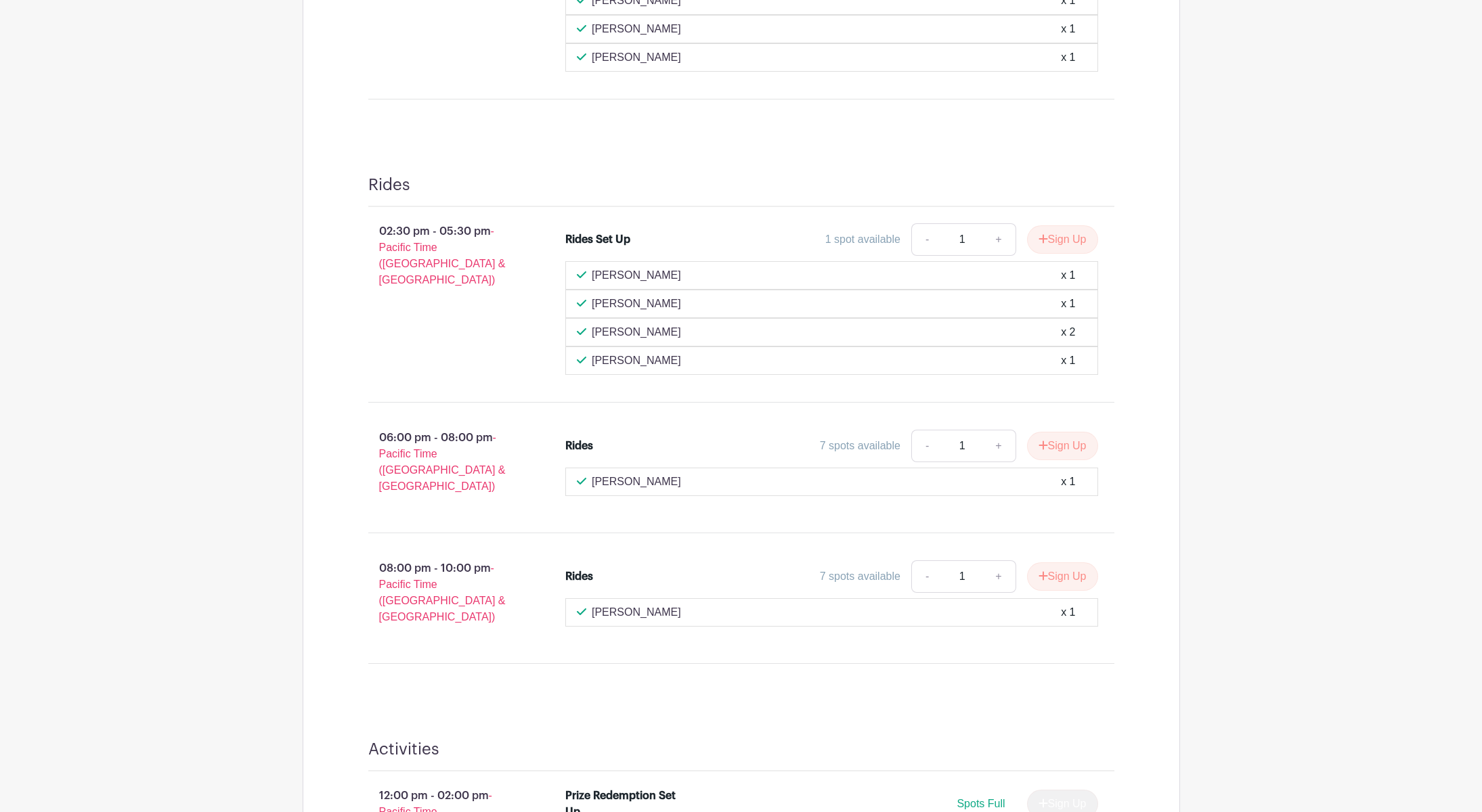
scroll to position [604, 0]
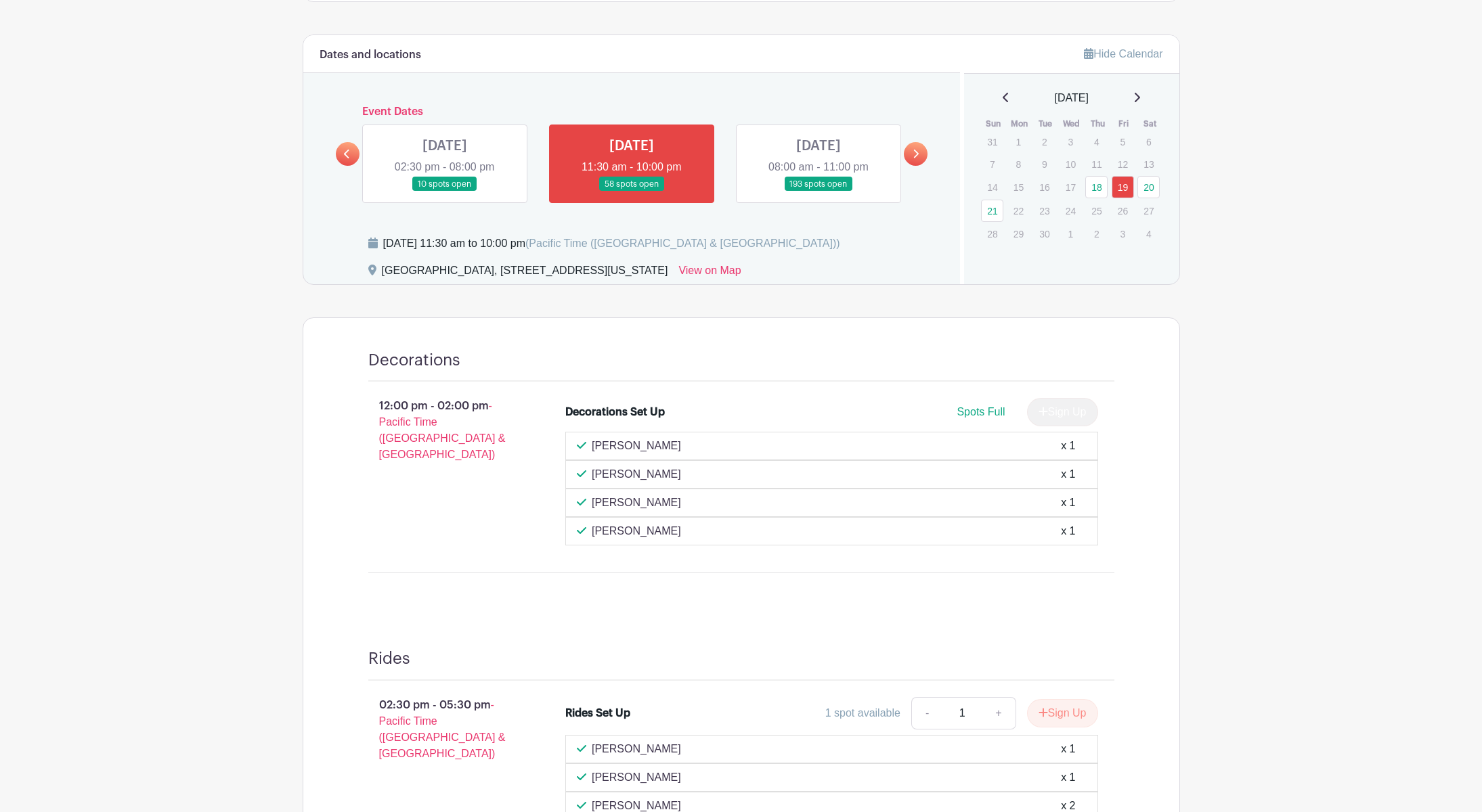
click at [445, 191] on link at bounding box center [445, 191] width 0 height 0
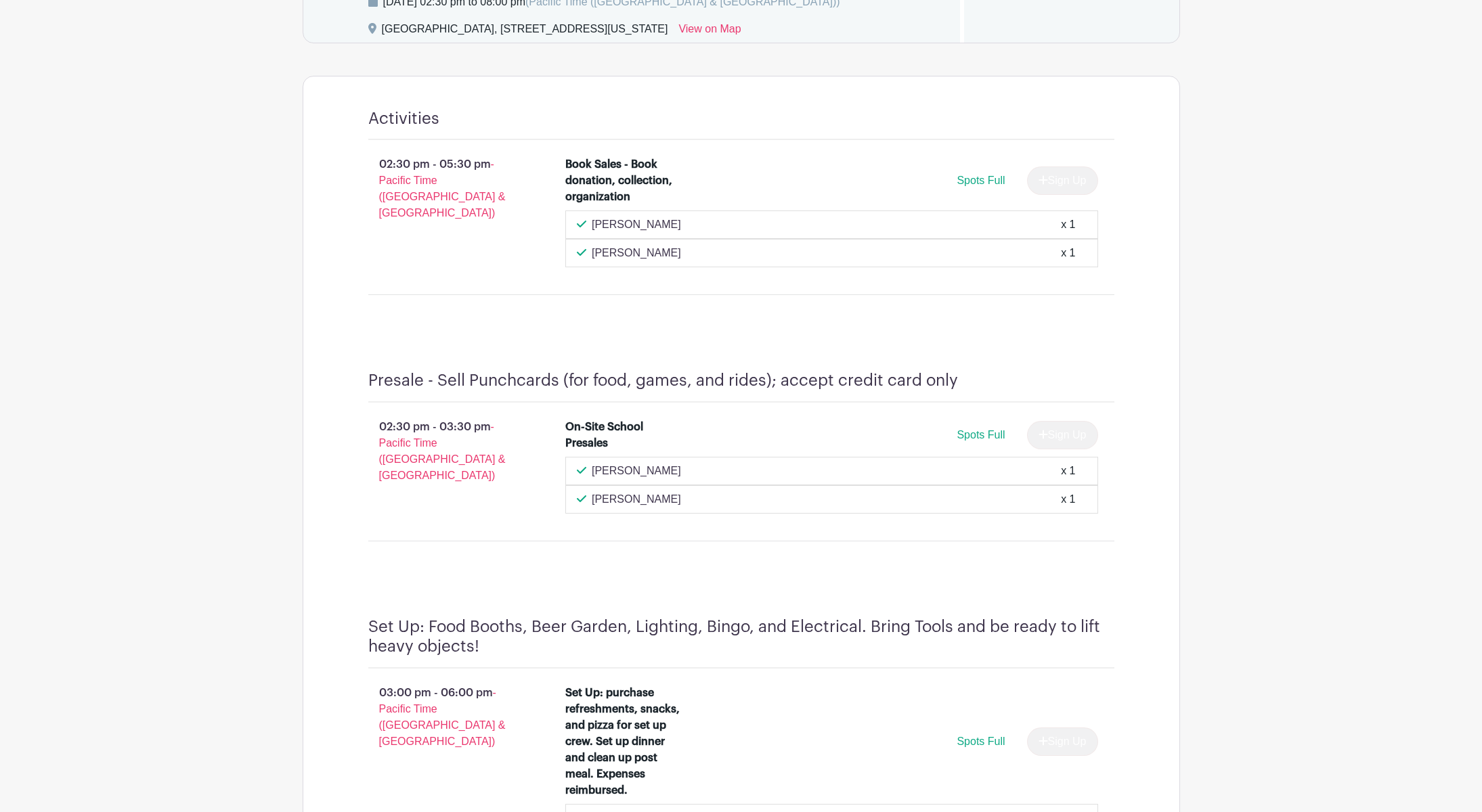
scroll to position [672, 0]
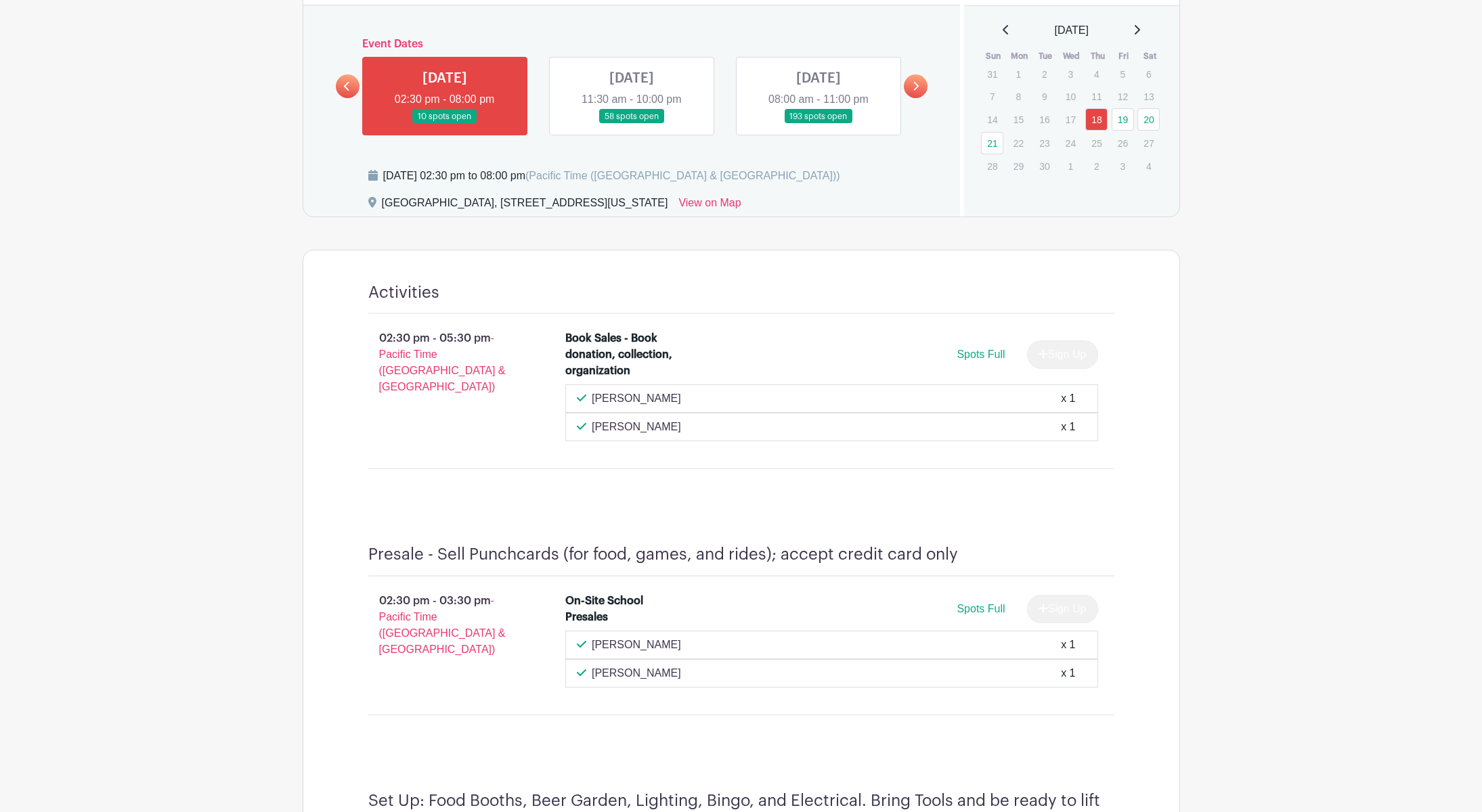
click at [632, 124] on link at bounding box center [632, 124] width 0 height 0
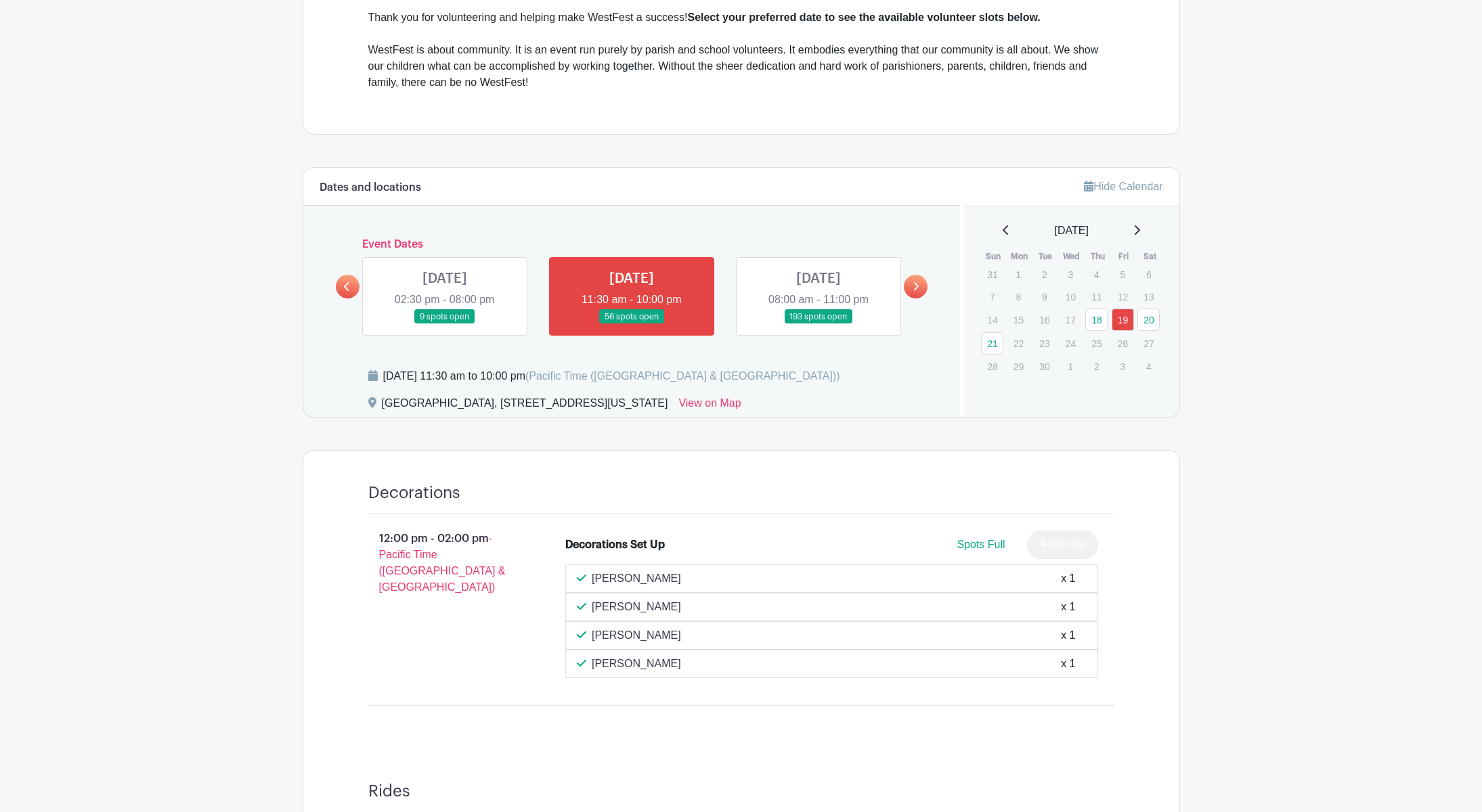
scroll to position [470, 0]
click at [819, 325] on link at bounding box center [819, 325] width 0 height 0
click at [1147, 332] on link "20" at bounding box center [1149, 321] width 22 height 22
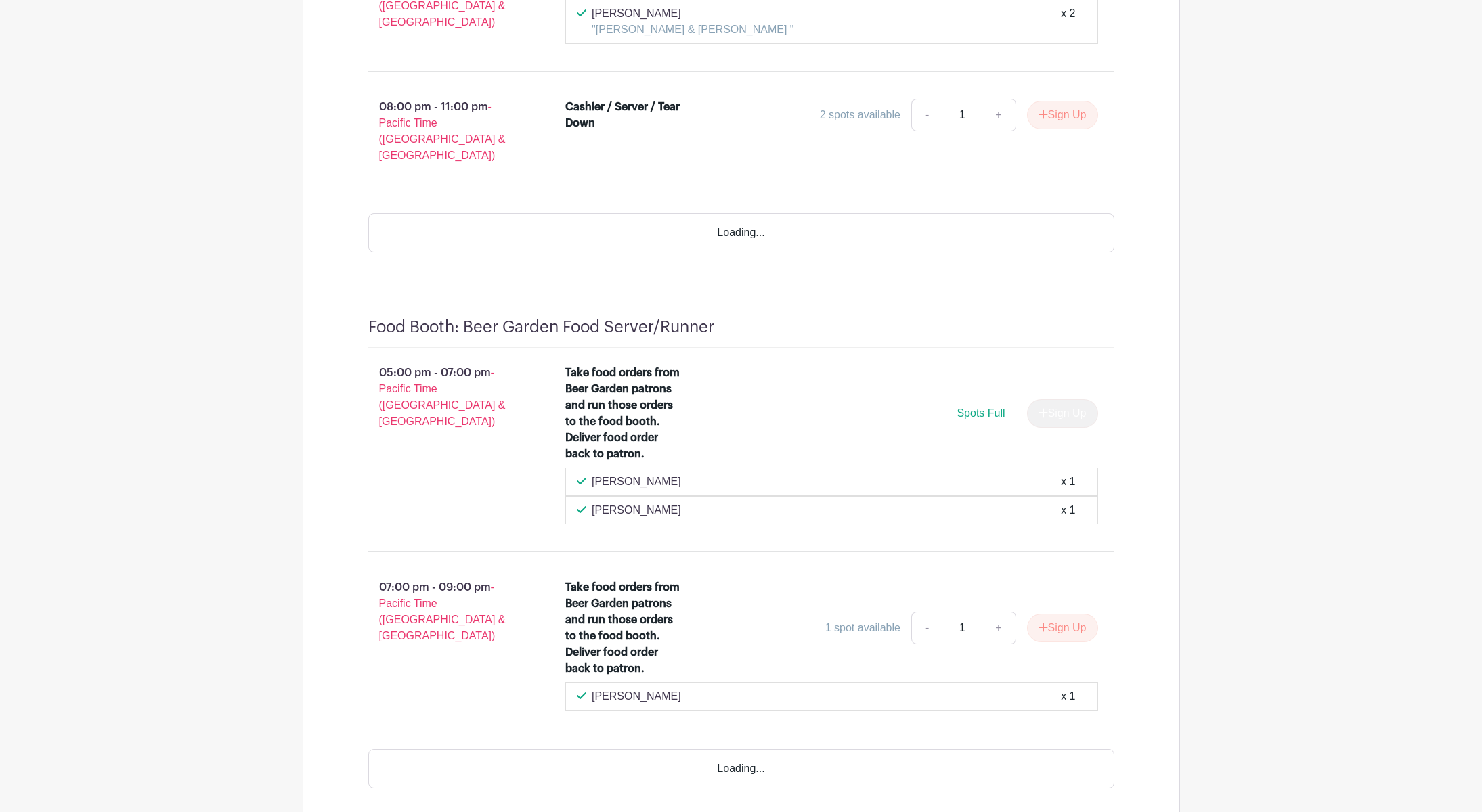
scroll to position [13030, 0]
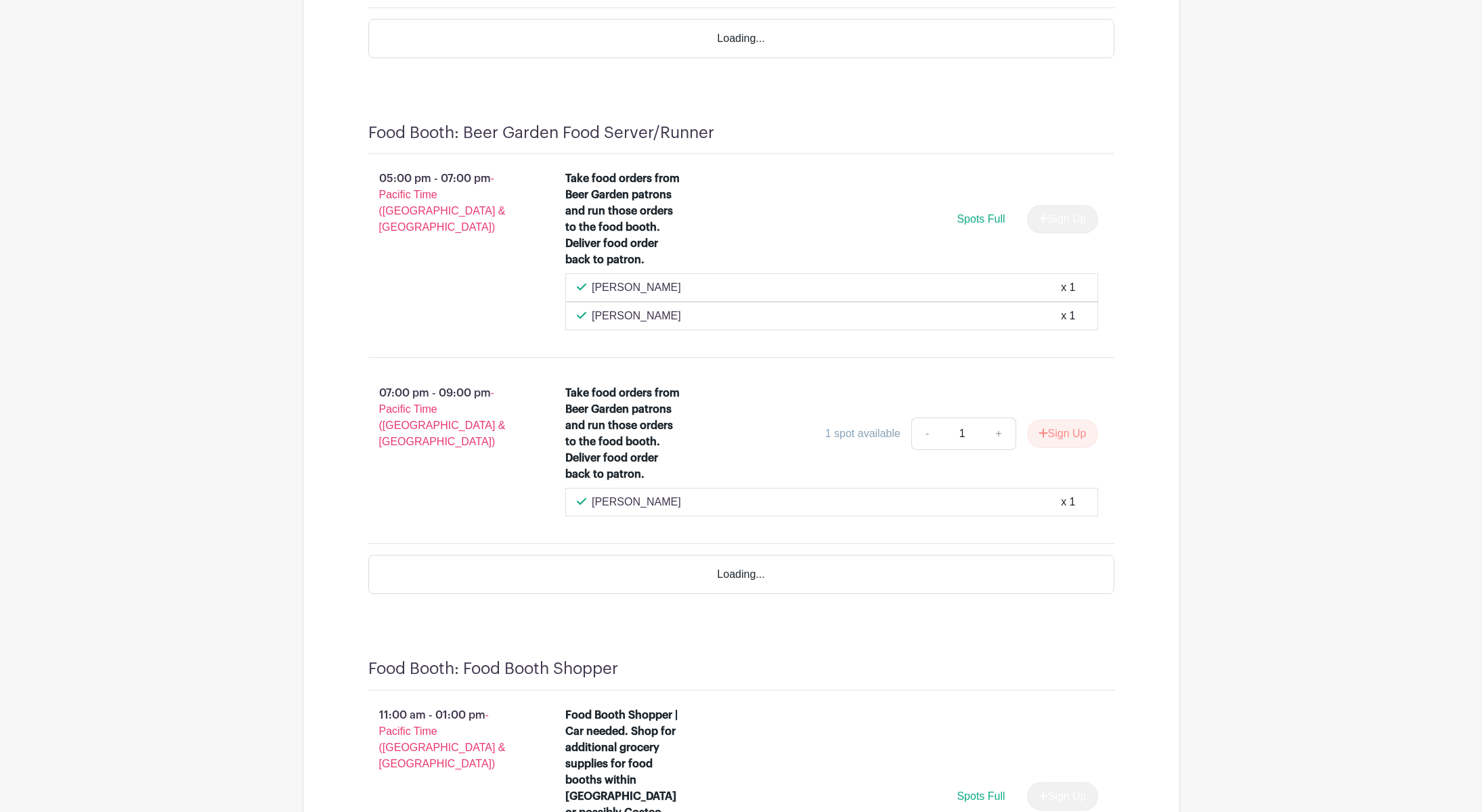
scroll to position [13165, 0]
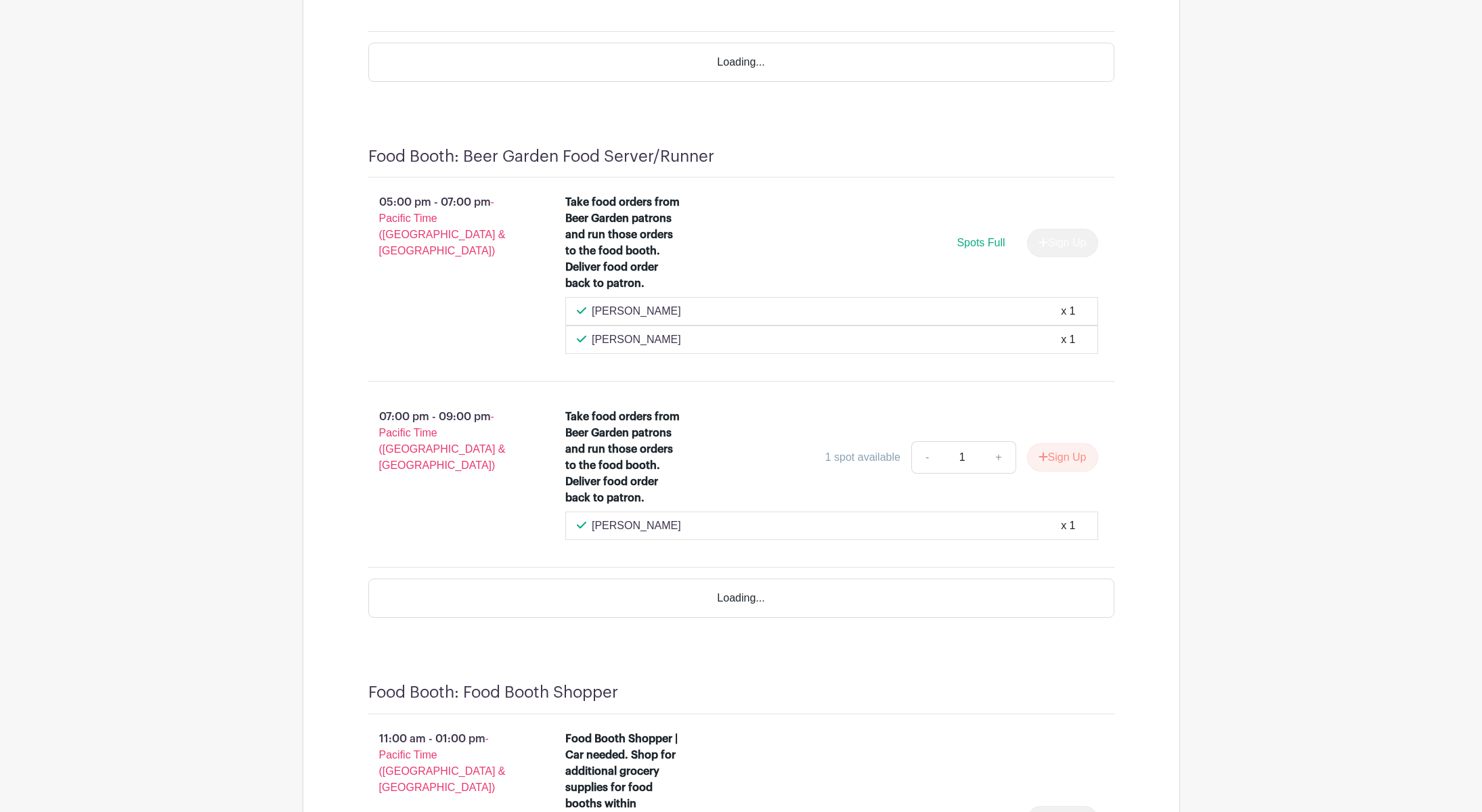
type input "1"
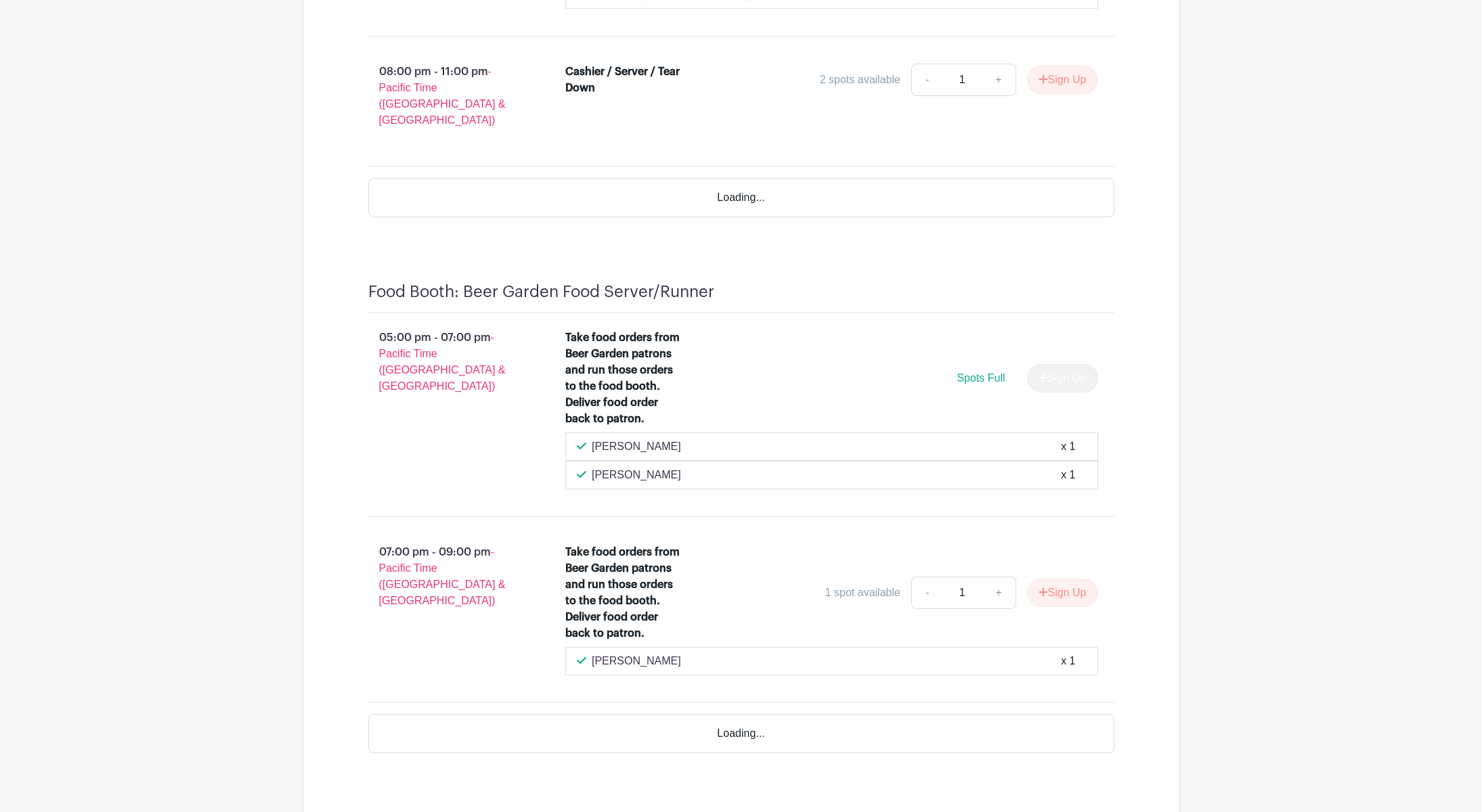
scroll to position [13098, 0]
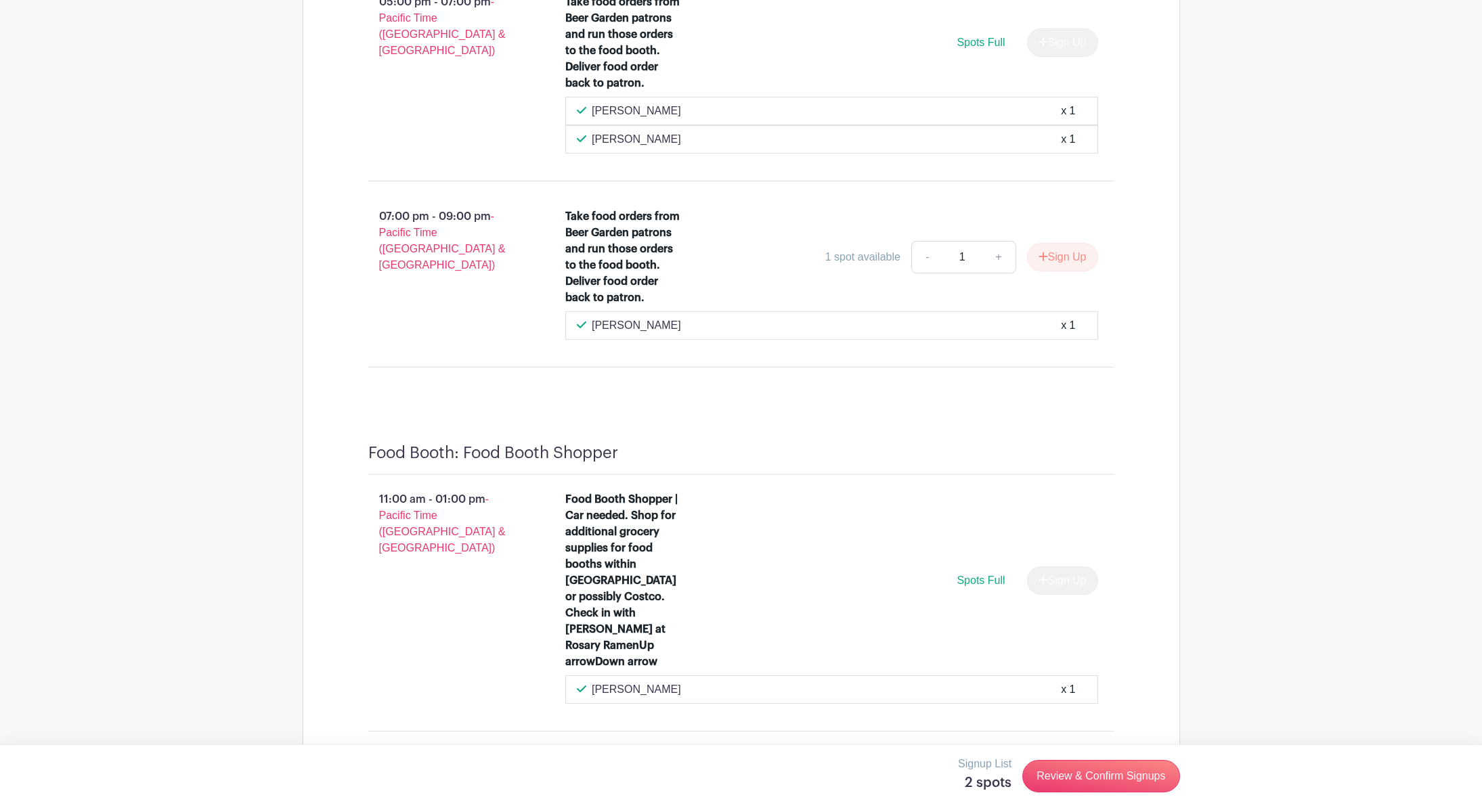
scroll to position [13322, 0]
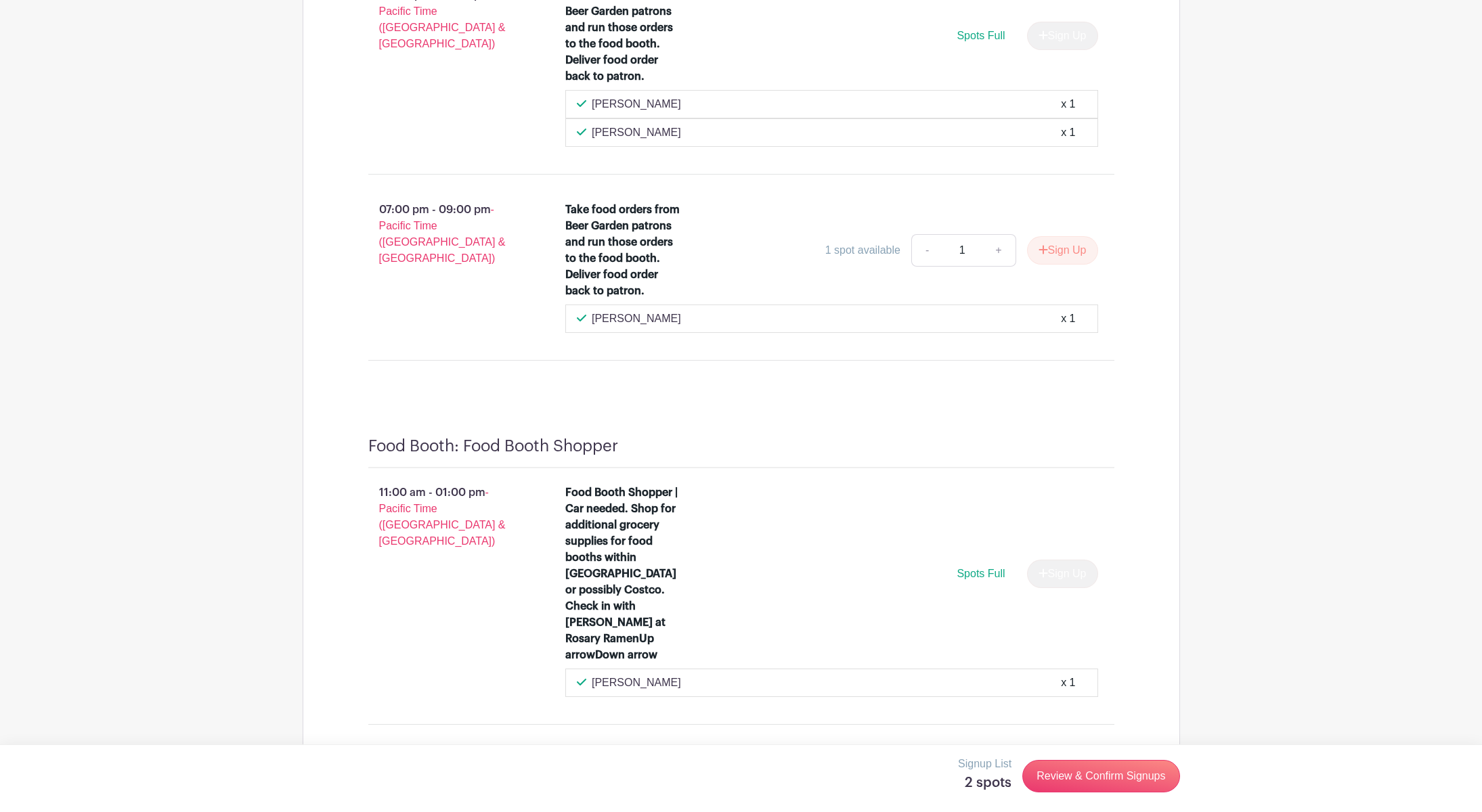
click at [1050, 793] on link "Review & Confirm Signups" at bounding box center [1101, 777] width 157 height 33
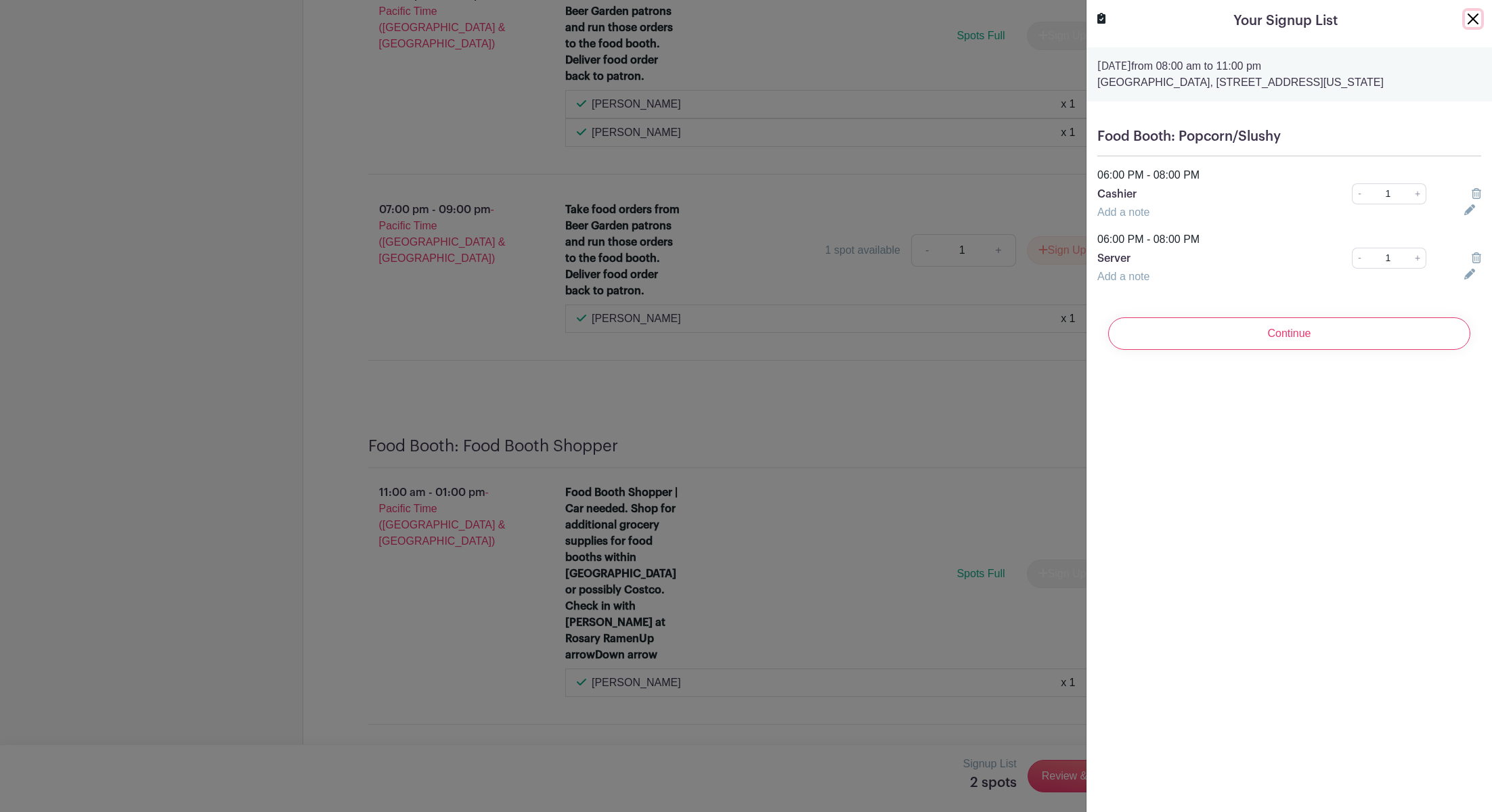
click at [1465, 24] on button "Close" at bounding box center [1473, 19] width 16 height 16
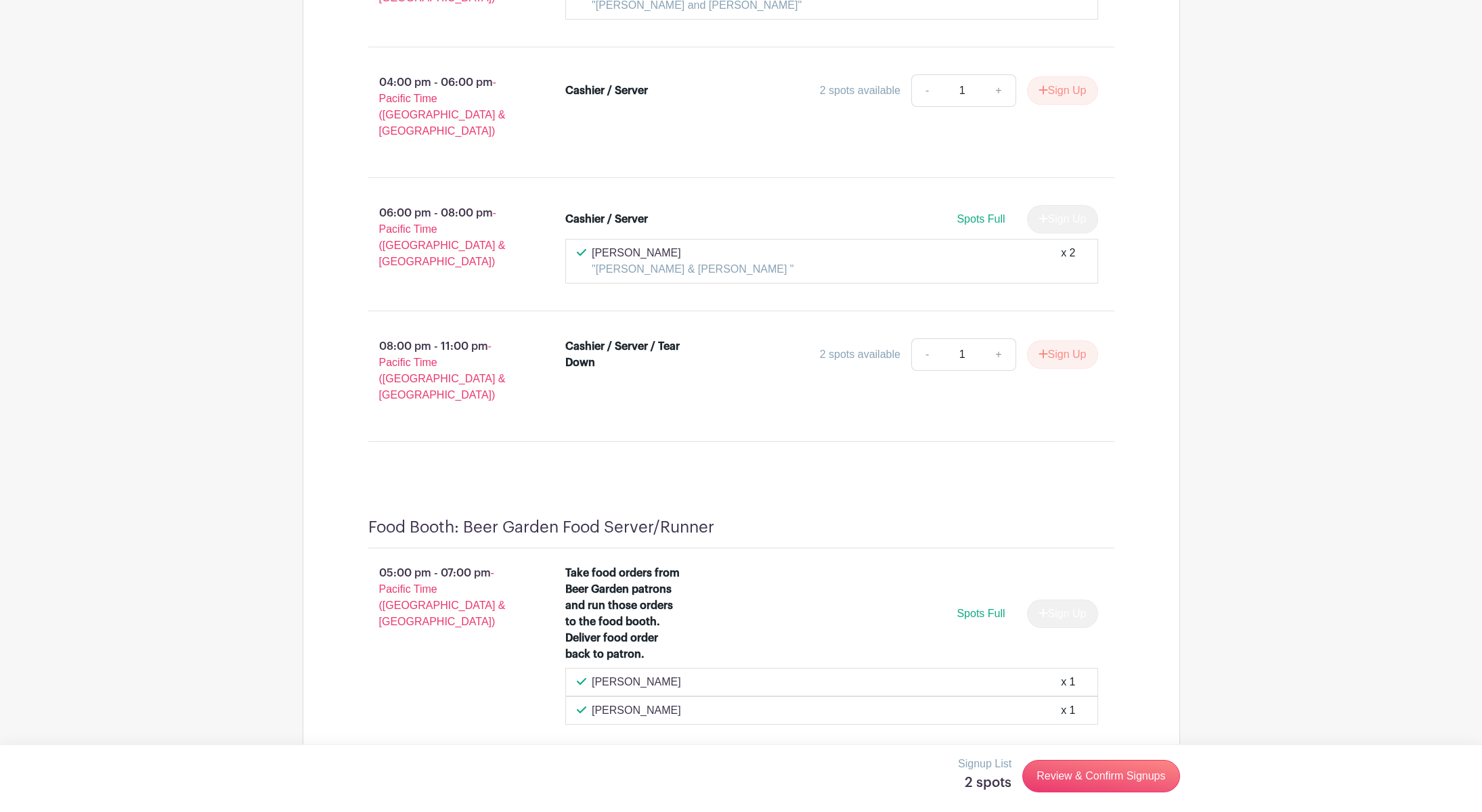
scroll to position [12645, 0]
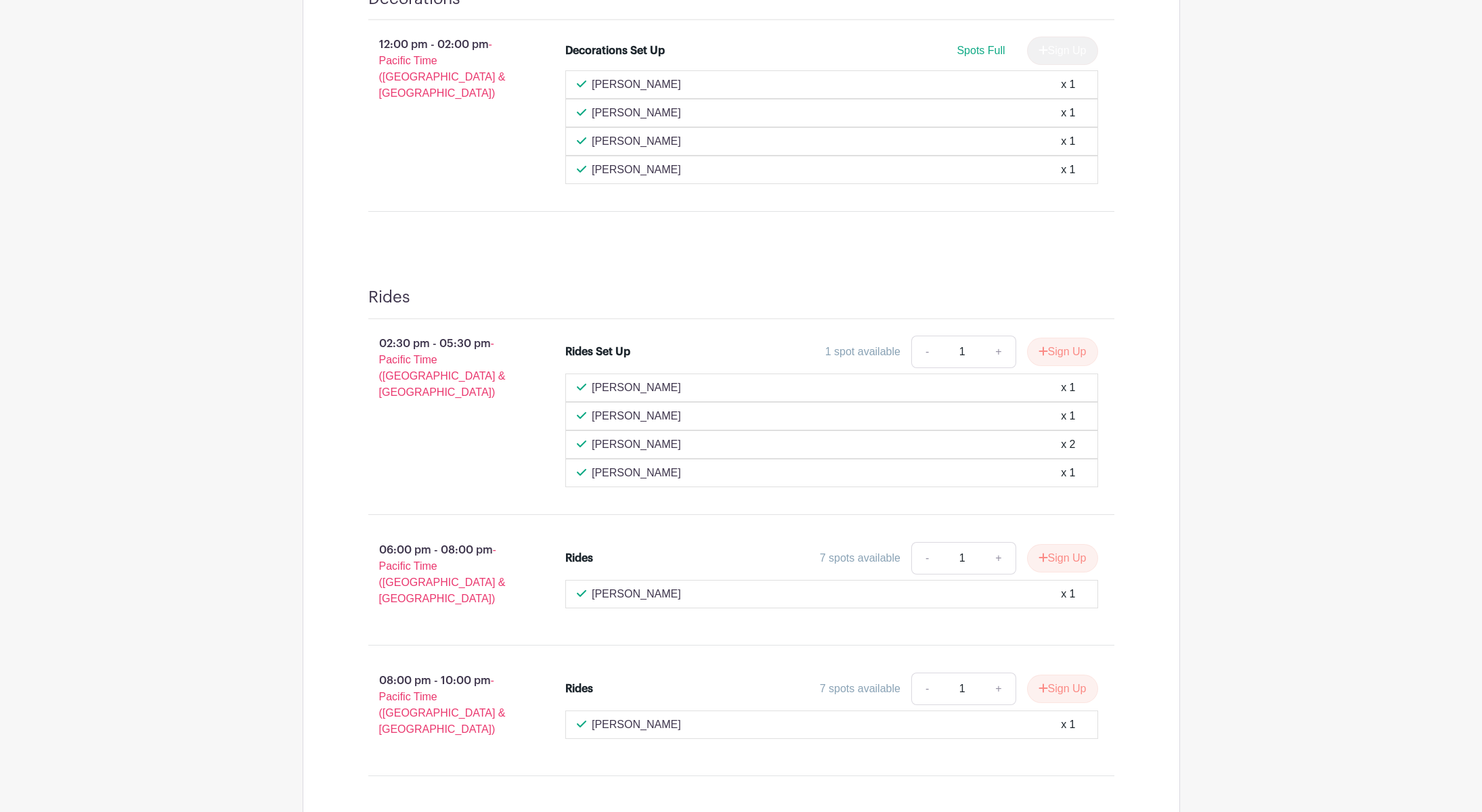
scroll to position [470, 0]
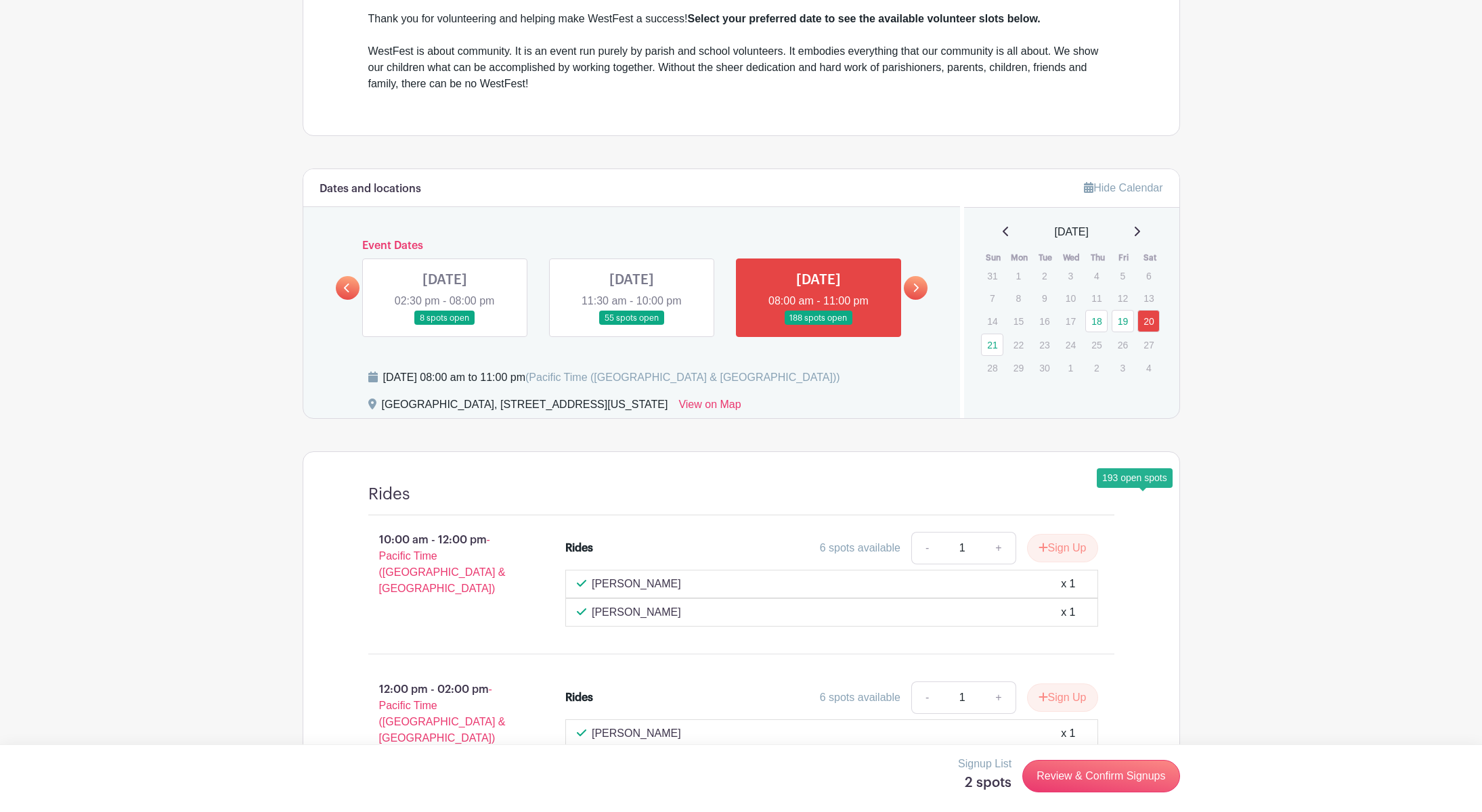
click at [761, 207] on div "Dates and locations" at bounding box center [632, 188] width 658 height 38
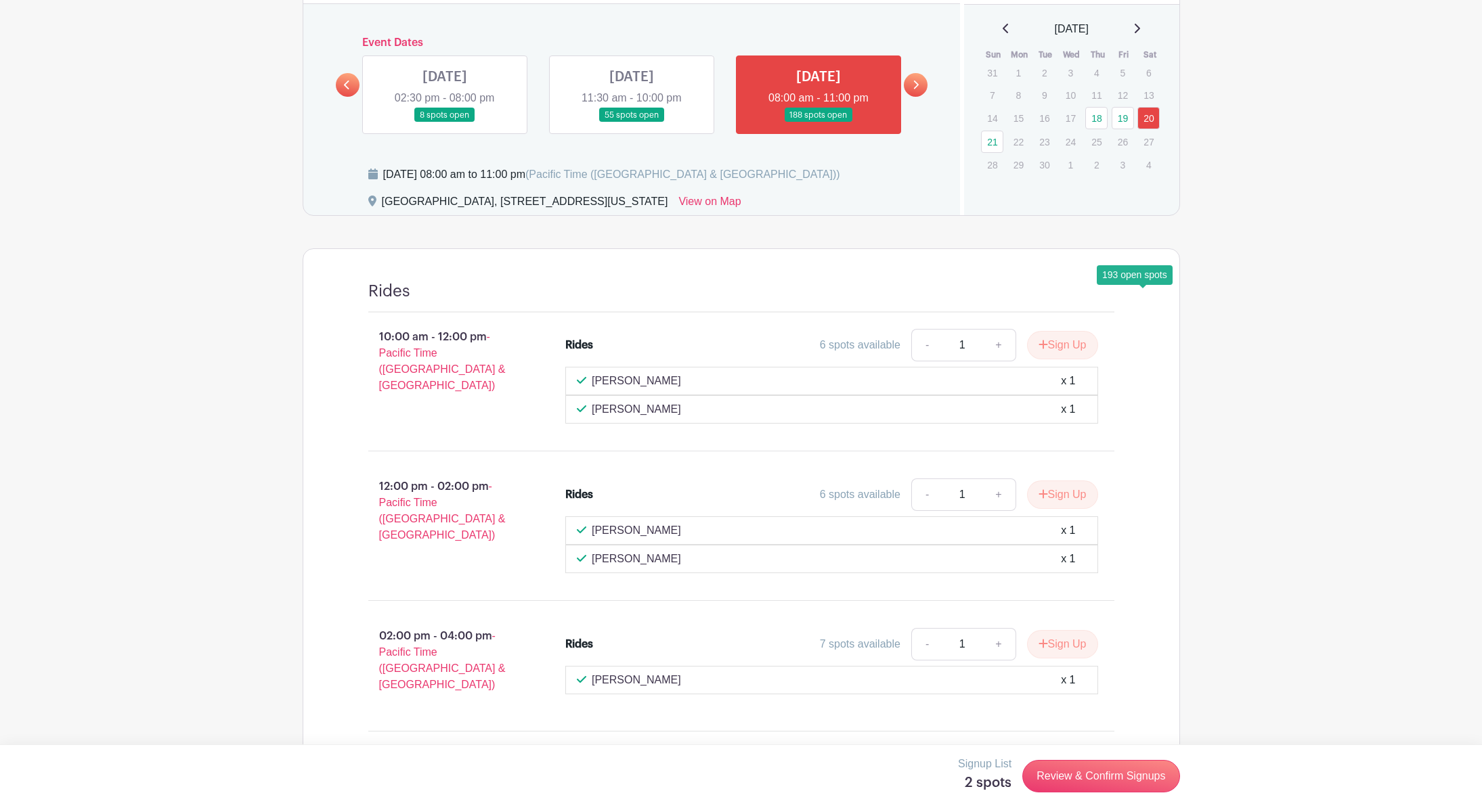
scroll to position [403, 0]
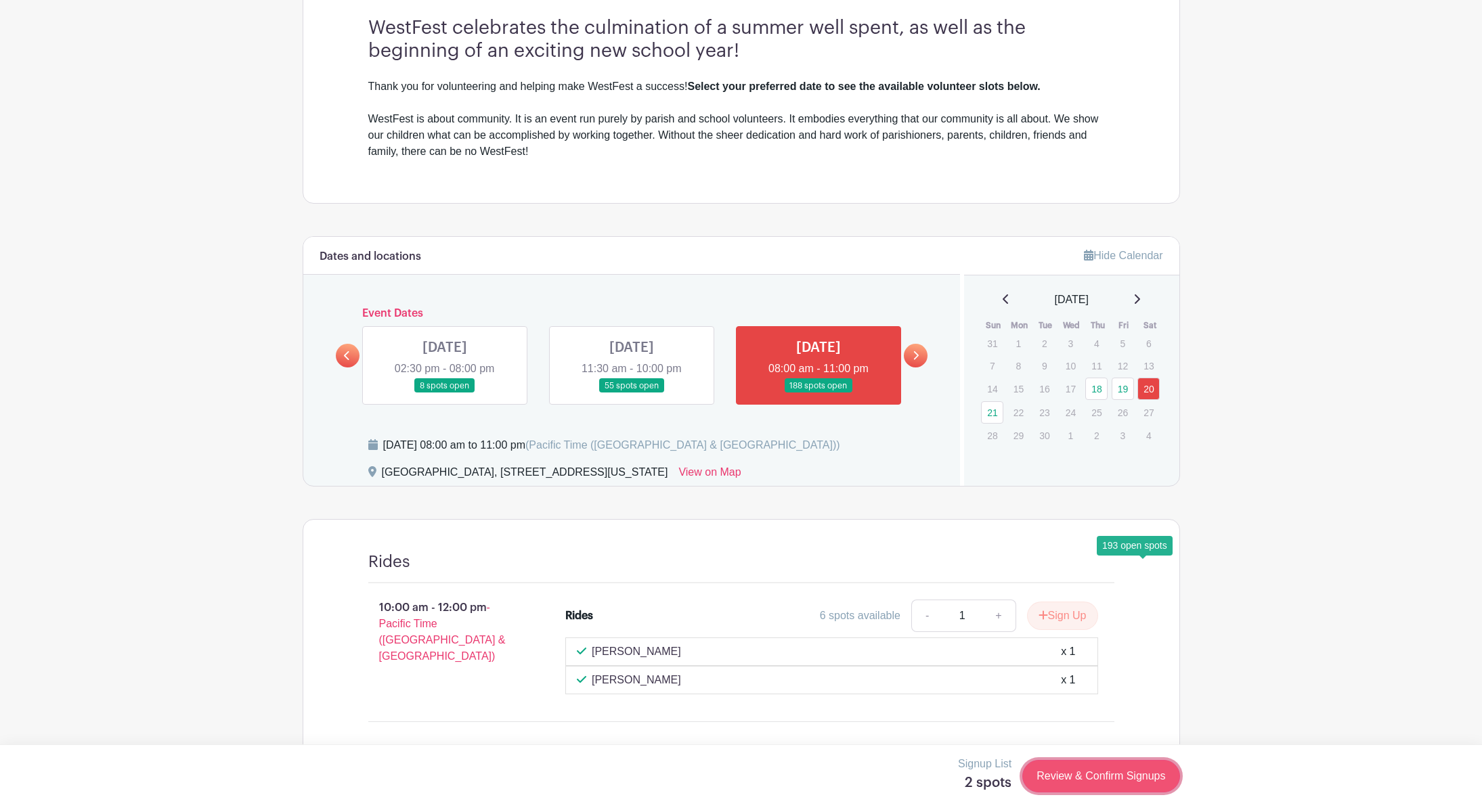
click at [1023, 779] on link "Review & Confirm Signups" at bounding box center [1101, 777] width 157 height 33
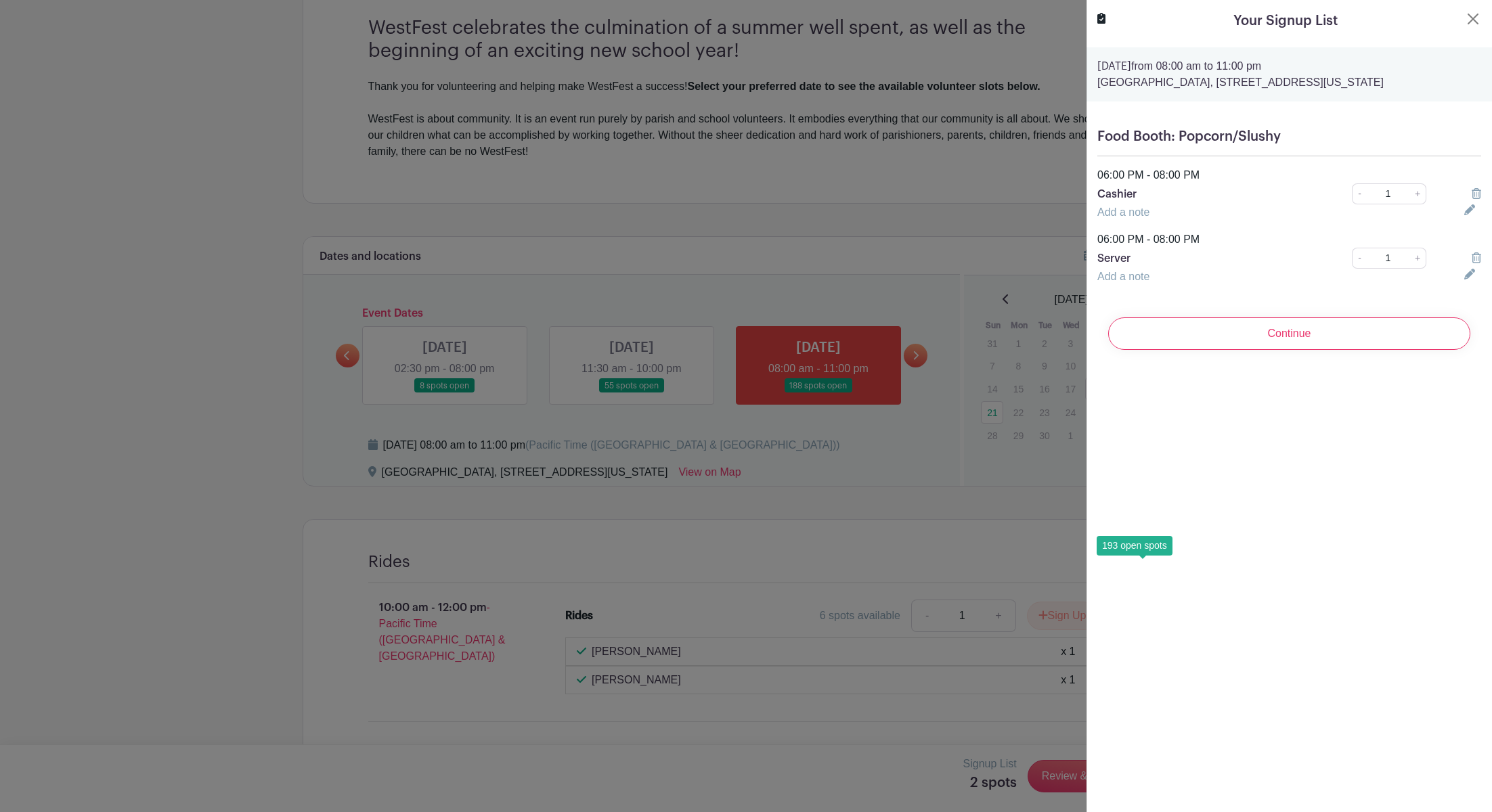
click at [1472, 264] on icon at bounding box center [1477, 258] width 9 height 11
click at [1472, 199] on icon at bounding box center [1477, 193] width 9 height 11
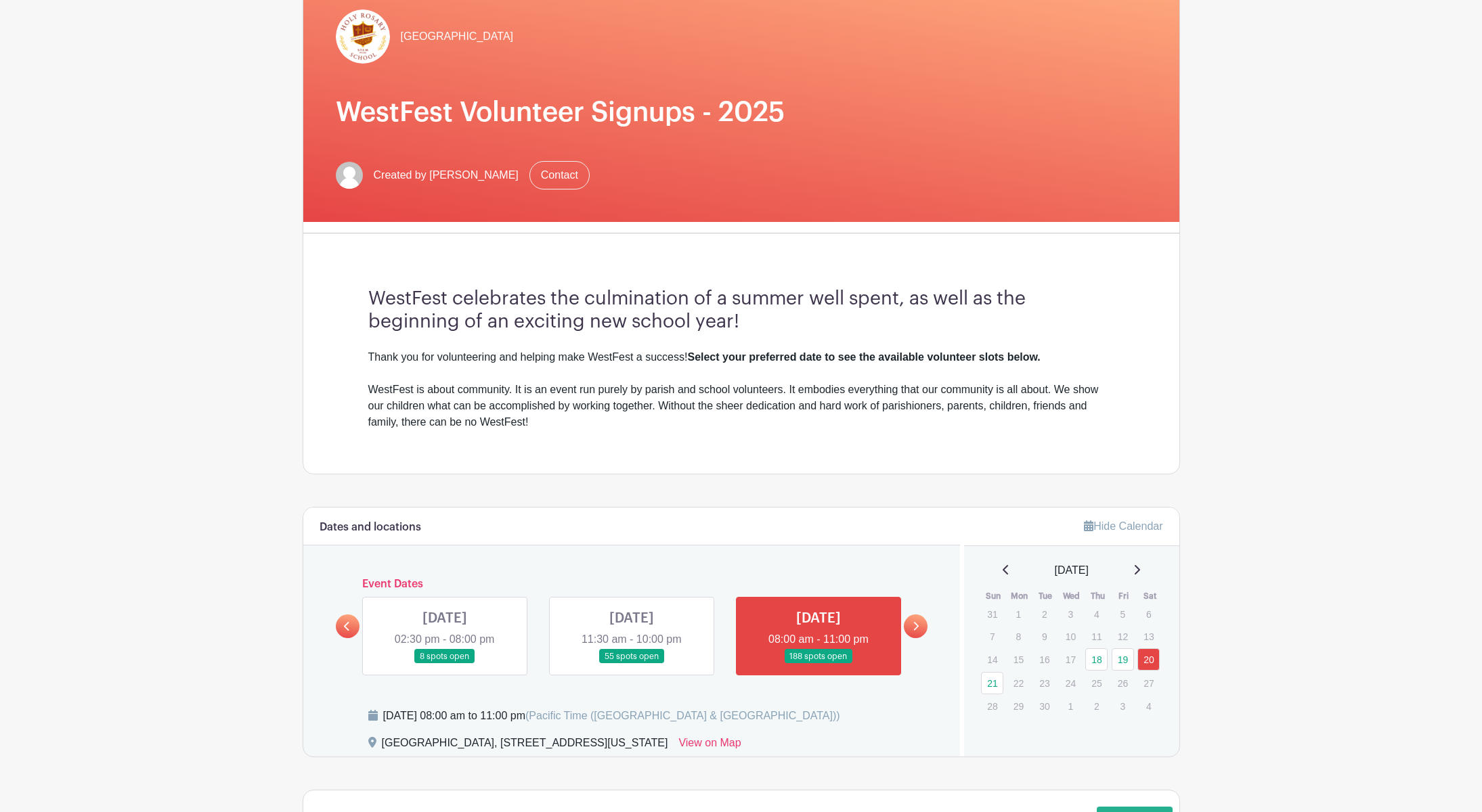
scroll to position [0, 0]
